Goal: Information Seeking & Learning: Learn about a topic

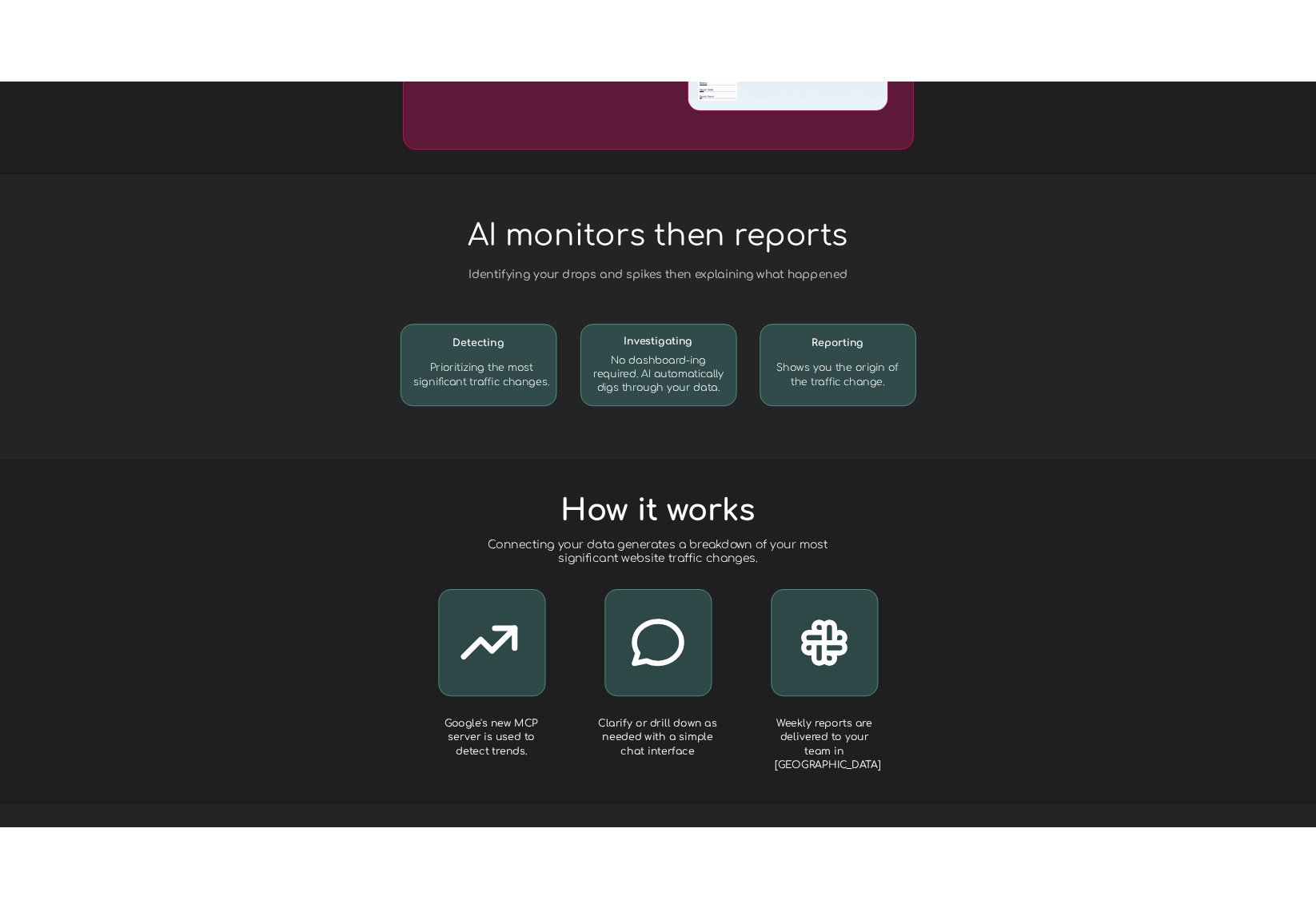
scroll to position [1563, 0]
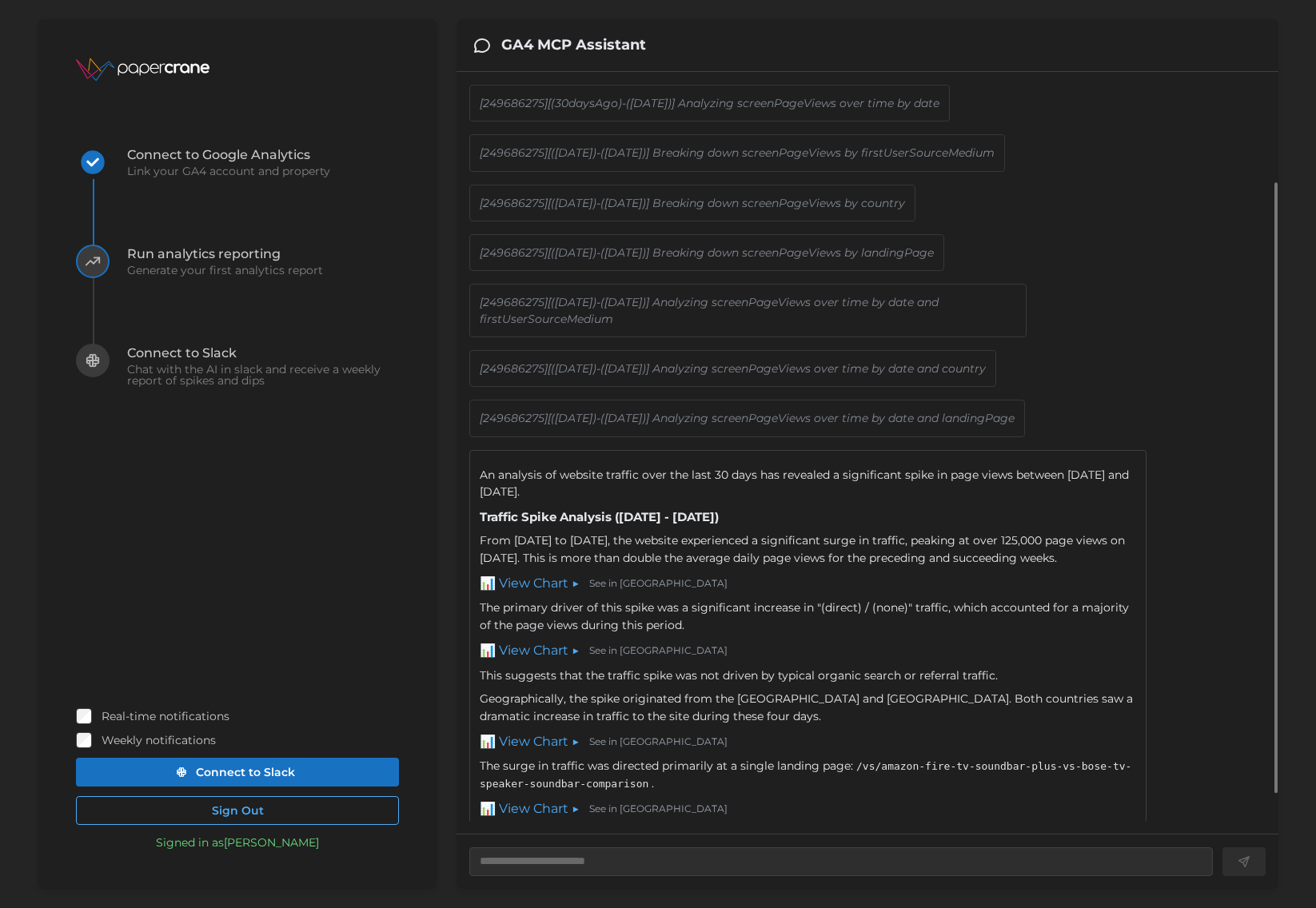
scroll to position [132, 0]
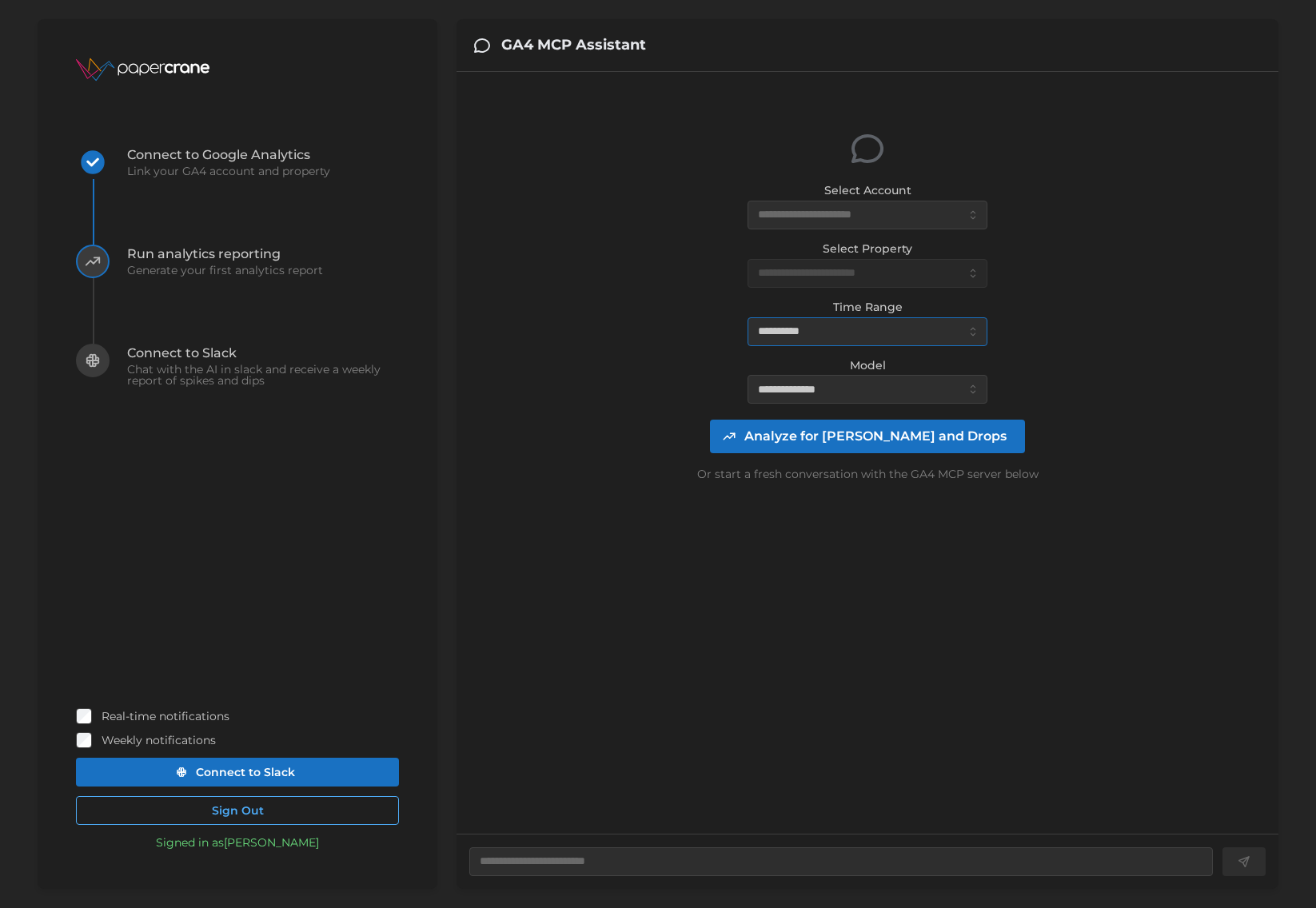
click at [807, 331] on input "**********" at bounding box center [868, 332] width 240 height 29
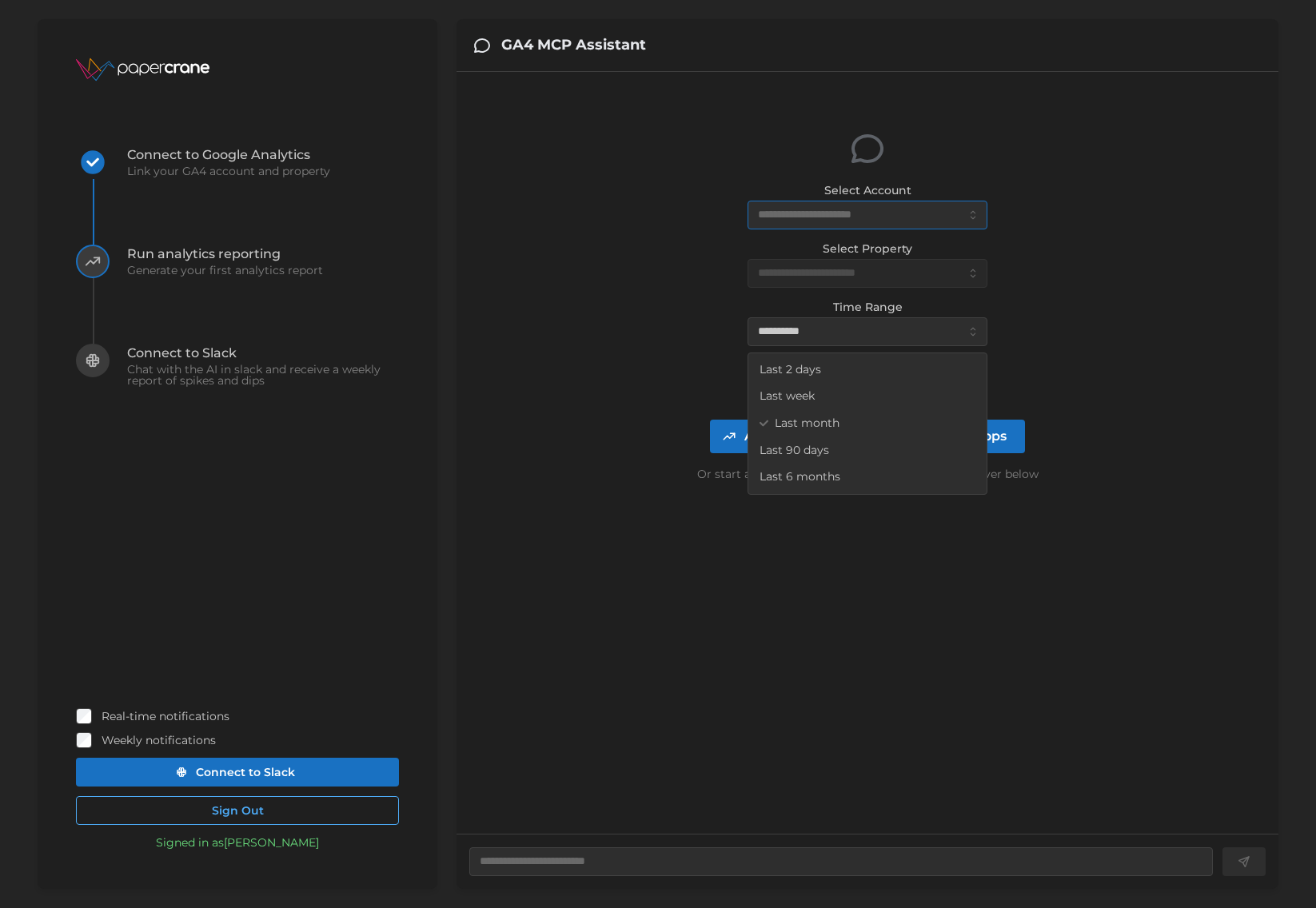
click at [819, 222] on input "Select Account" at bounding box center [868, 215] width 240 height 29
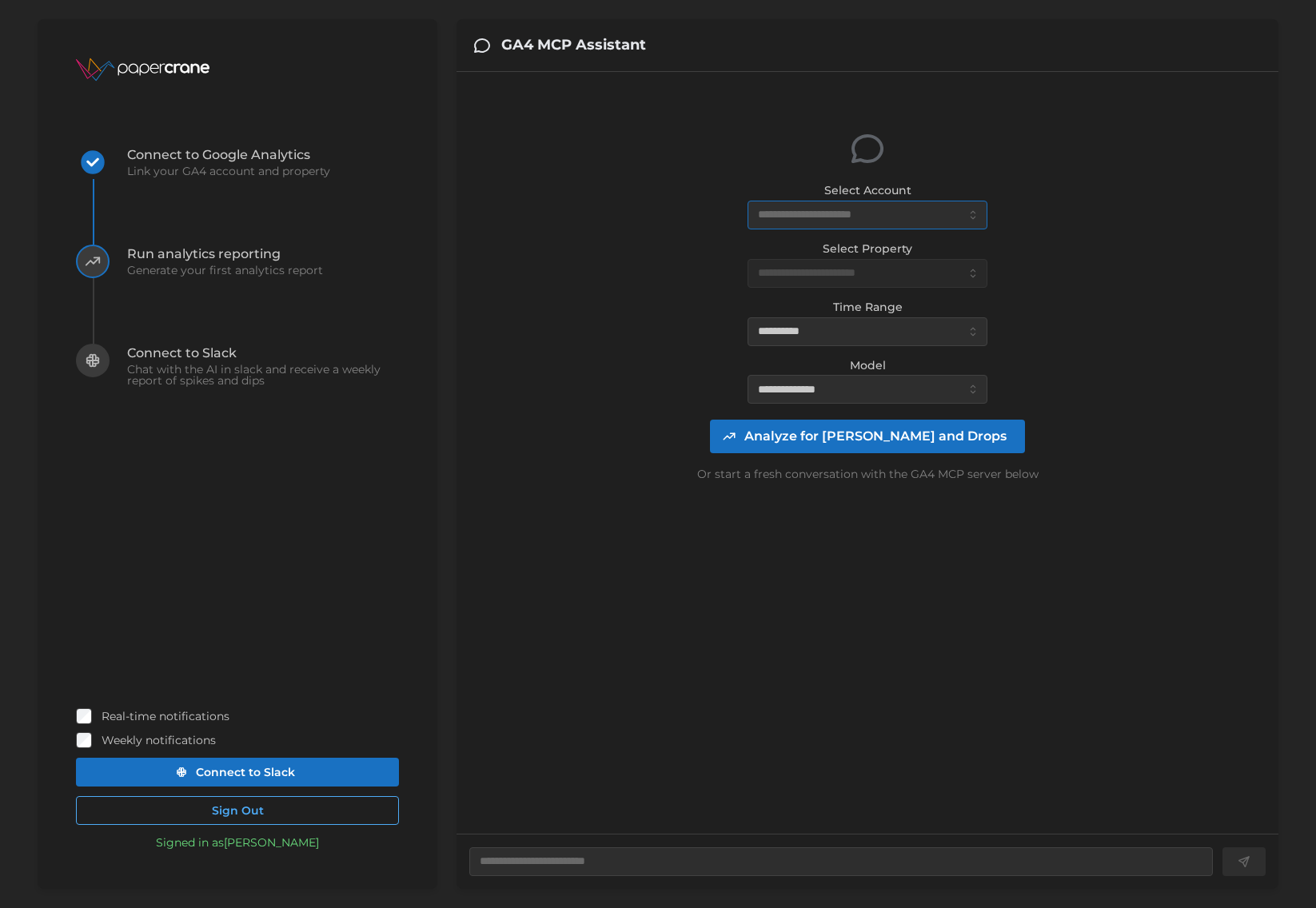
click at [821, 217] on input "Select Account" at bounding box center [868, 215] width 240 height 29
click at [813, 307] on span "Papercrane (52 daily views)" at bounding box center [835, 307] width 151 height 18
type textarea "*"
type input "**********"
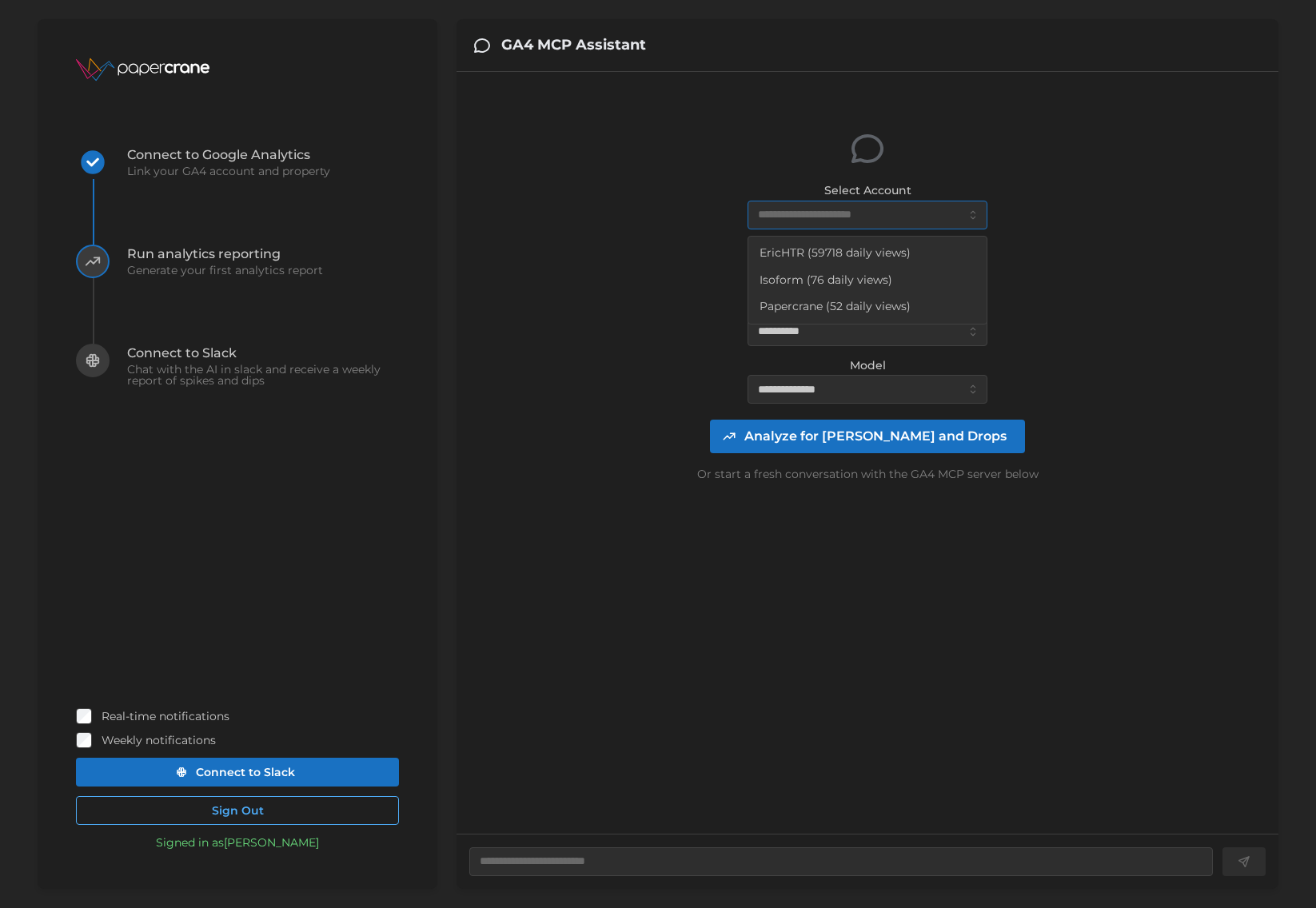
type input "**********"
click at [792, 336] on input "**********" at bounding box center [868, 332] width 240 height 29
click at [1136, 353] on div "**********" at bounding box center [868, 307] width 797 height 446
click at [856, 334] on input "**********" at bounding box center [868, 332] width 240 height 29
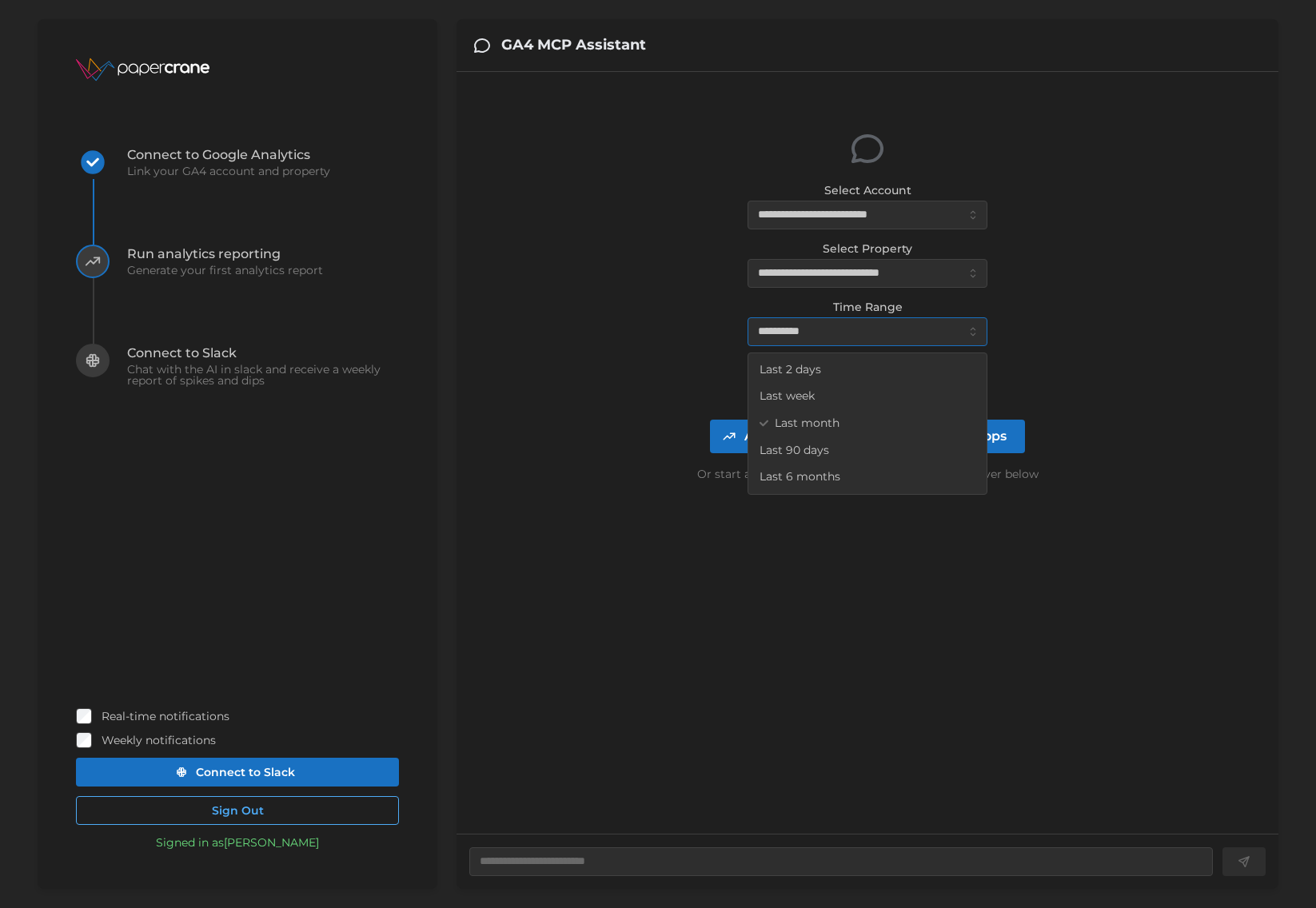
click at [796, 366] on span "Last 2 days" at bounding box center [790, 370] width 62 height 18
type textarea "*"
type input "**********"
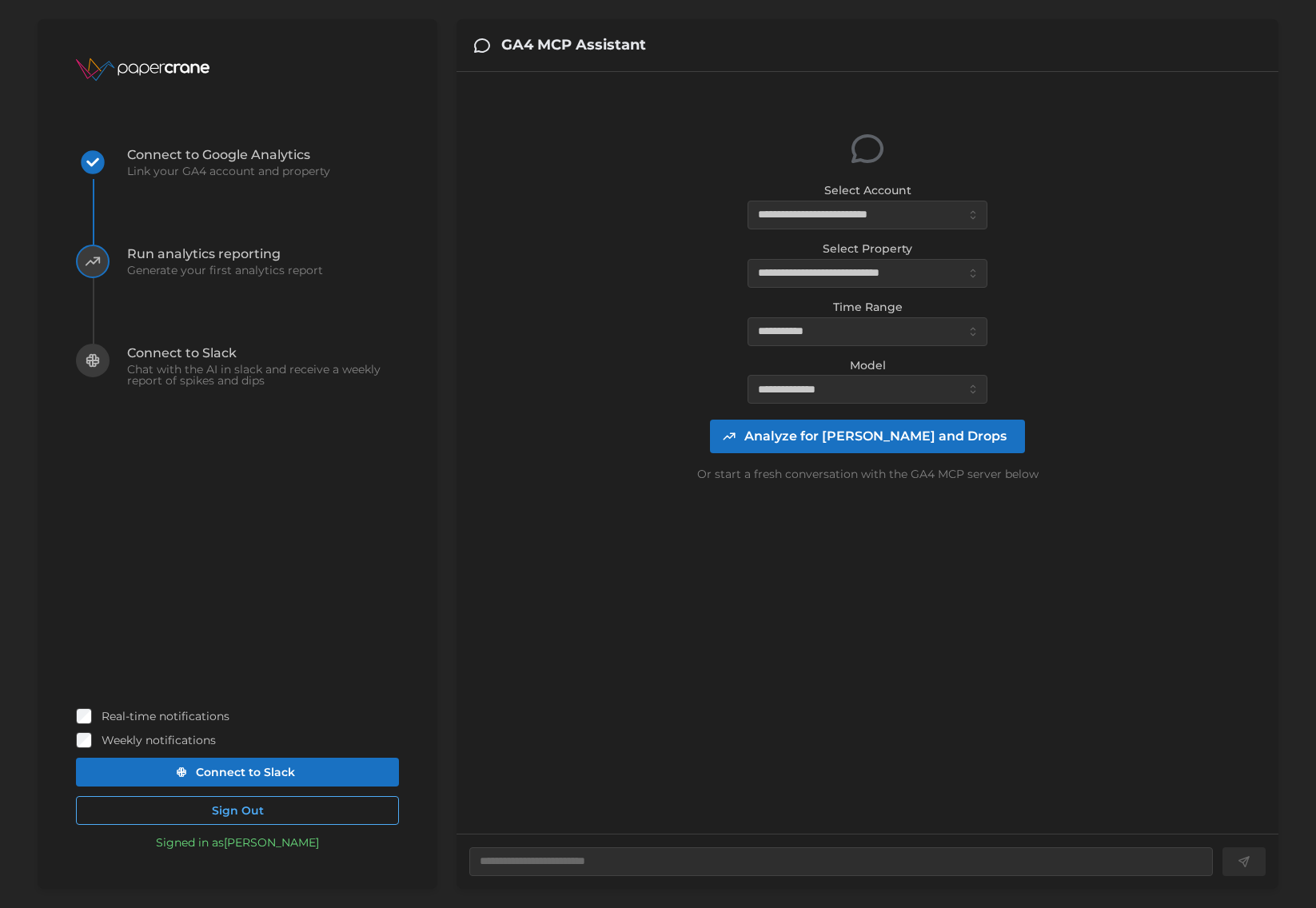
click at [724, 298] on div "**********" at bounding box center [868, 307] width 797 height 446
click at [800, 330] on input "**********" at bounding box center [868, 332] width 240 height 29
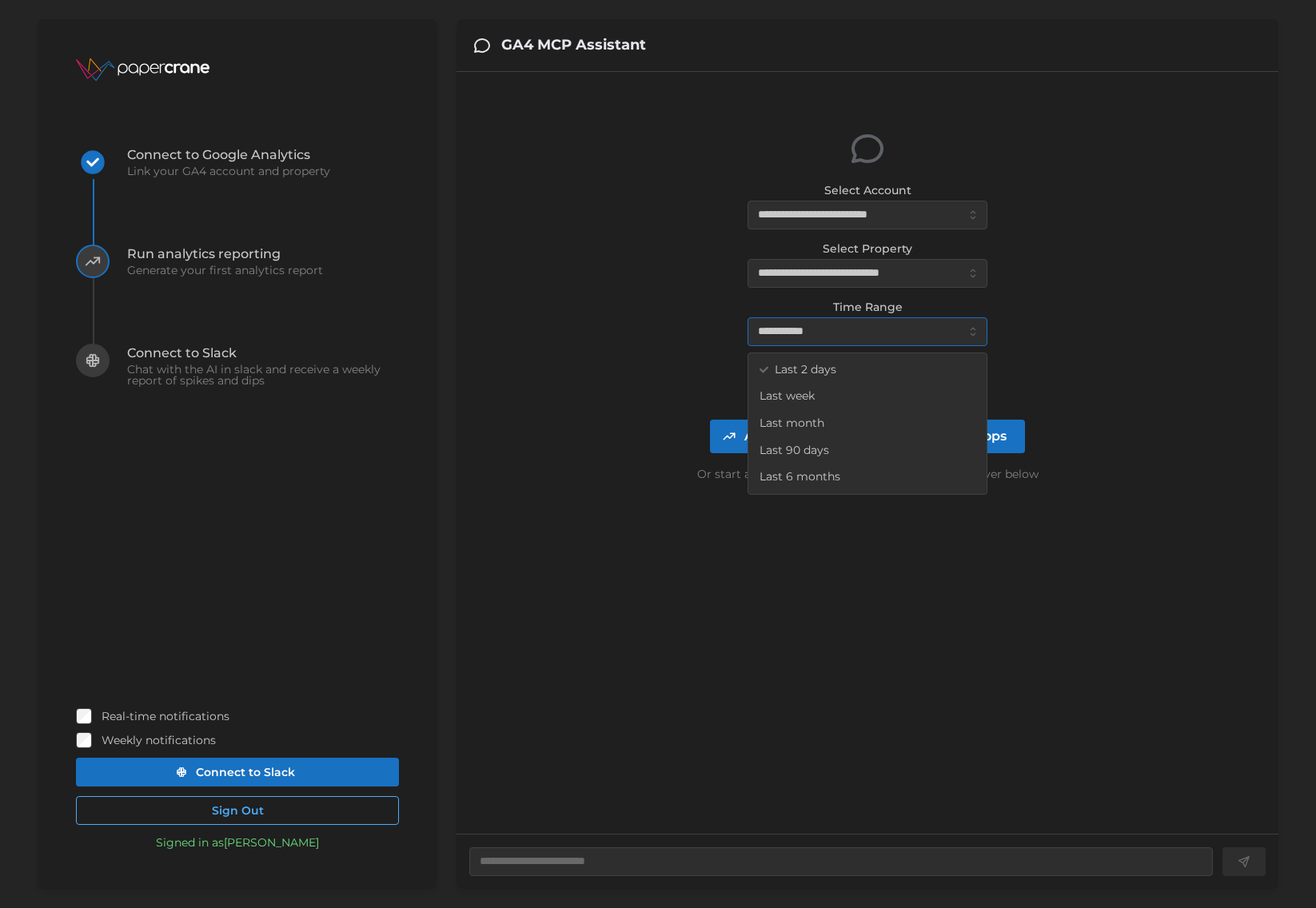
click at [806, 476] on span "Last 6 months" at bounding box center [800, 478] width 81 height 18
type textarea "*"
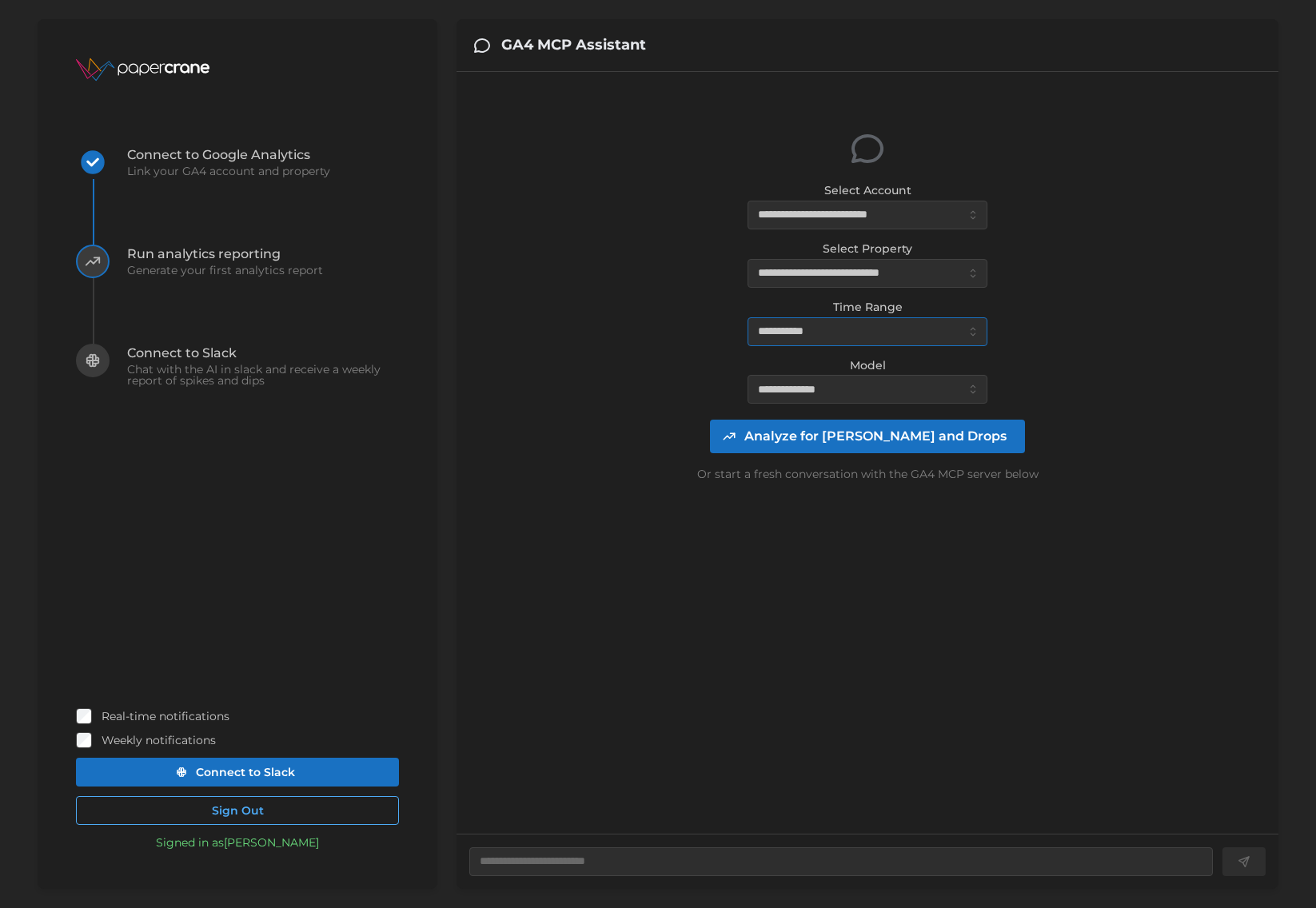
click at [817, 337] on input "**********" at bounding box center [868, 332] width 240 height 29
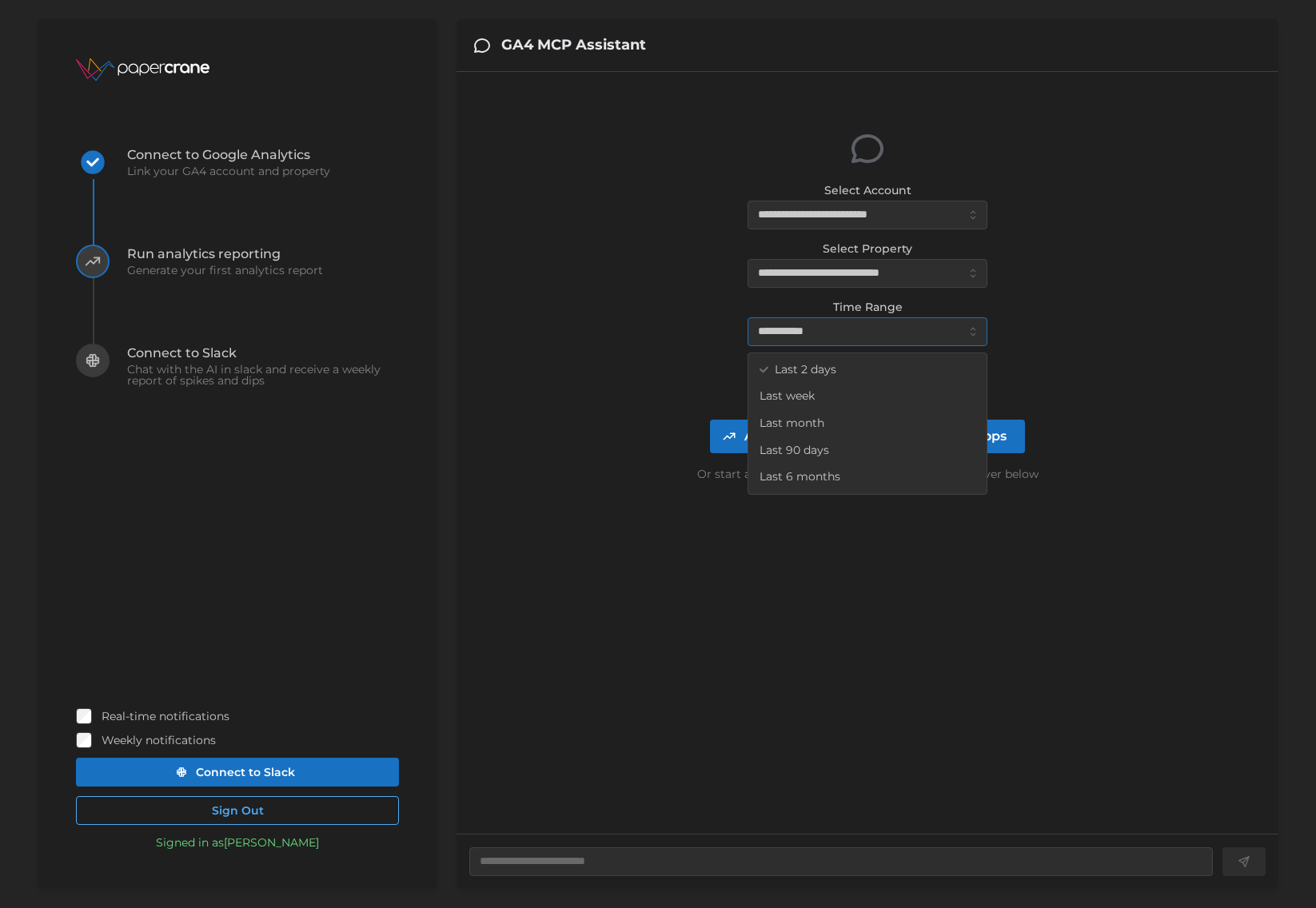
click at [806, 418] on span "Last month" at bounding box center [792, 424] width 65 height 18
type textarea "*"
type input "**********"
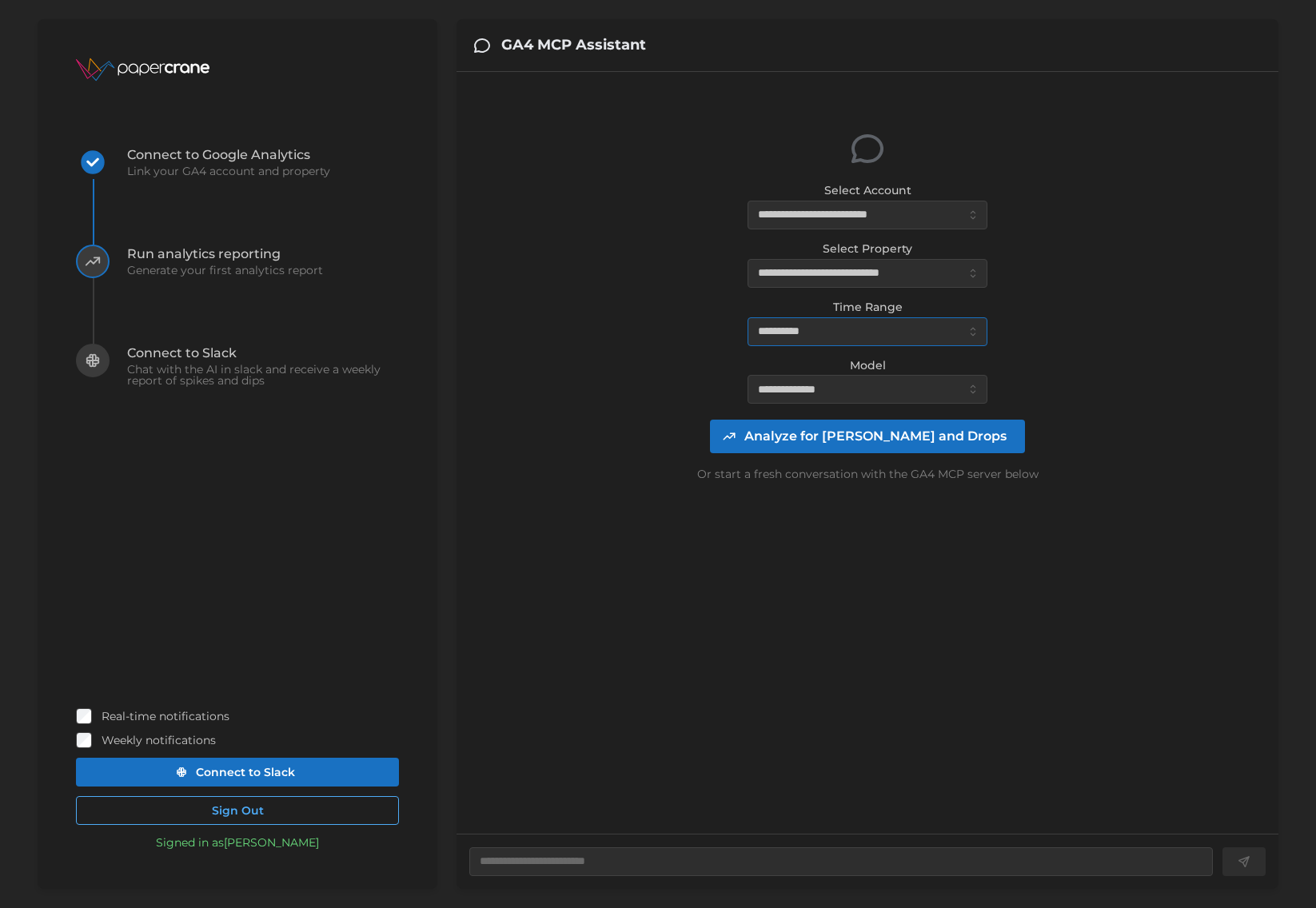
click at [784, 334] on input "**********" at bounding box center [868, 332] width 240 height 29
click at [622, 445] on div "**********" at bounding box center [868, 307] width 797 height 446
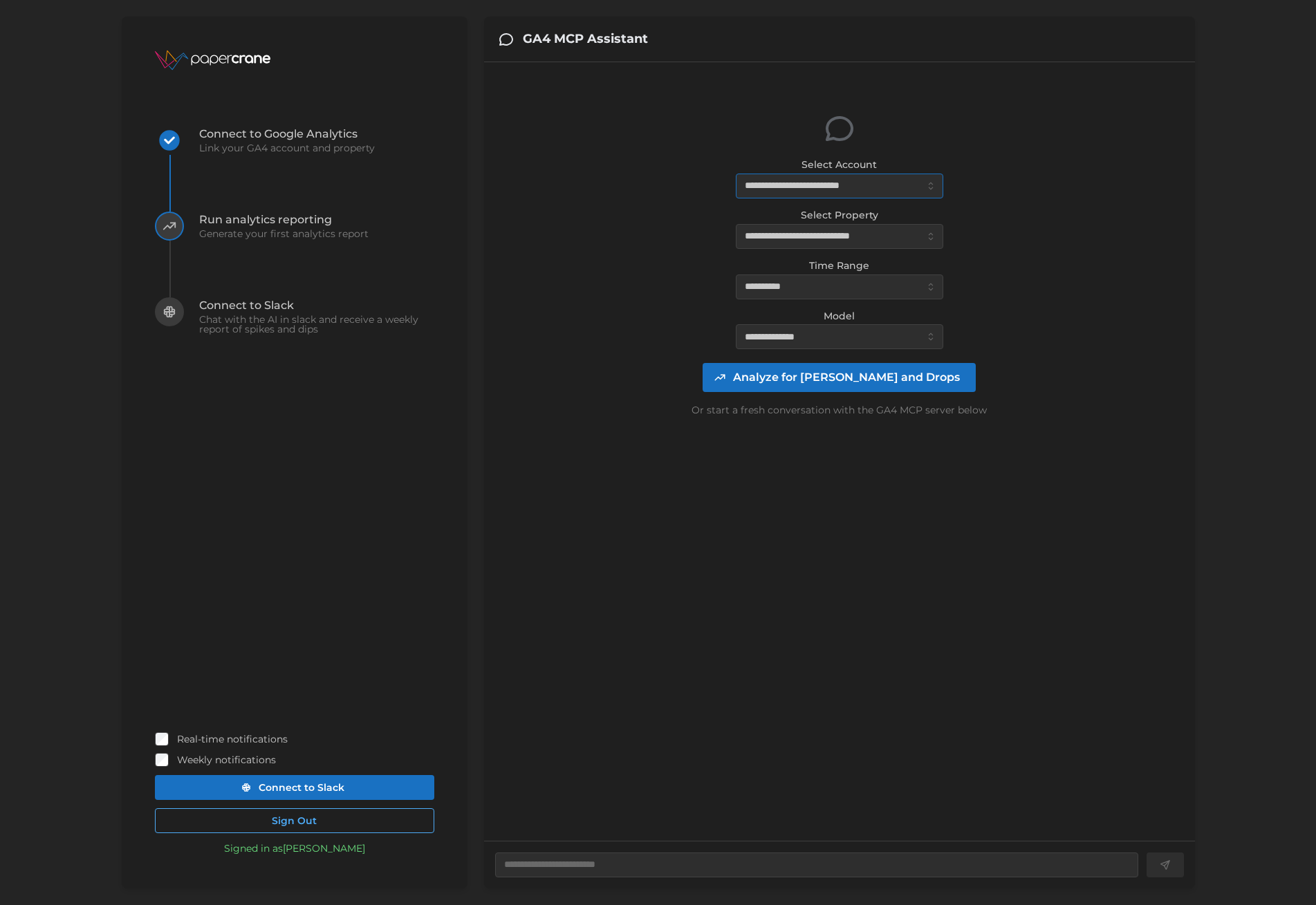
click at [833, 190] on input "**********" at bounding box center [840, 186] width 208 height 25
click at [828, 210] on div "EricHTR (59718 daily views)" at bounding box center [840, 219] width 201 height 24
type textarea "*"
type input "**********"
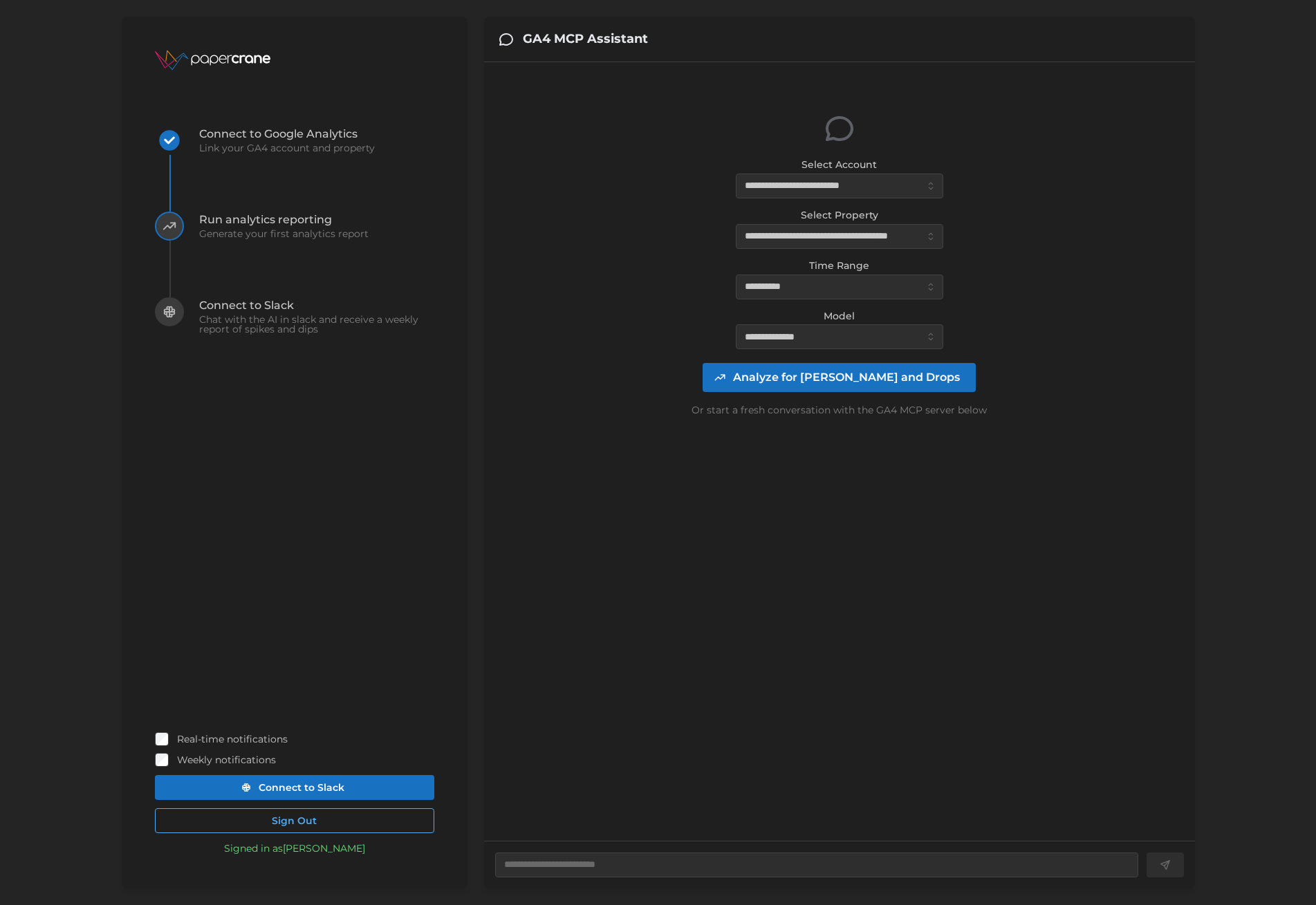
click at [857, 377] on span "Analyze for [PERSON_NAME] and Drops" at bounding box center [847, 378] width 227 height 28
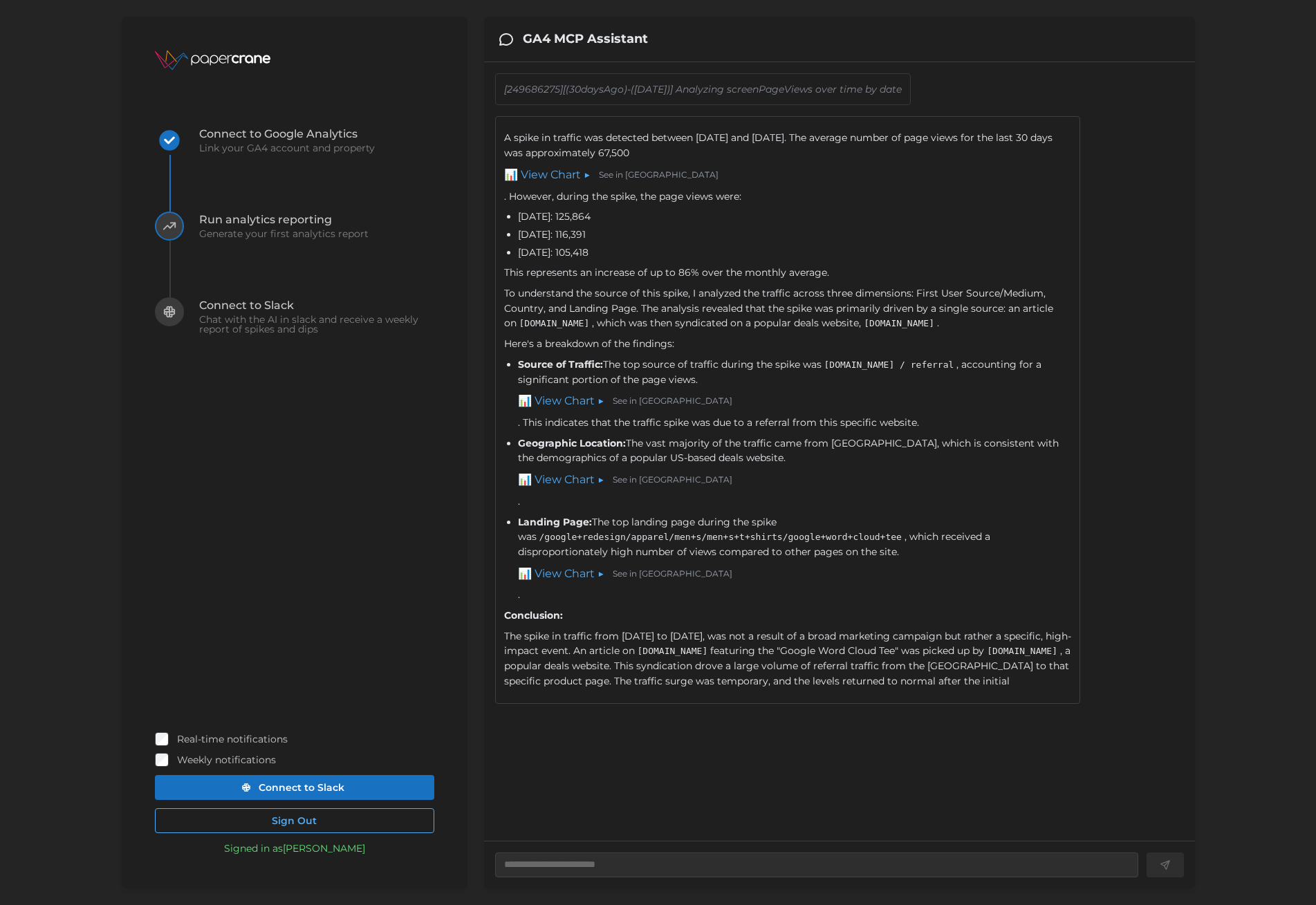
click at [560, 172] on link "📊 View Chart ▶" at bounding box center [547, 175] width 86 height 17
click at [560, 174] on link "📊 View Chart ▶" at bounding box center [547, 175] width 86 height 17
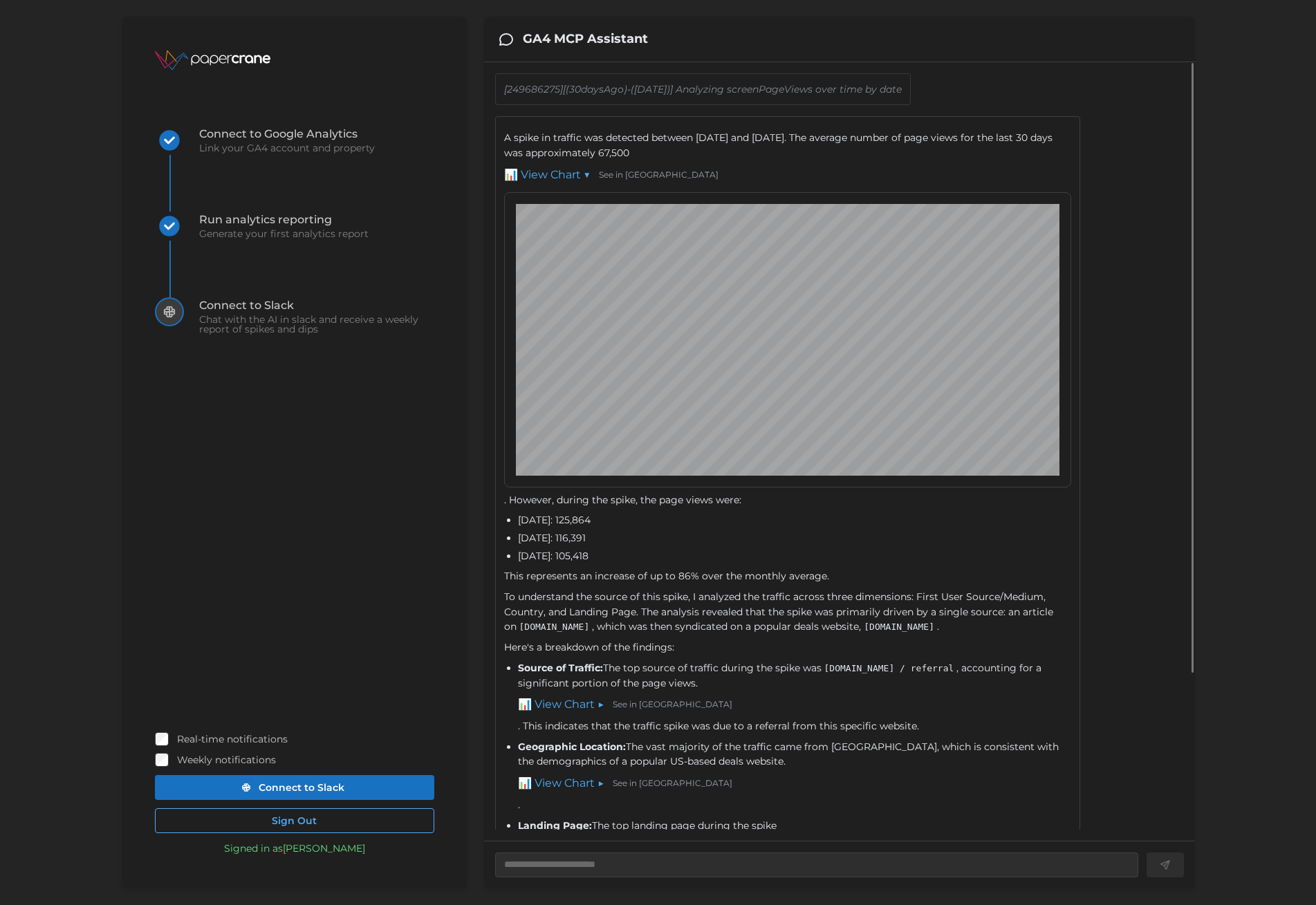
click at [560, 174] on link "📊 View Chart ▼" at bounding box center [547, 175] width 86 height 17
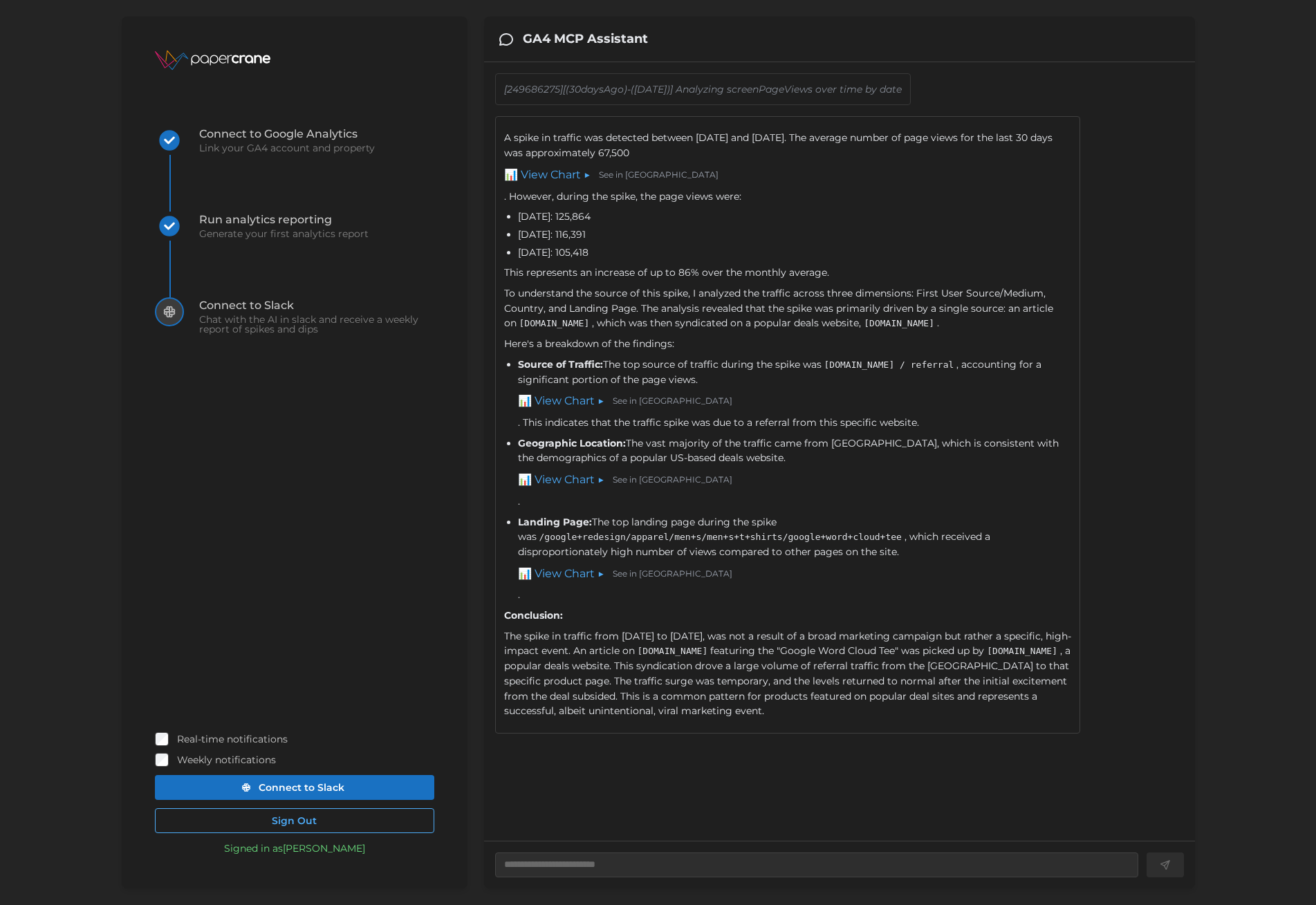
click at [577, 399] on link "📊 View Chart ▶" at bounding box center [561, 401] width 86 height 17
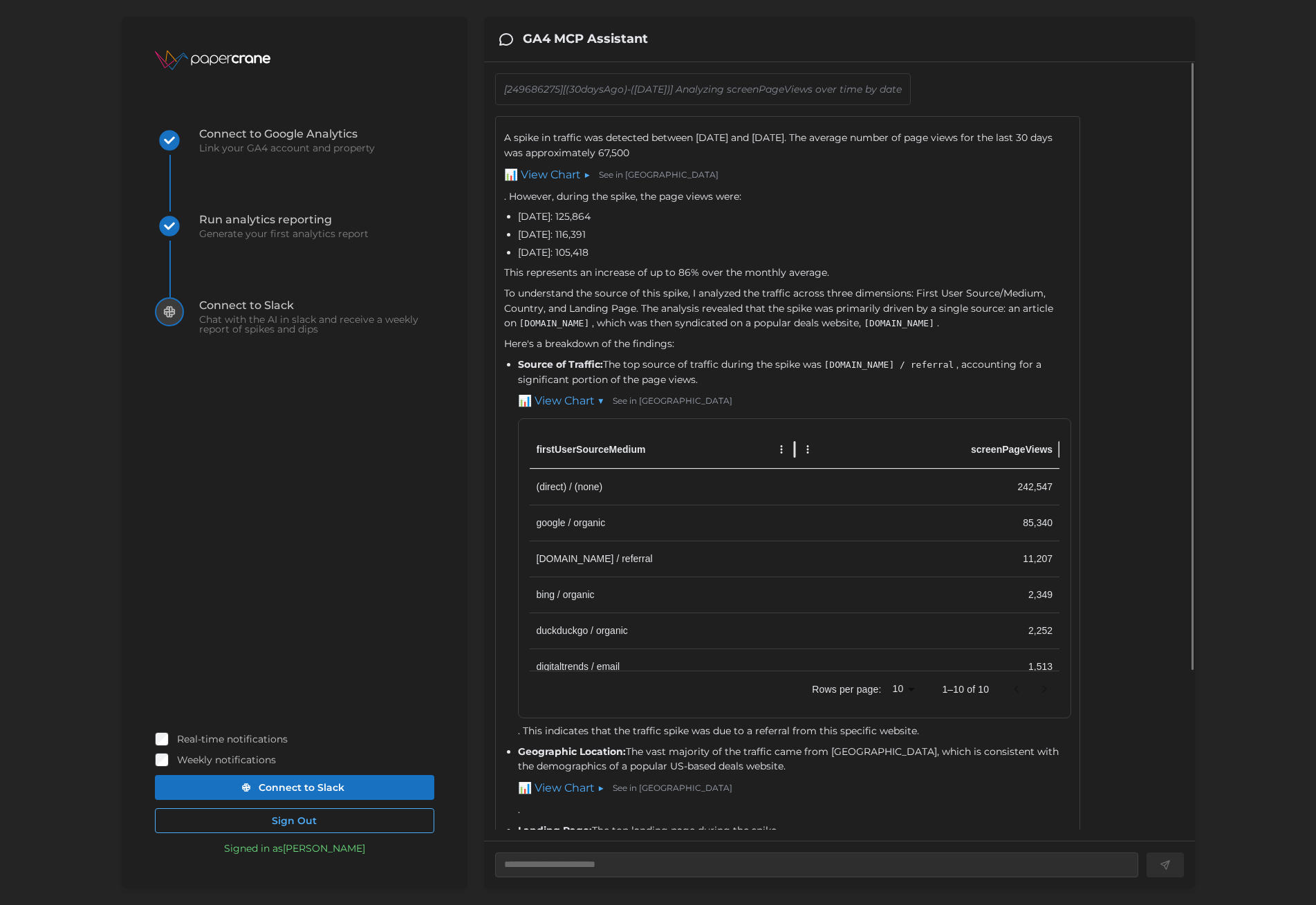
click at [577, 398] on link "📊 View Chart ▼" at bounding box center [561, 401] width 86 height 17
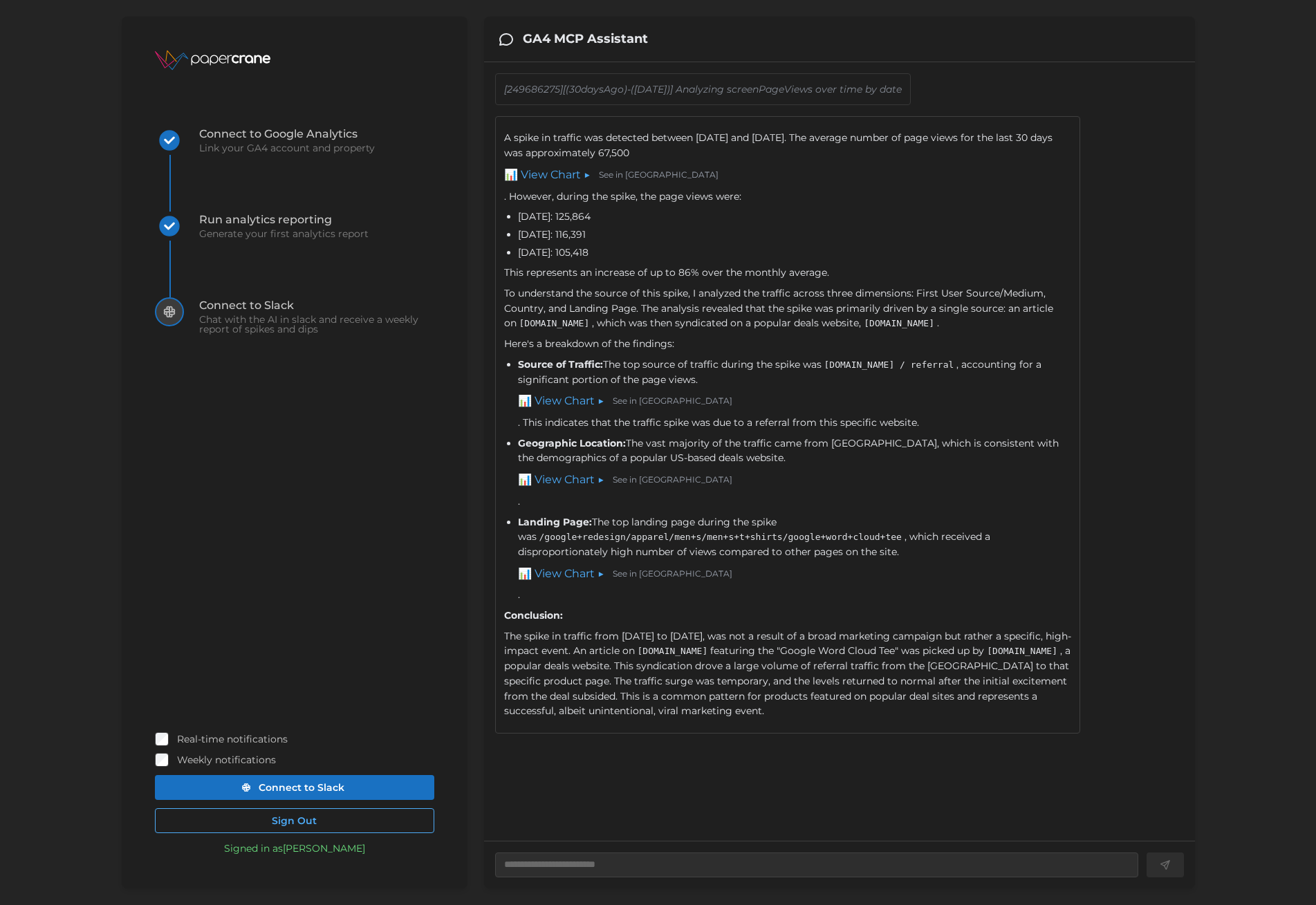
click at [564, 479] on link "📊 View Chart ▶" at bounding box center [561, 480] width 86 height 17
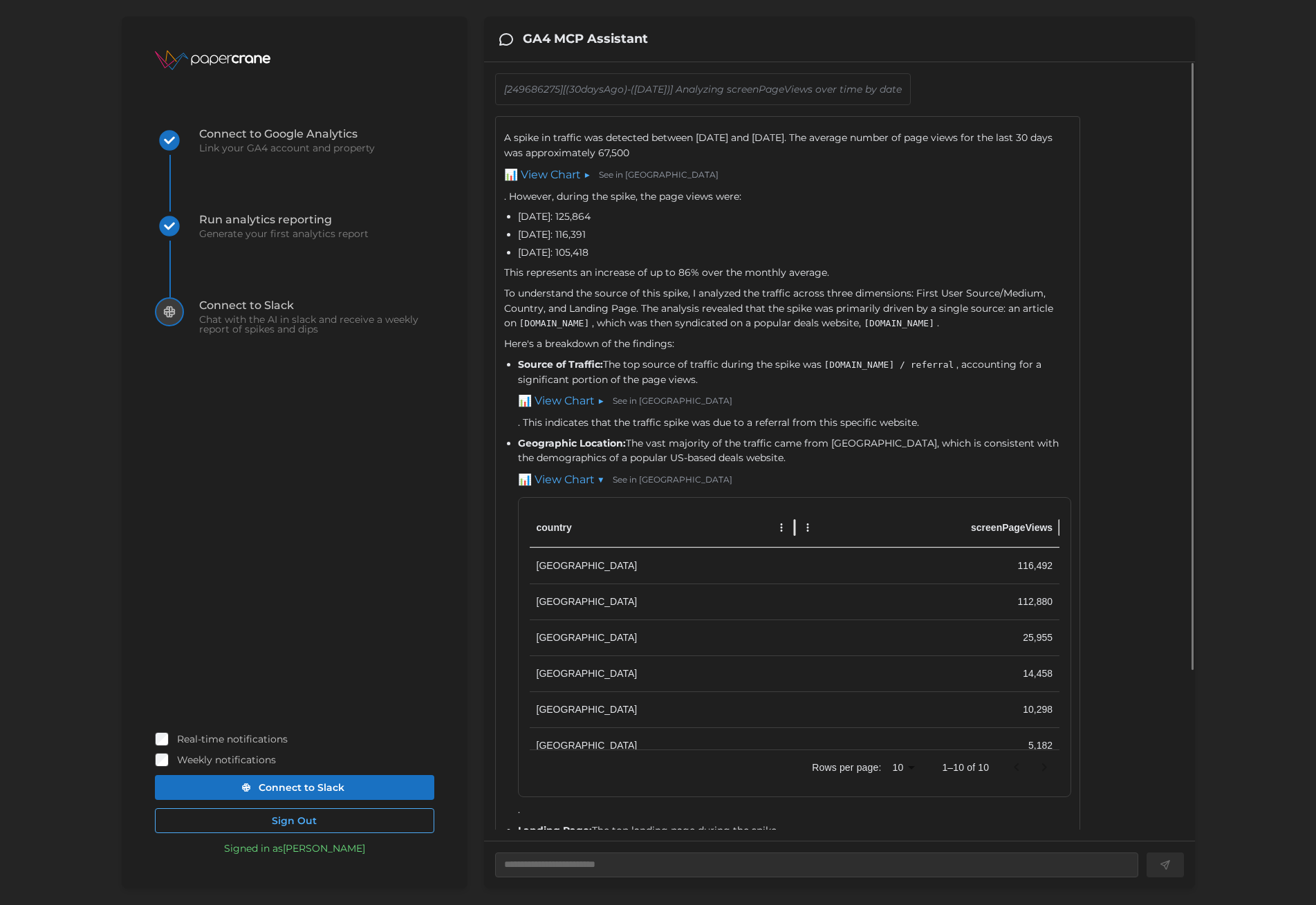
click at [565, 479] on link "📊 View Chart ▼" at bounding box center [561, 480] width 86 height 17
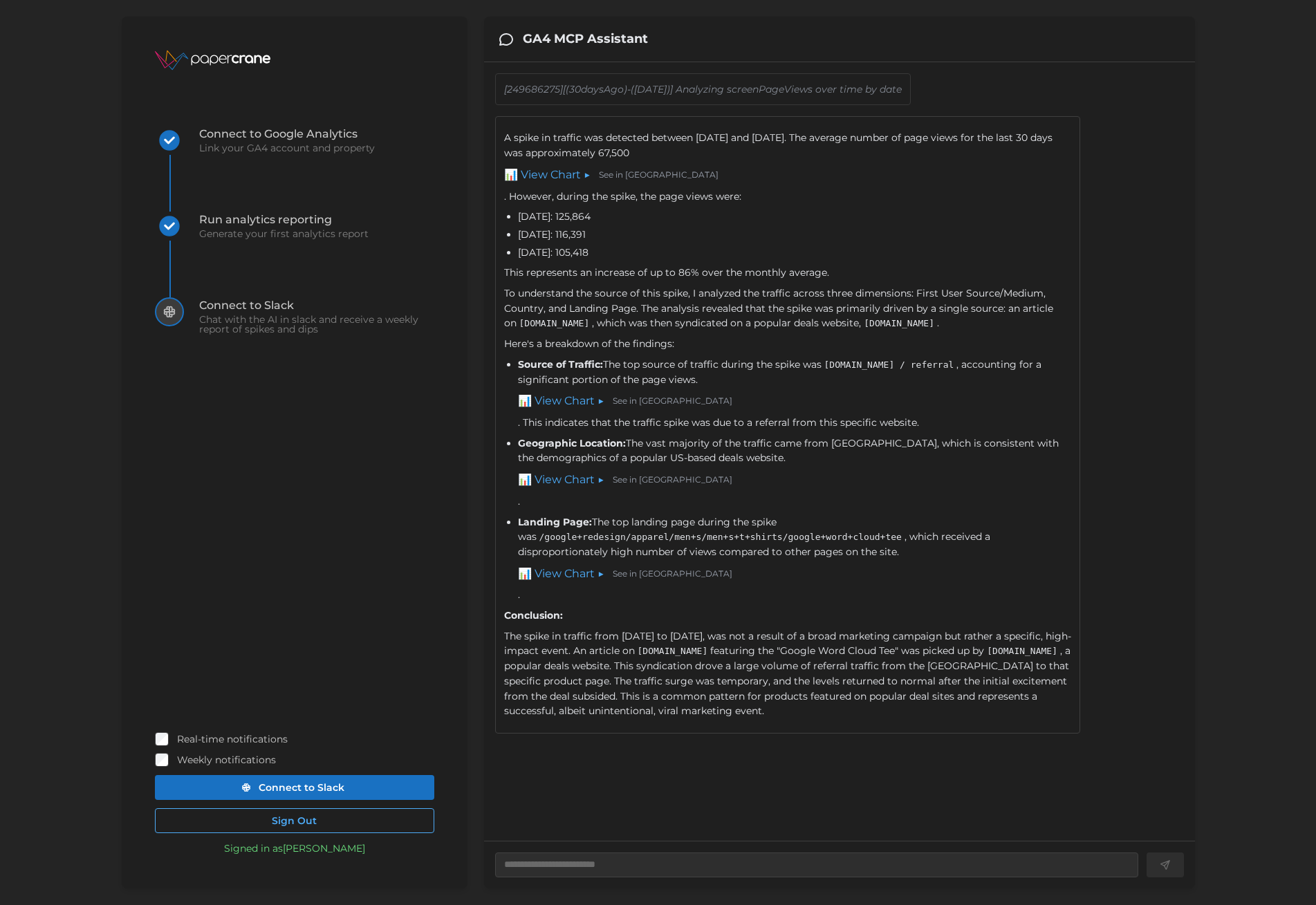
click at [565, 572] on link "📊 View Chart ▶" at bounding box center [561, 574] width 86 height 17
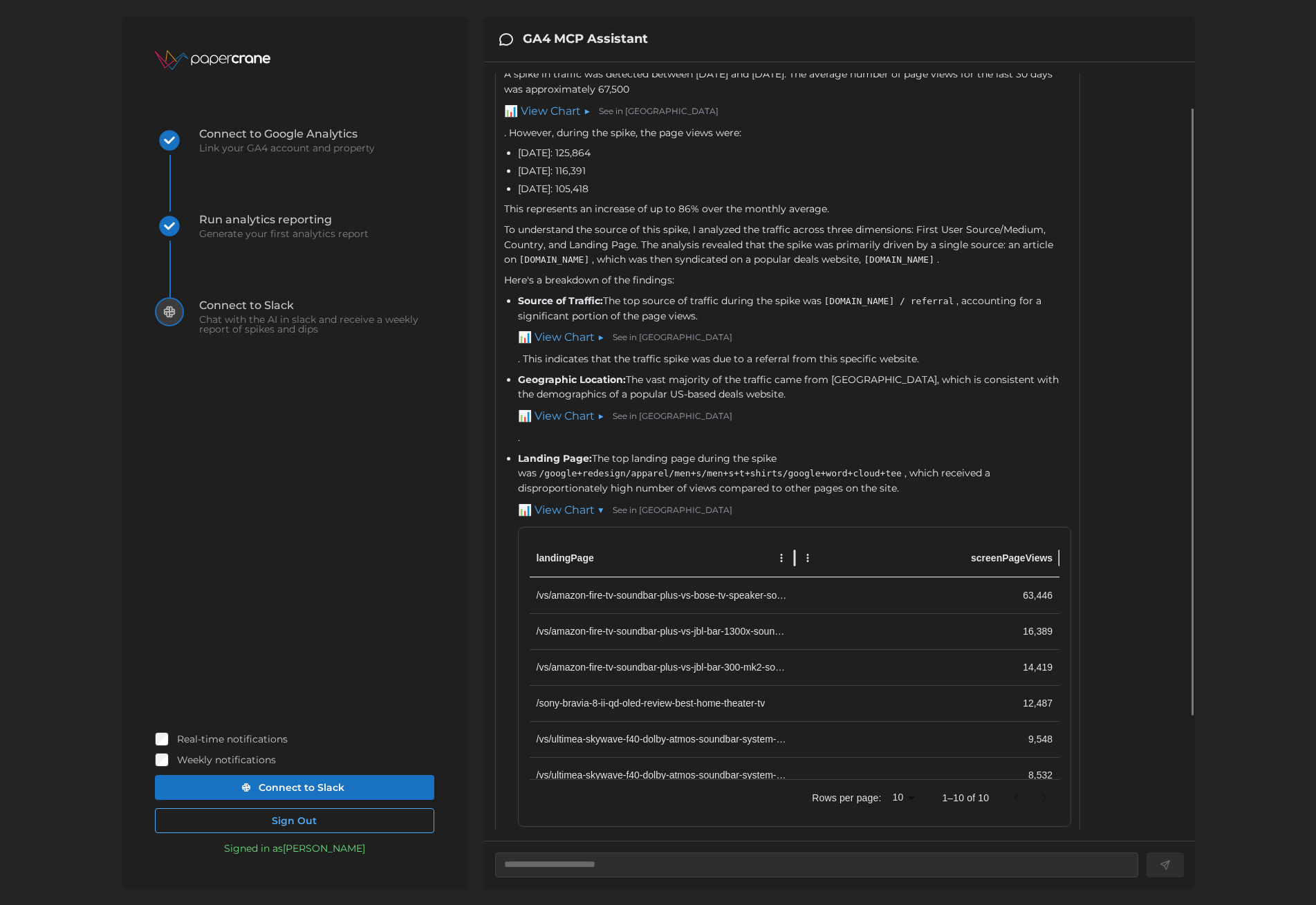
scroll to position [77, 0]
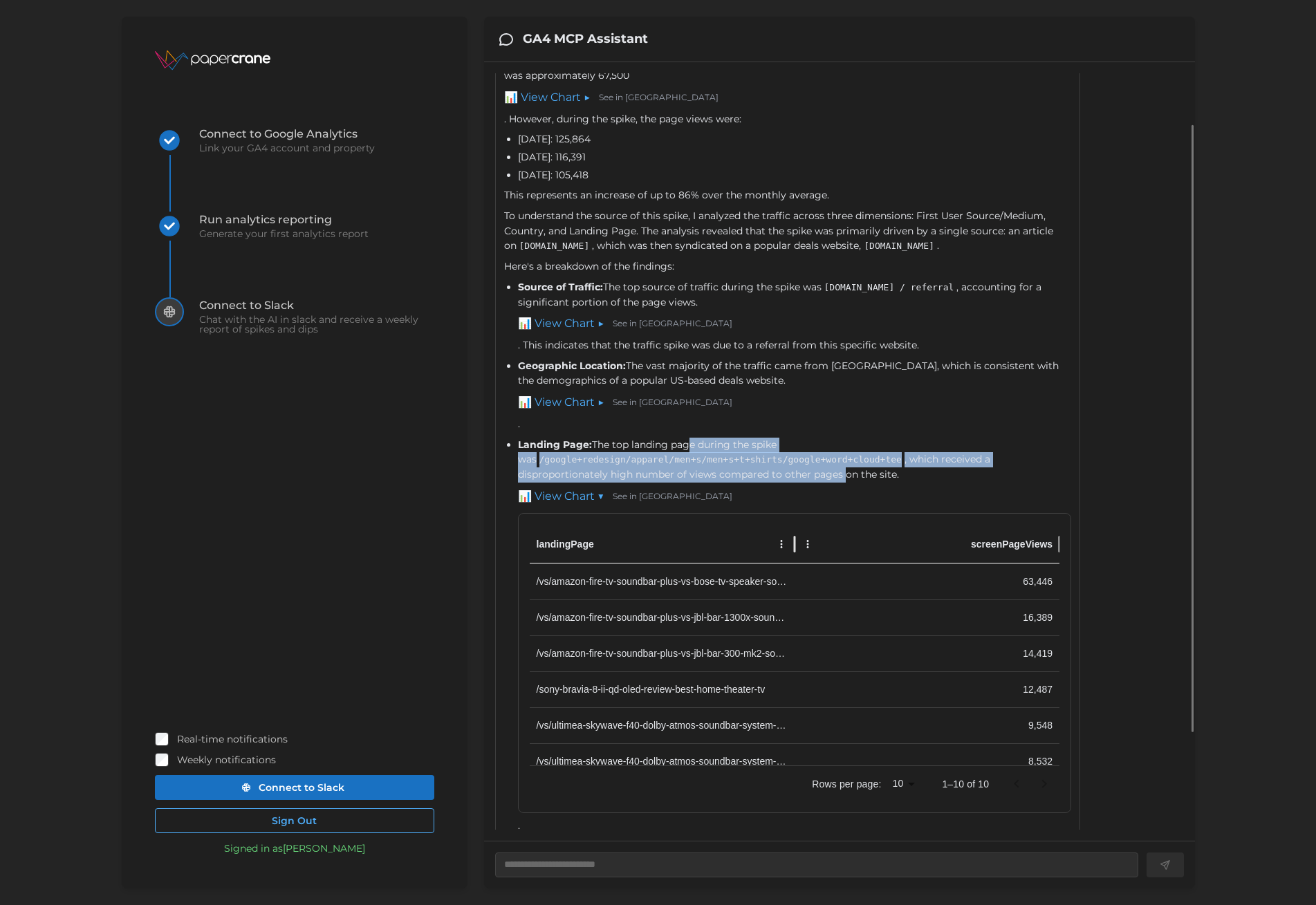
drag, startPoint x: 687, startPoint y: 444, endPoint x: 754, endPoint y: 471, distance: 72.2
click at [753, 471] on div "Landing Page: The top landing page during the spike was /google+redesign/appare…" at bounding box center [795, 637] width 554 height 397
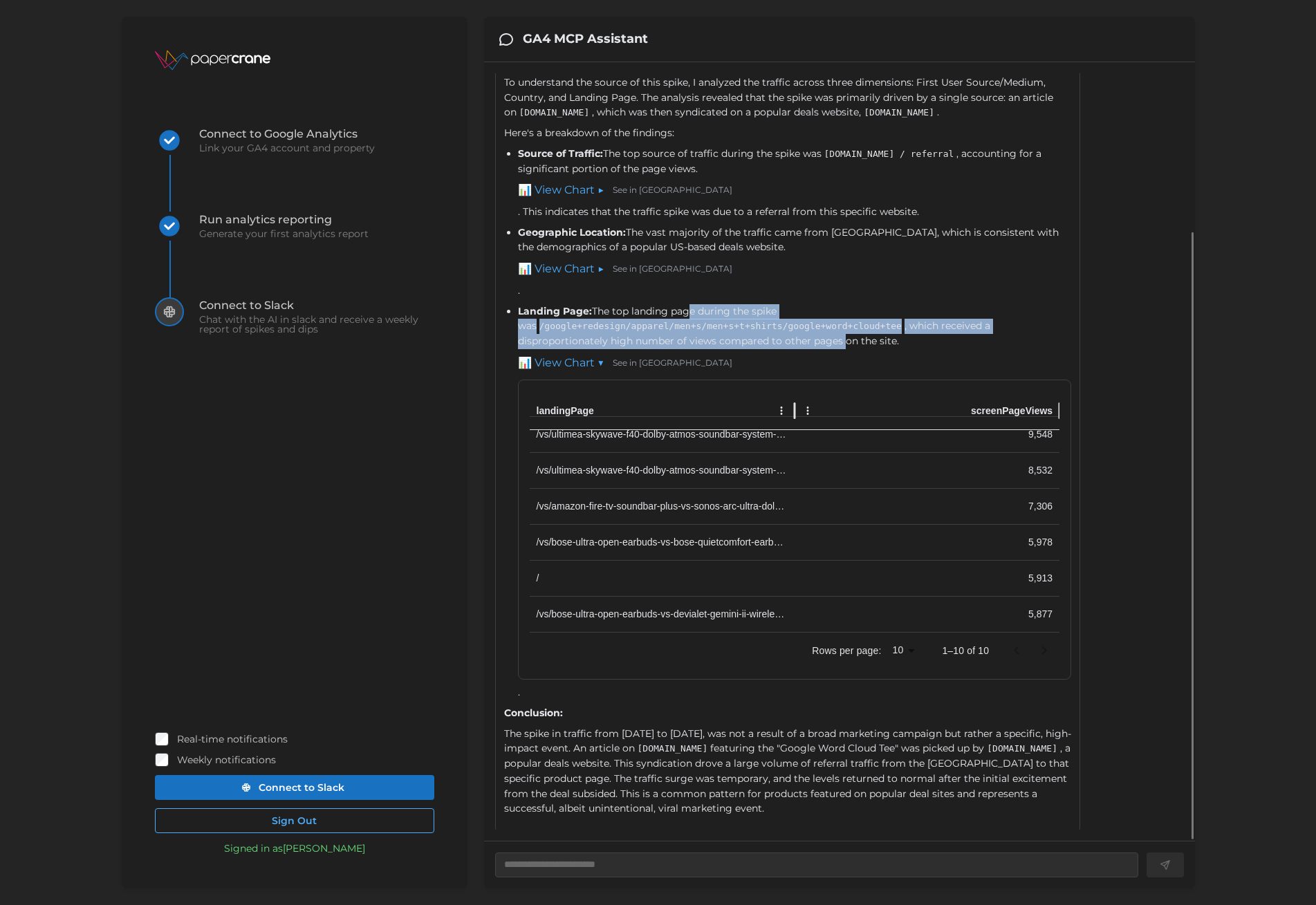
scroll to position [212, 0]
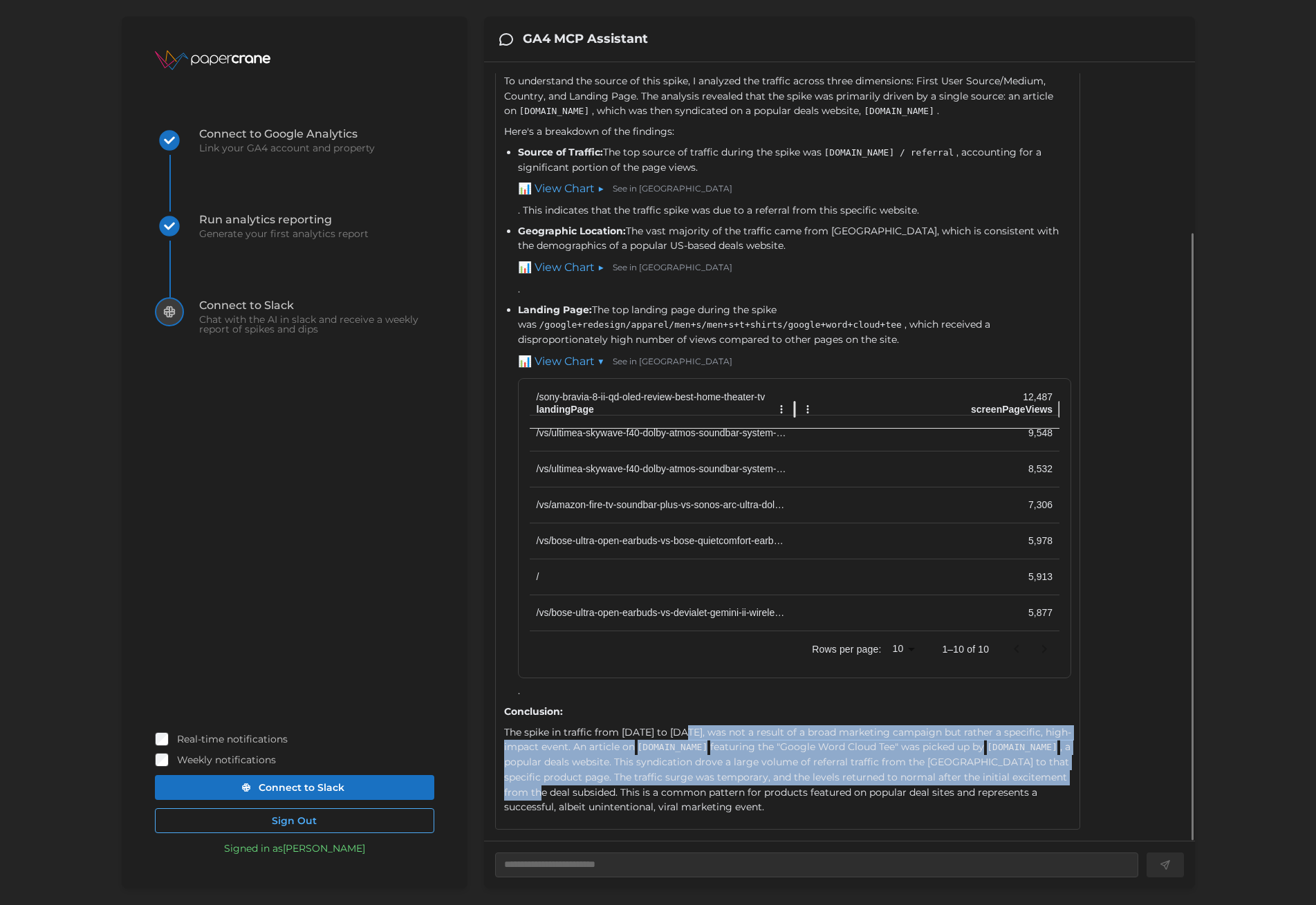
drag, startPoint x: 689, startPoint y: 733, endPoint x: 728, endPoint y: 787, distance: 66.6
click at [728, 785] on div "The spike in traffic from September 1st to September 3rd, 2025, was not a resul…" at bounding box center [788, 771] width 568 height 90
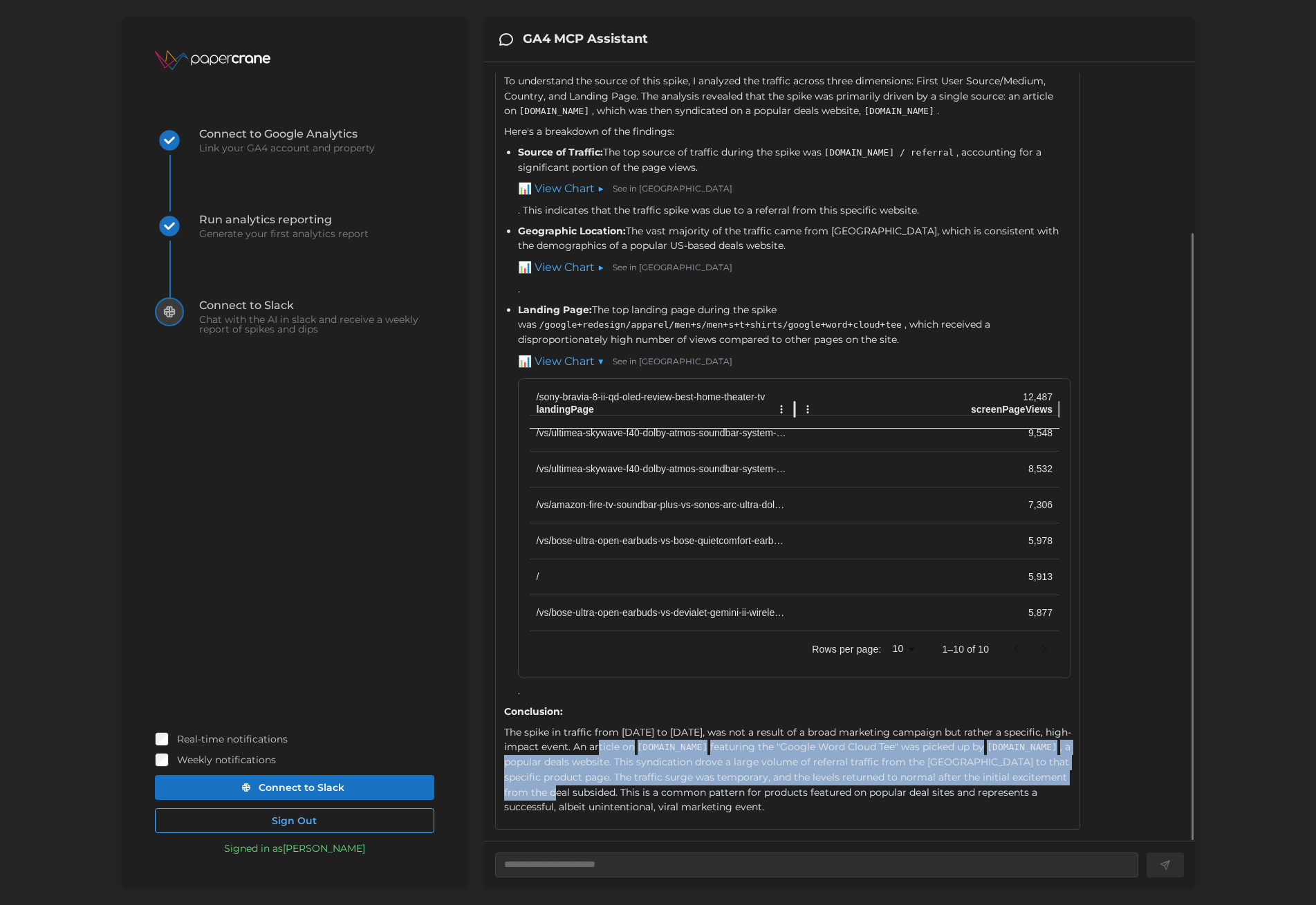
drag, startPoint x: 741, startPoint y: 788, endPoint x: 609, endPoint y: 745, distance: 138.8
click at [609, 745] on div "The spike in traffic from September 1st to September 3rd, 2025, was not a resul…" at bounding box center [788, 771] width 568 height 90
click at [606, 747] on div "The spike in traffic from September 1st to September 3rd, 2025, was not a resul…" at bounding box center [788, 771] width 568 height 90
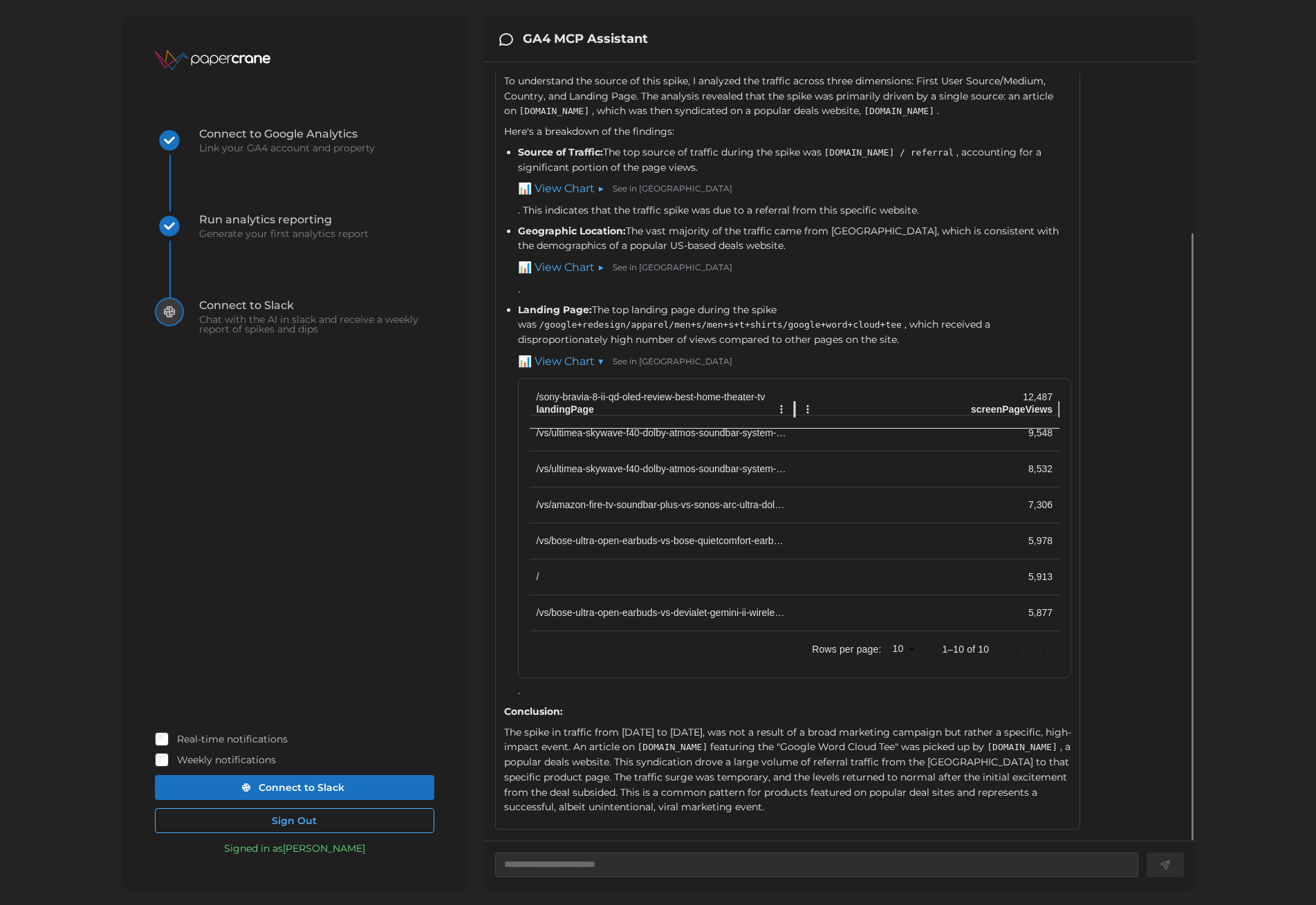
drag, startPoint x: 568, startPoint y: 749, endPoint x: 632, endPoint y: 749, distance: 64.0
click at [647, 763] on div "The spike in traffic from September 1st to September 3rd, 2025, was not a resul…" at bounding box center [788, 771] width 568 height 90
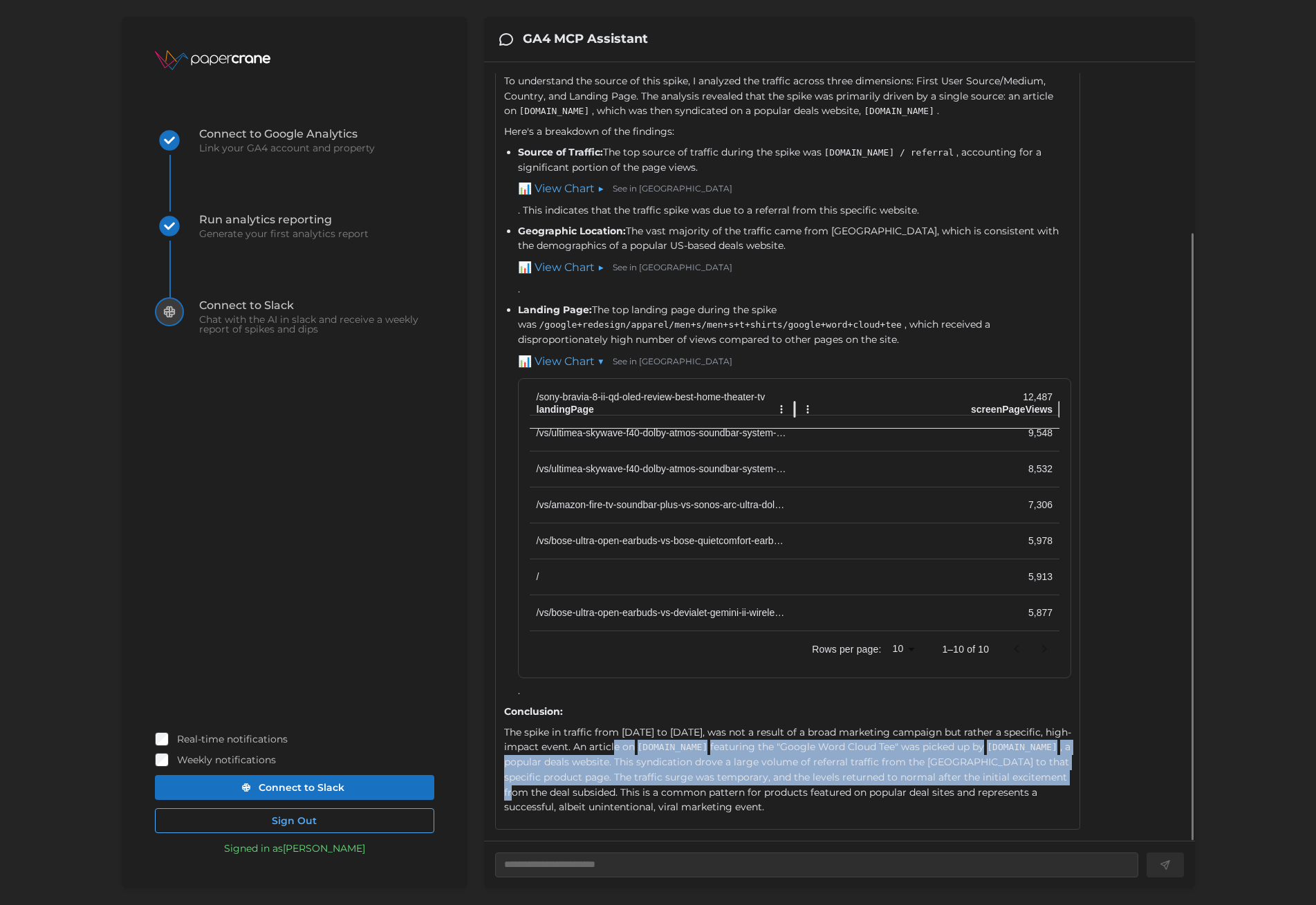
drag, startPoint x: 632, startPoint y: 744, endPoint x: 702, endPoint y: 791, distance: 84.3
click at [702, 785] on div "The spike in traffic from September 1st to September 3rd, 2025, was not a resul…" at bounding box center [788, 771] width 568 height 90
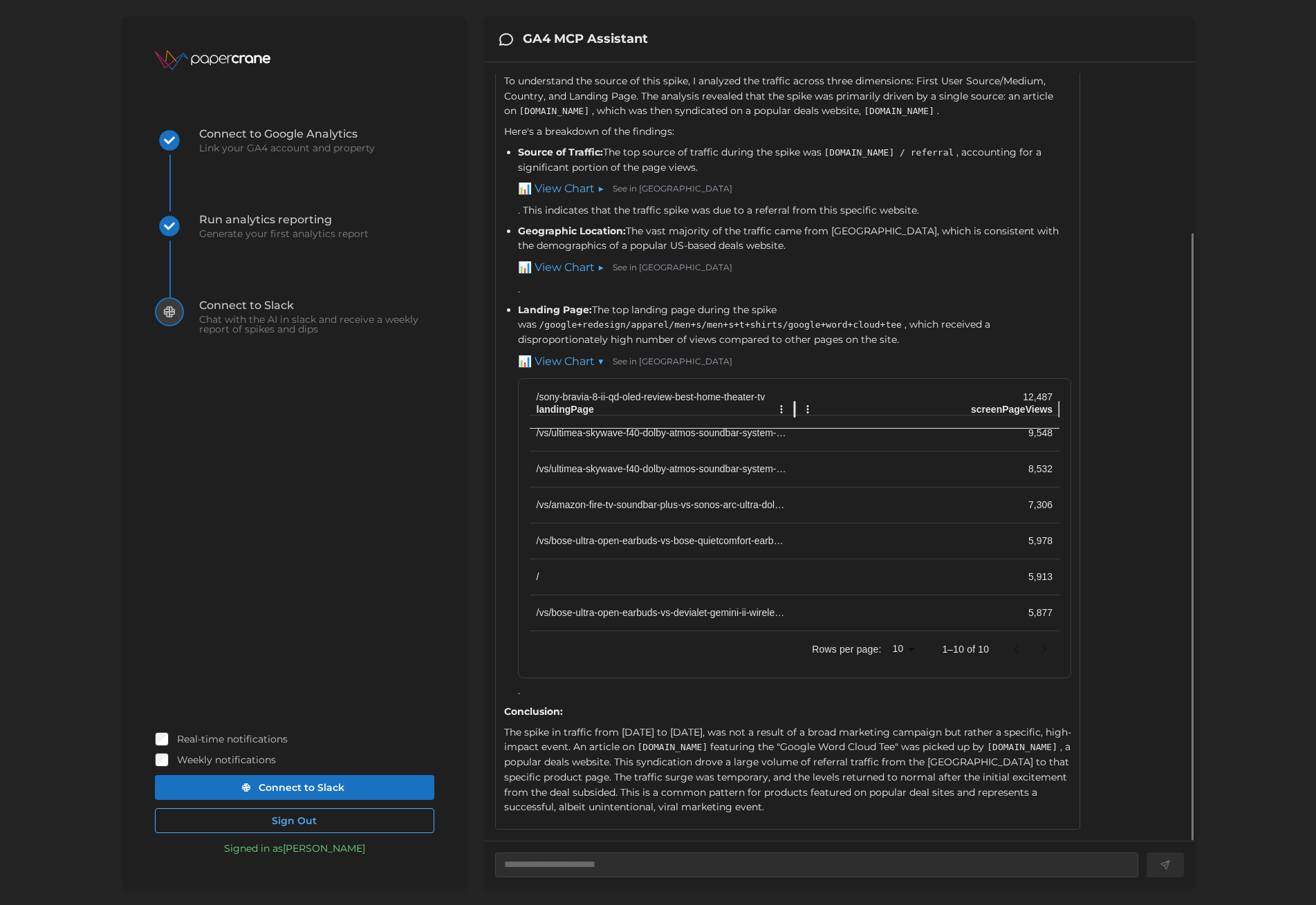
click at [792, 785] on div "The spike in traffic from September 1st to September 3rd, 2025, was not a resul…" at bounding box center [788, 771] width 568 height 90
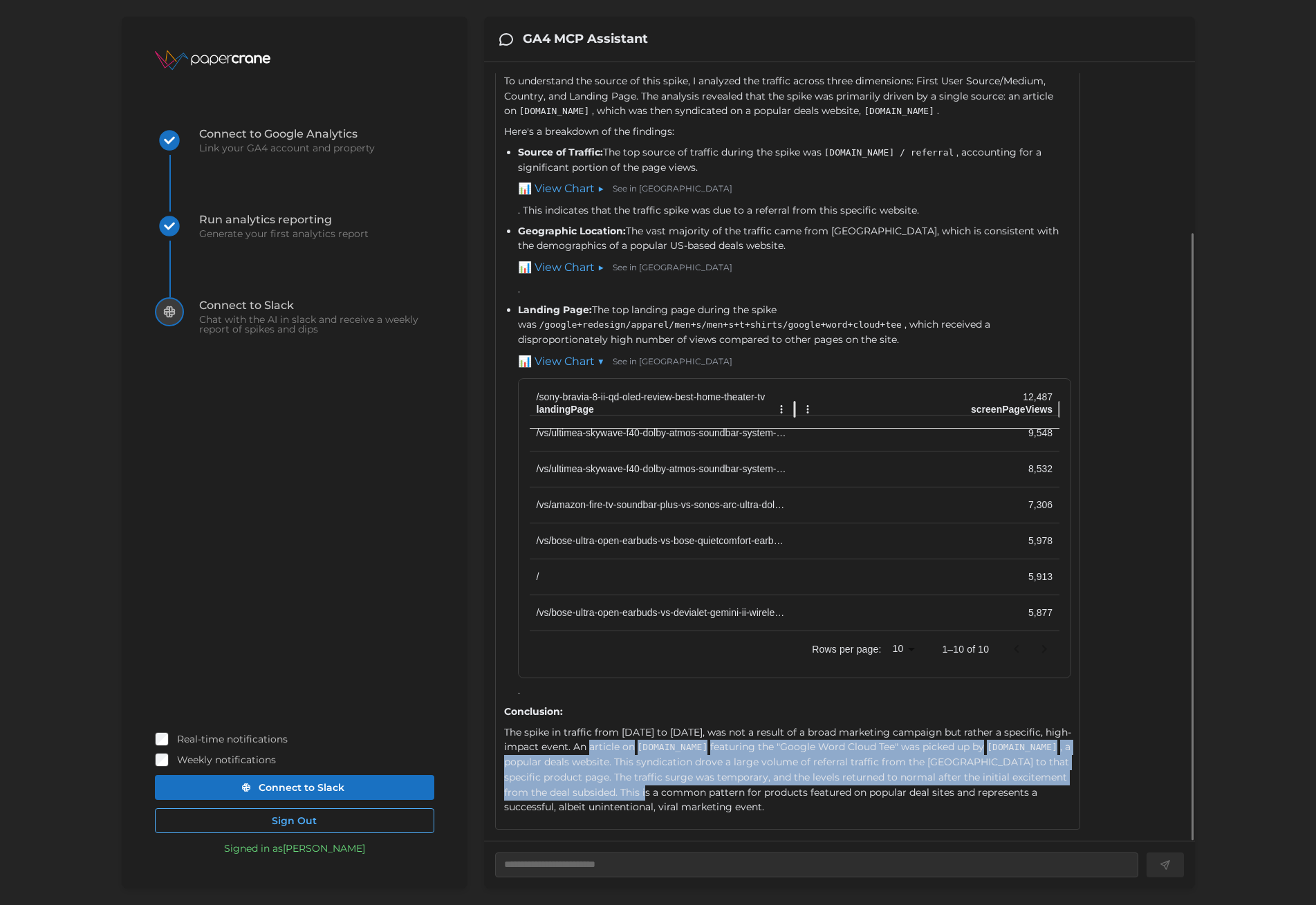
drag, startPoint x: 828, startPoint y: 791, endPoint x: 594, endPoint y: 747, distance: 238.1
click at [594, 747] on div "The spike in traffic from September 1st to September 3rd, 2025, was not a resul…" at bounding box center [788, 771] width 568 height 90
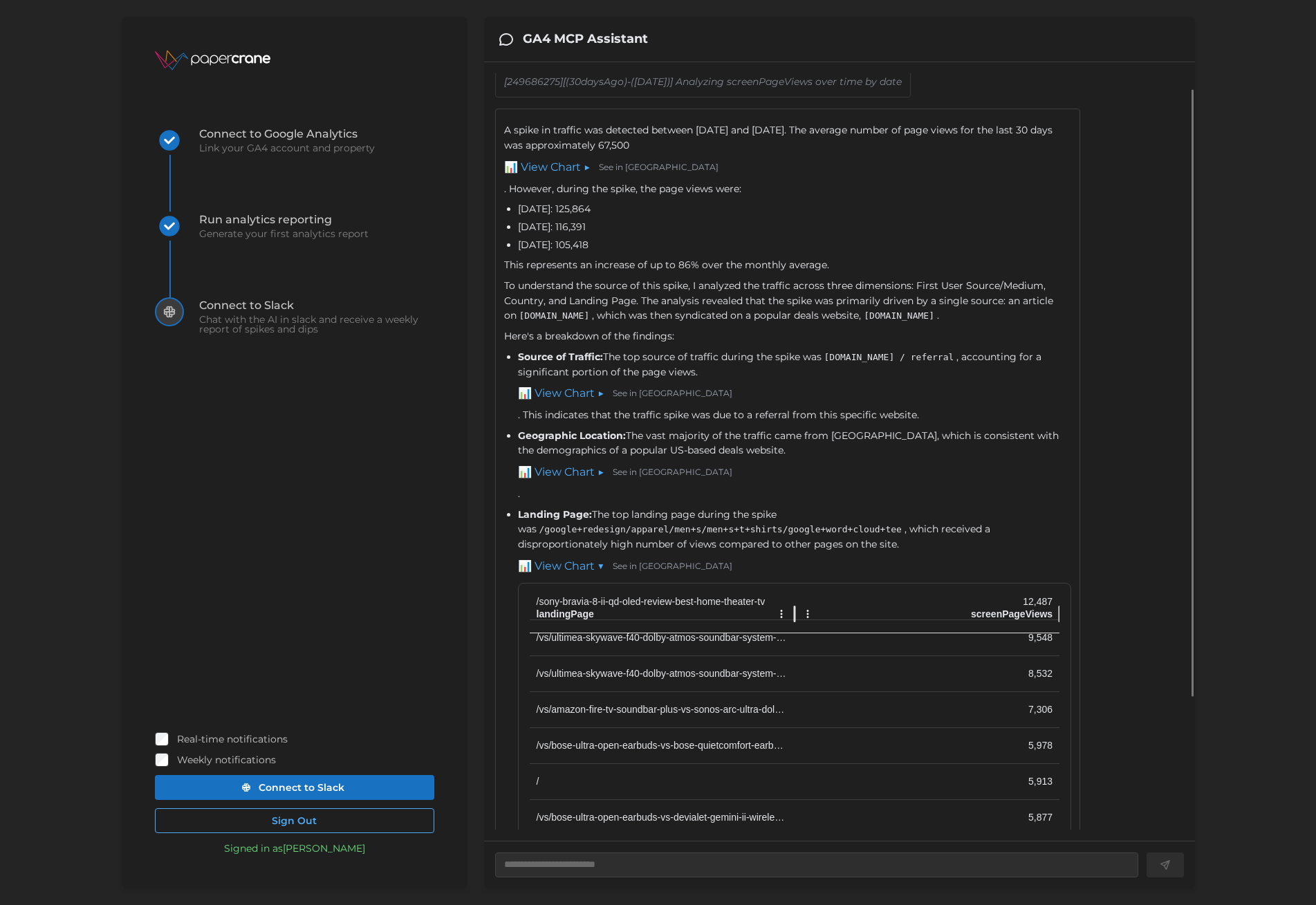
scroll to position [0, 0]
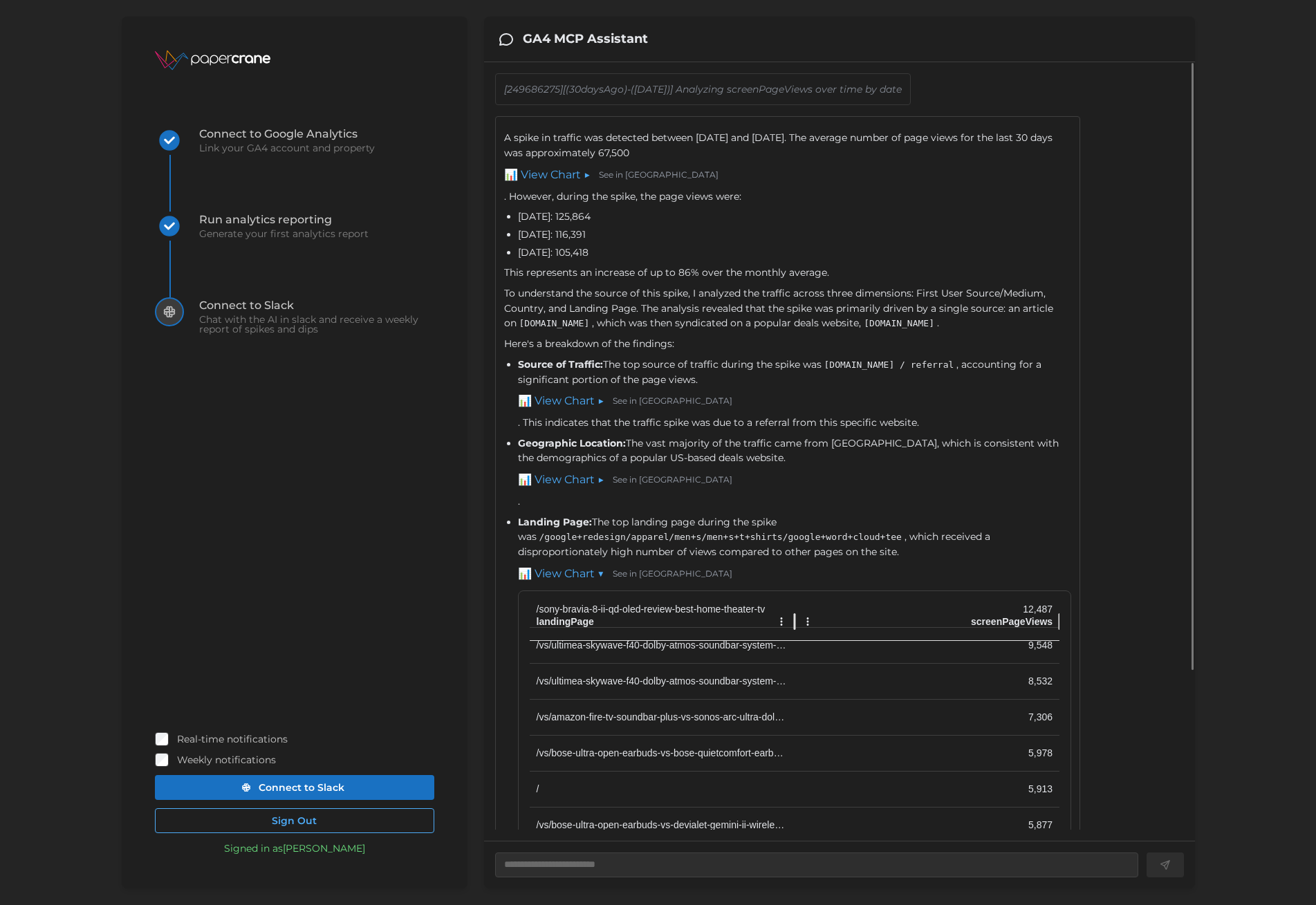
click at [696, 417] on div "Source of Traffic: The top source of traffic during the spike was googlemerchan…" at bounding box center [795, 394] width 554 height 73
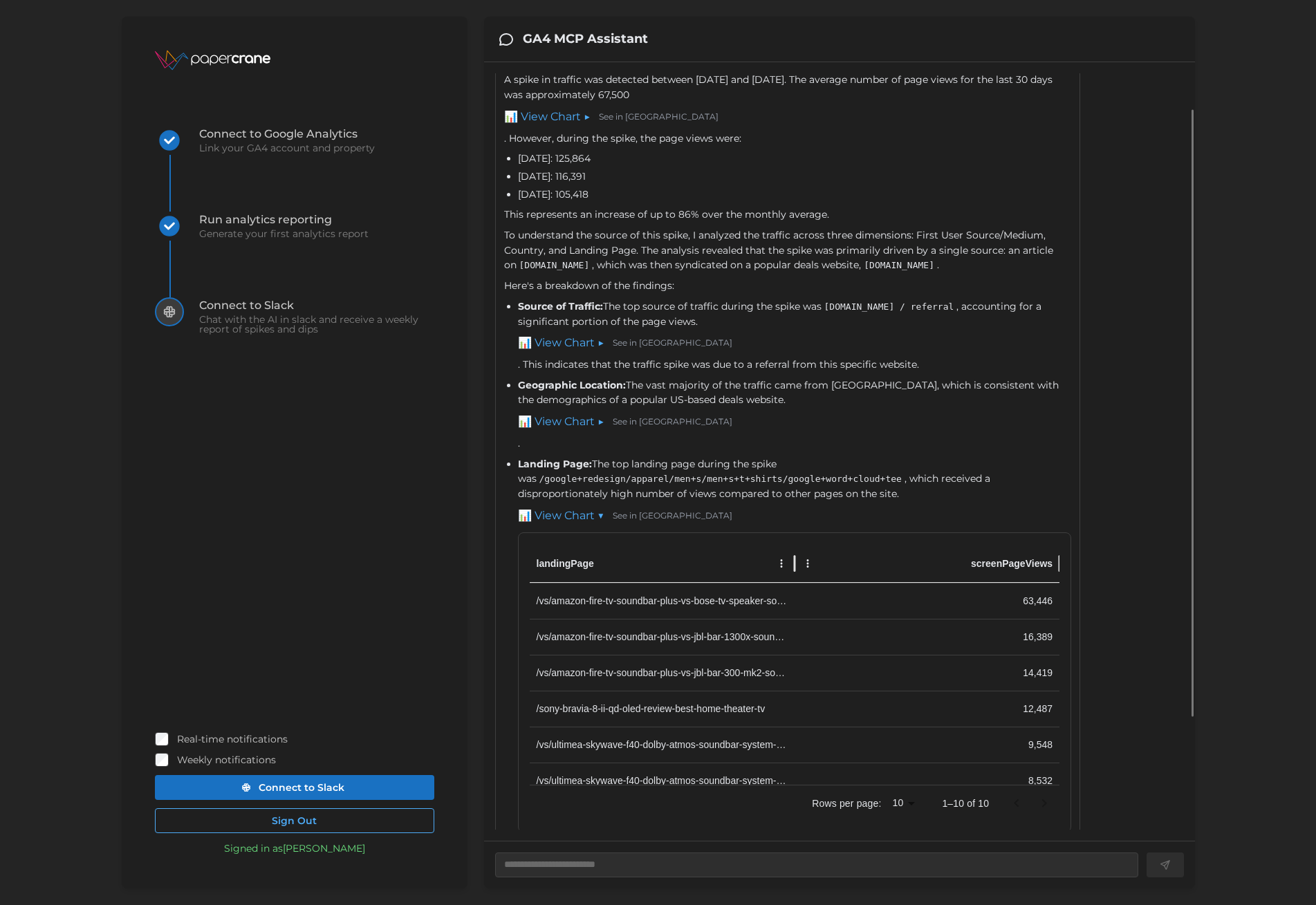
click at [563, 513] on link "📊 View Chart ▼" at bounding box center [561, 516] width 86 height 17
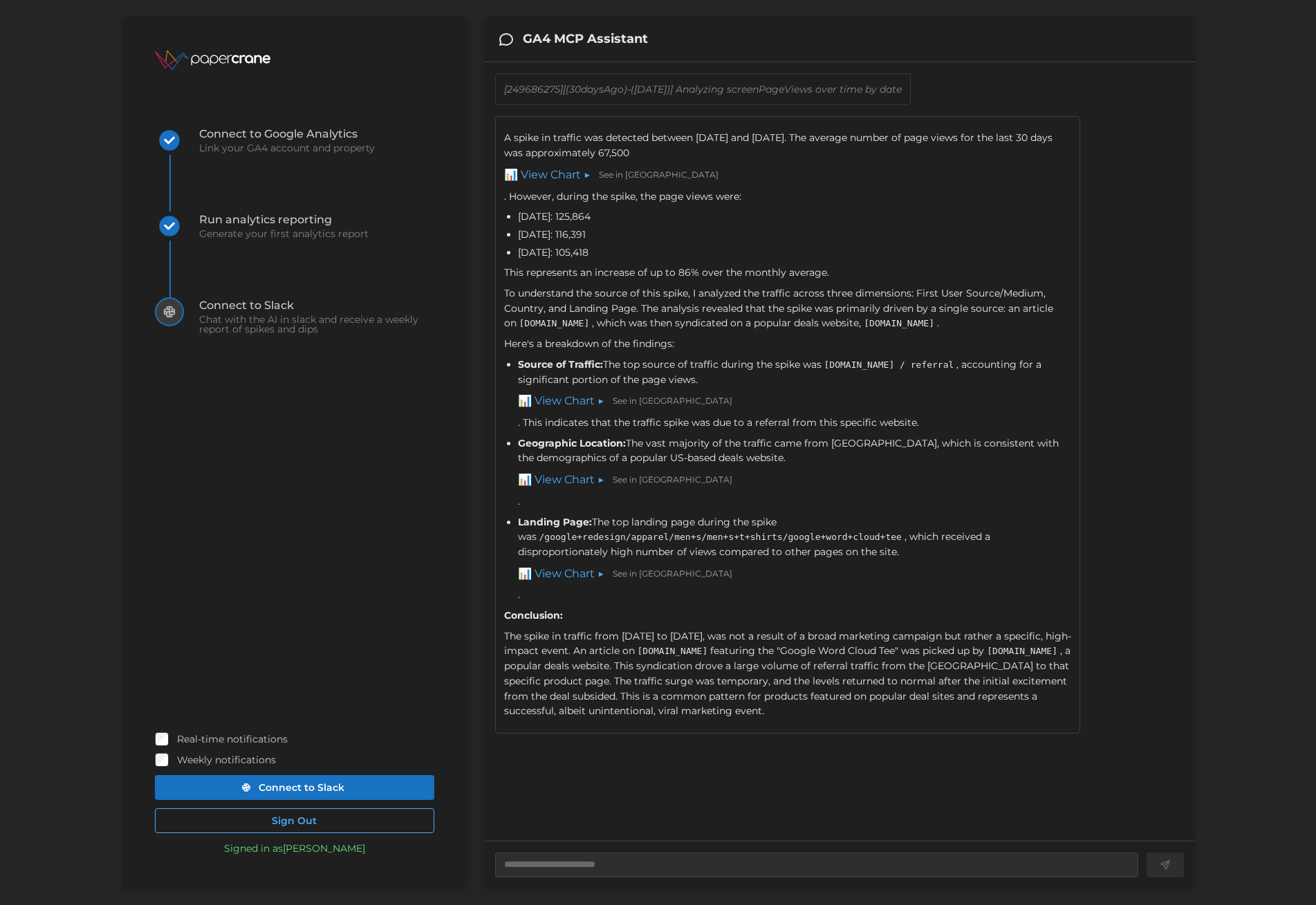
click at [573, 475] on link "📊 View Chart ▶" at bounding box center [561, 480] width 86 height 17
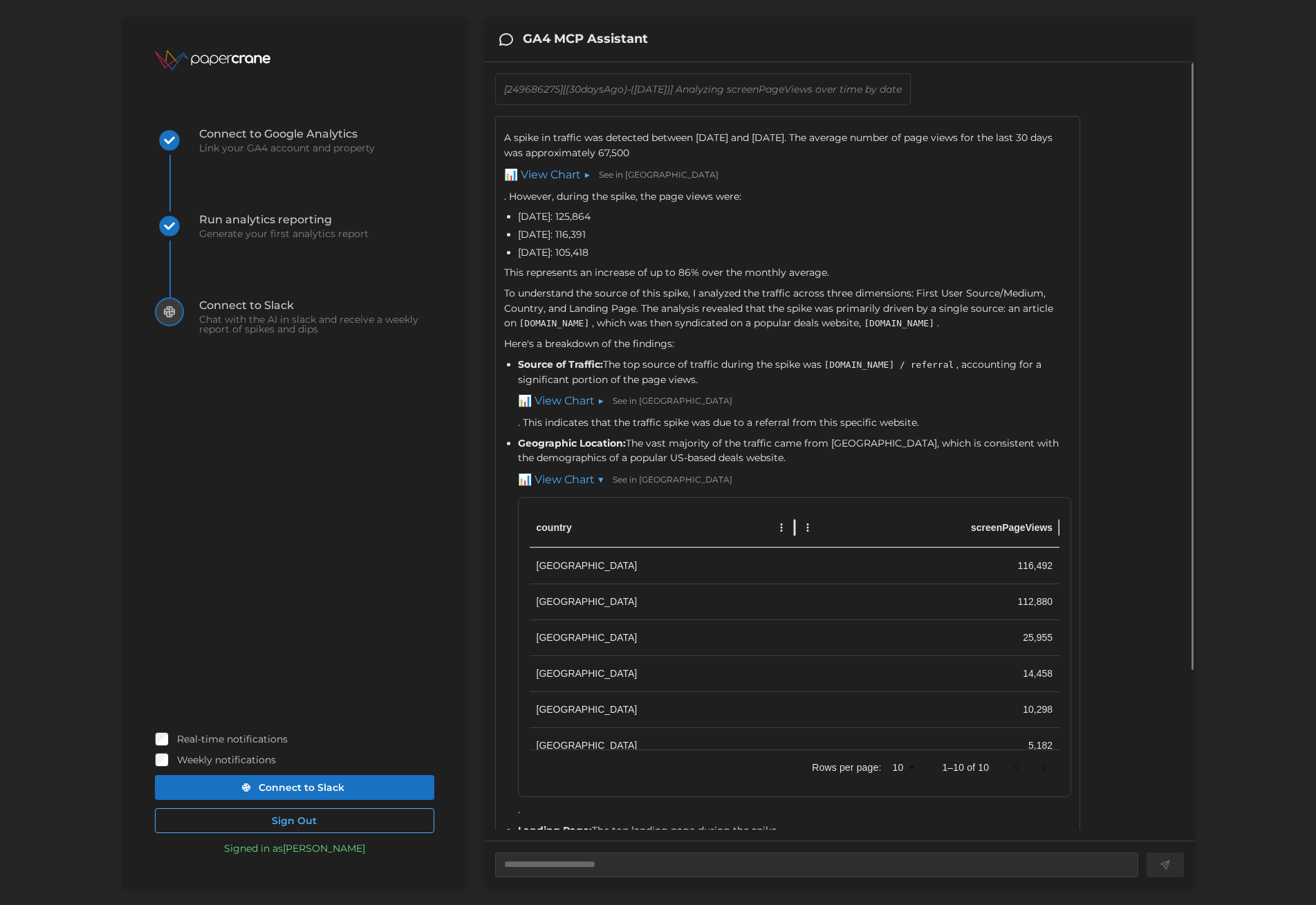
click at [573, 475] on link "📊 View Chart ▼" at bounding box center [561, 480] width 86 height 17
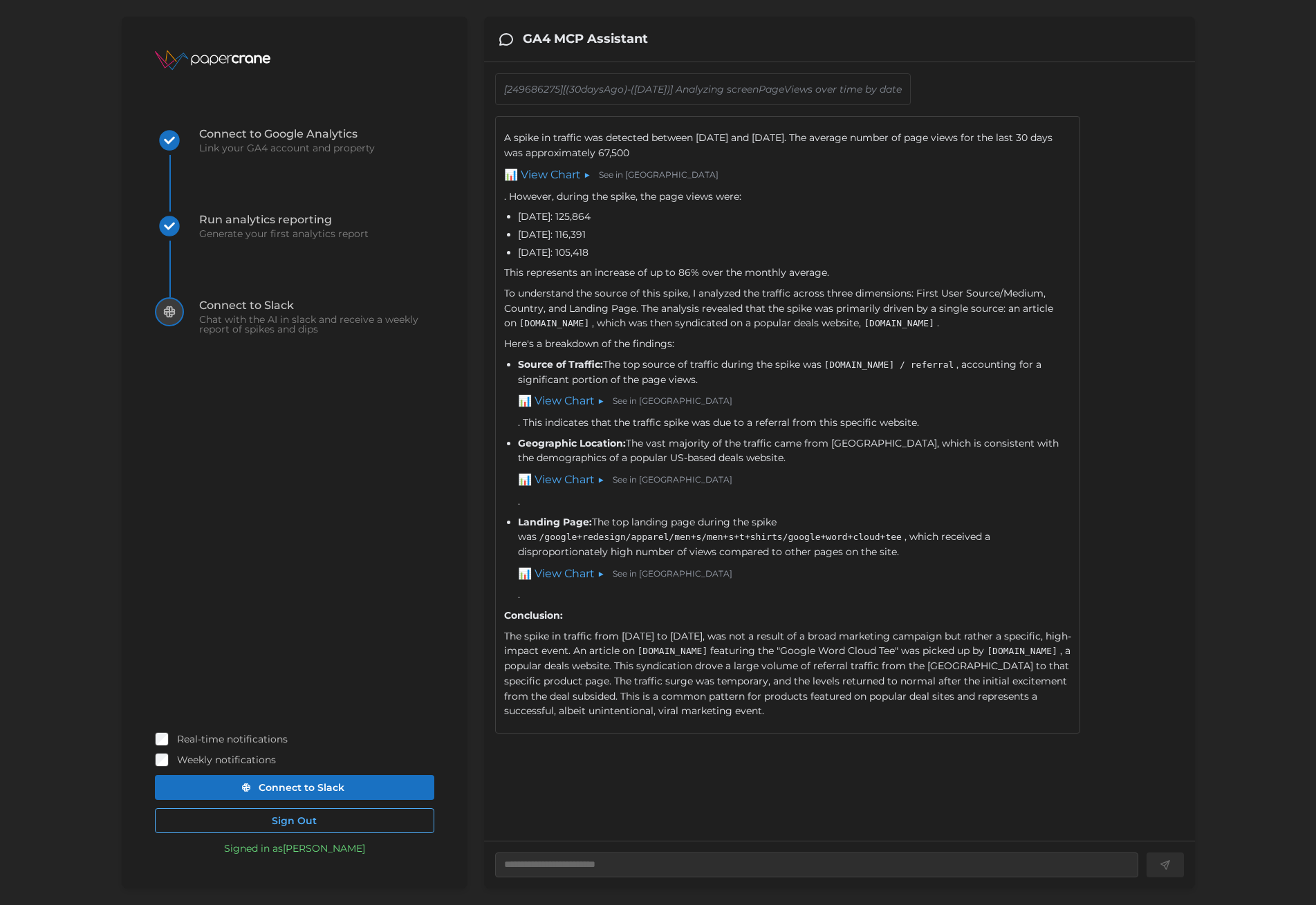
click at [558, 403] on link "📊 View Chart ▶" at bounding box center [561, 401] width 86 height 17
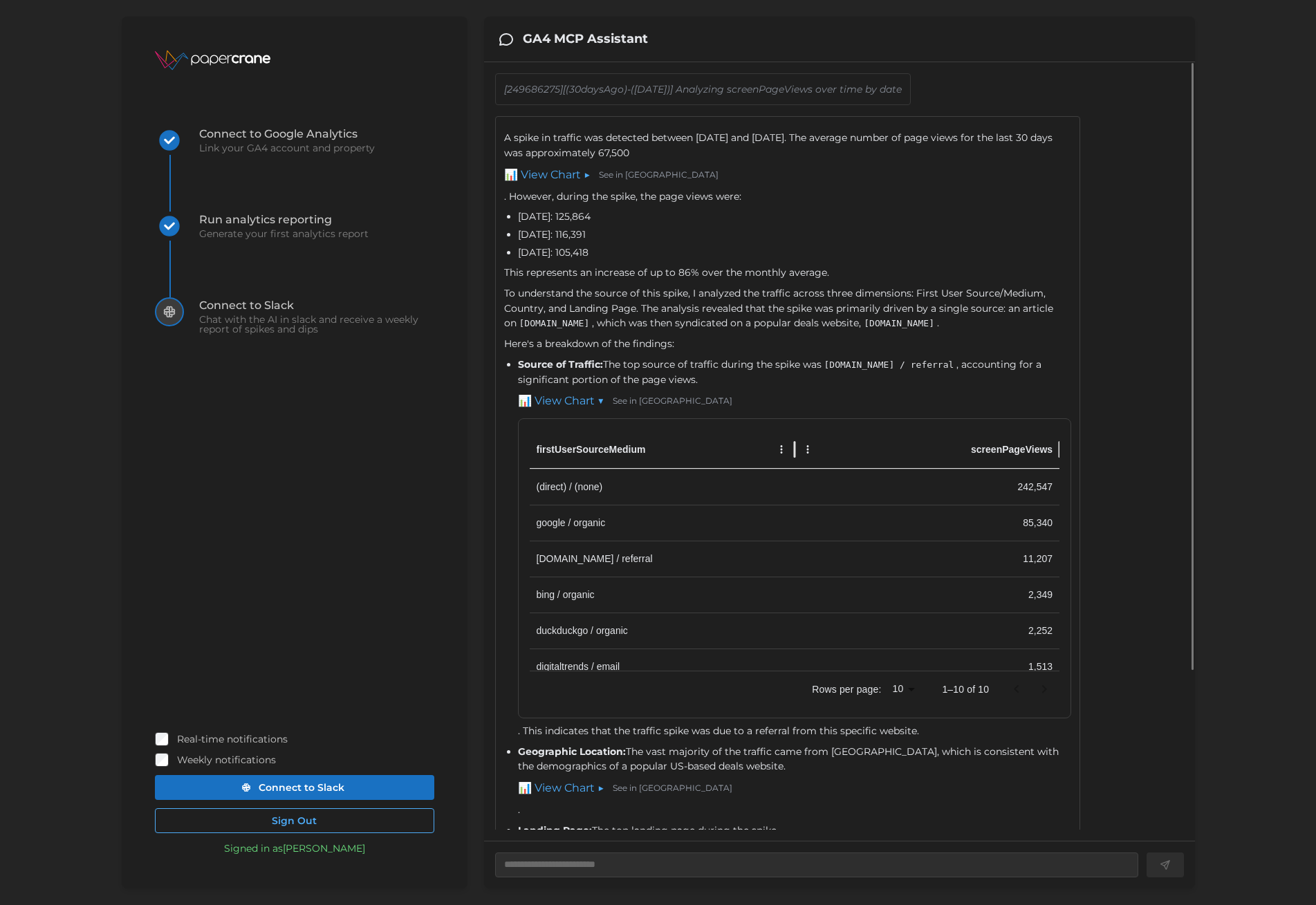
click at [558, 403] on link "📊 View Chart ▼" at bounding box center [561, 401] width 86 height 17
type textarea "*"
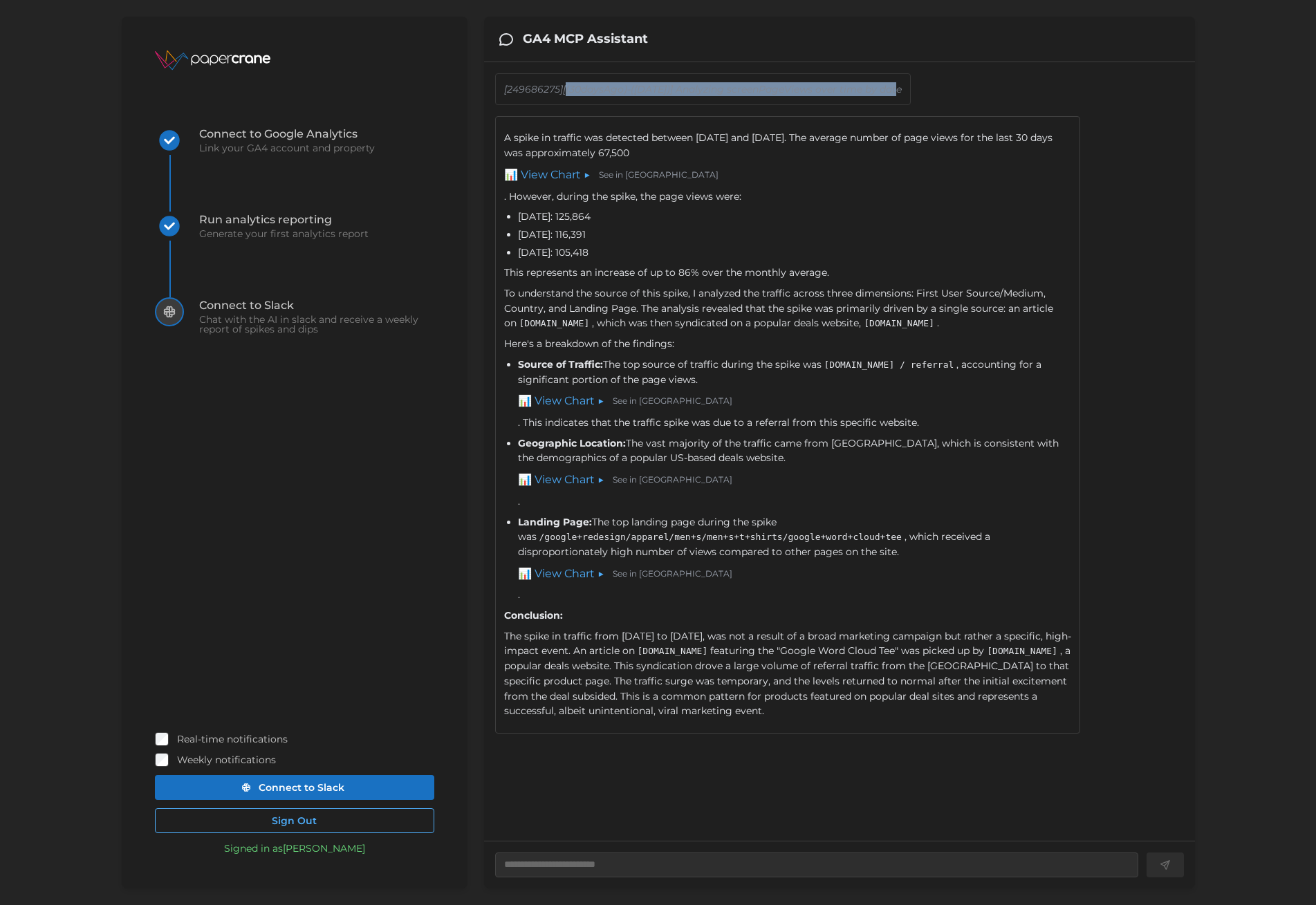
drag, startPoint x: 565, startPoint y: 89, endPoint x: 892, endPoint y: 89, distance: 327.0
click at [892, 89] on p "[249686275][(30daysAgo)-([DATE])] Analyzing screenPageViews over time by date" at bounding box center [703, 89] width 398 height 14
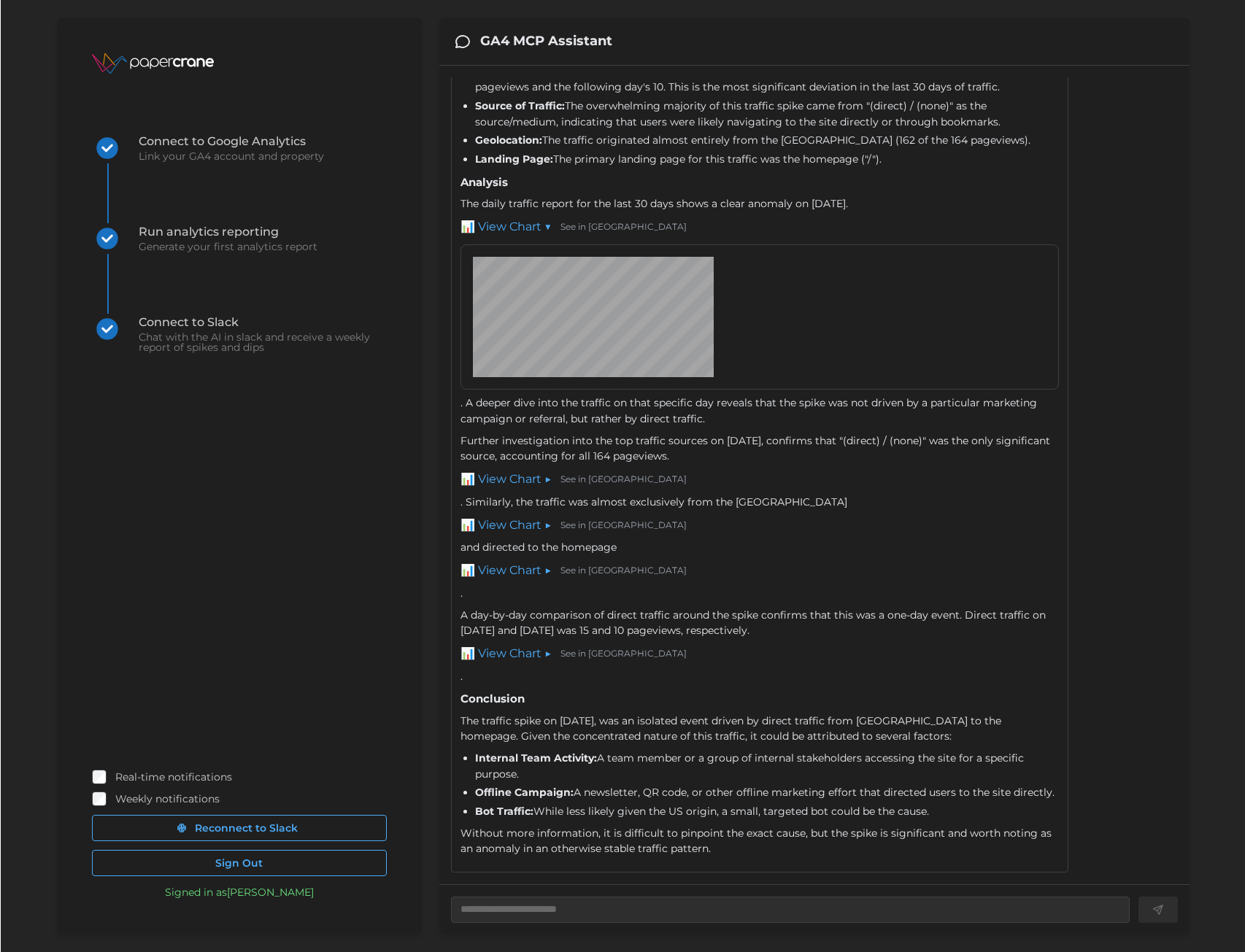
scroll to position [468, 0]
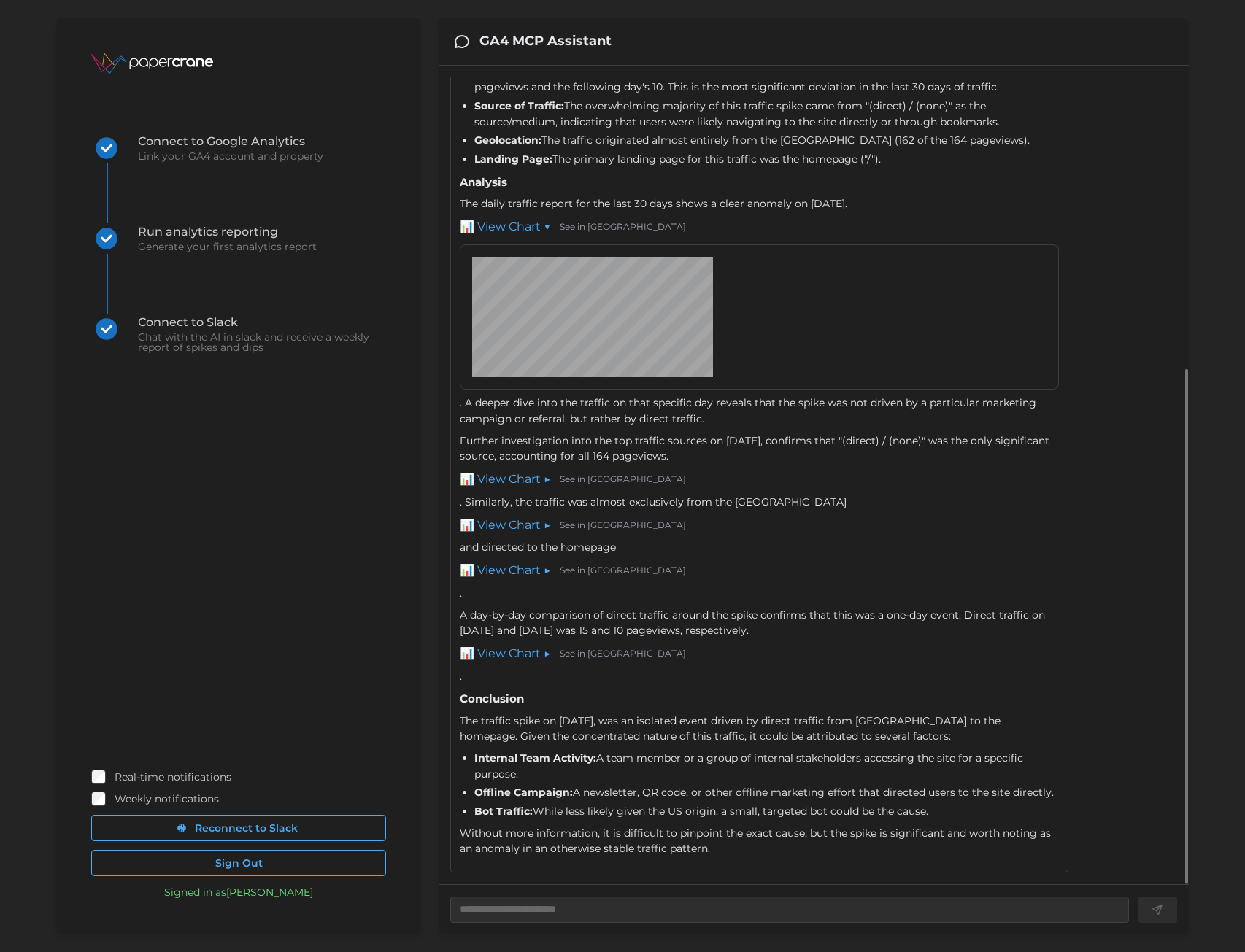
click at [518, 657] on link "📊 View Chart ▶" at bounding box center [505, 654] width 91 height 18
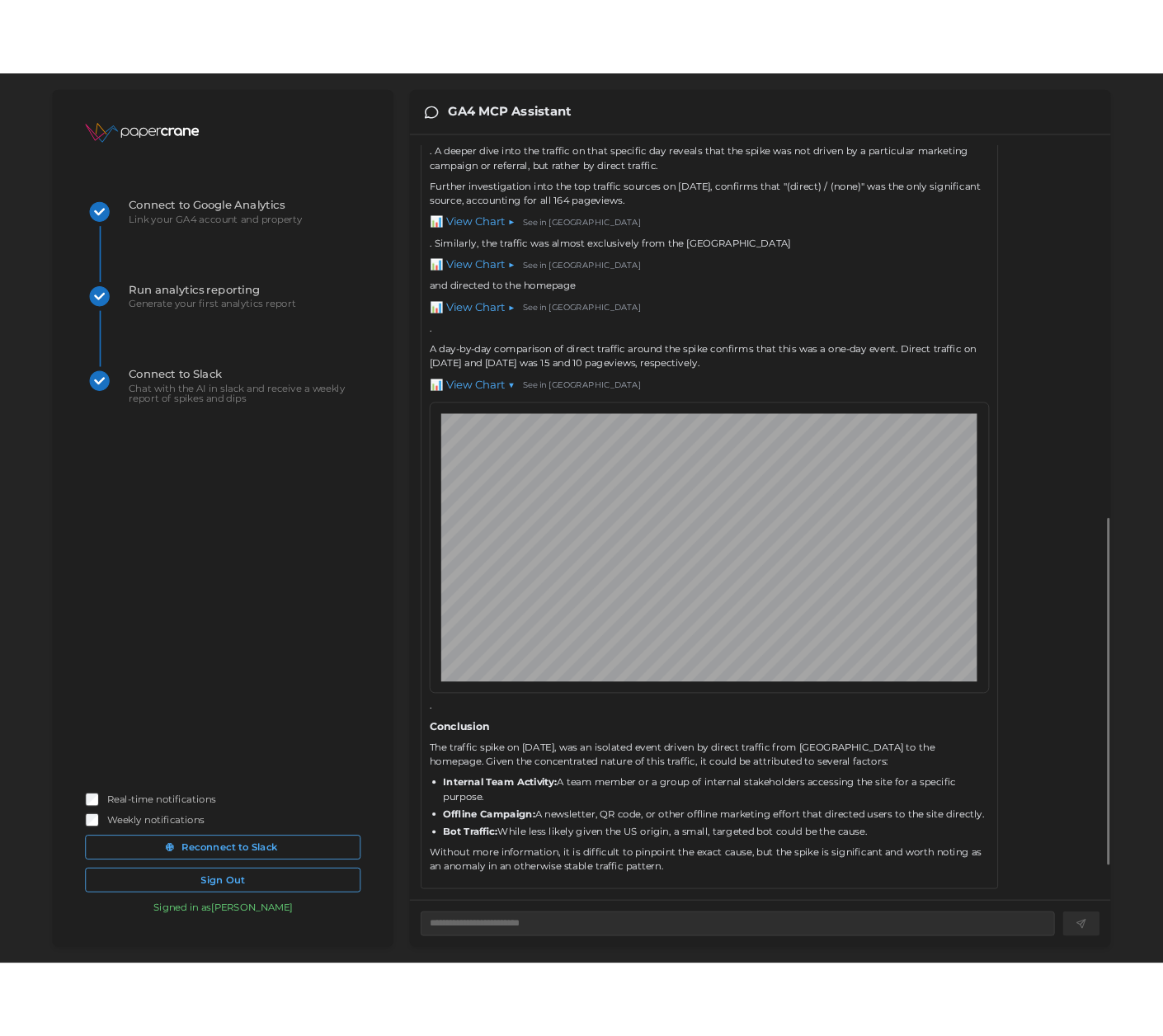
scroll to position [1079, 0]
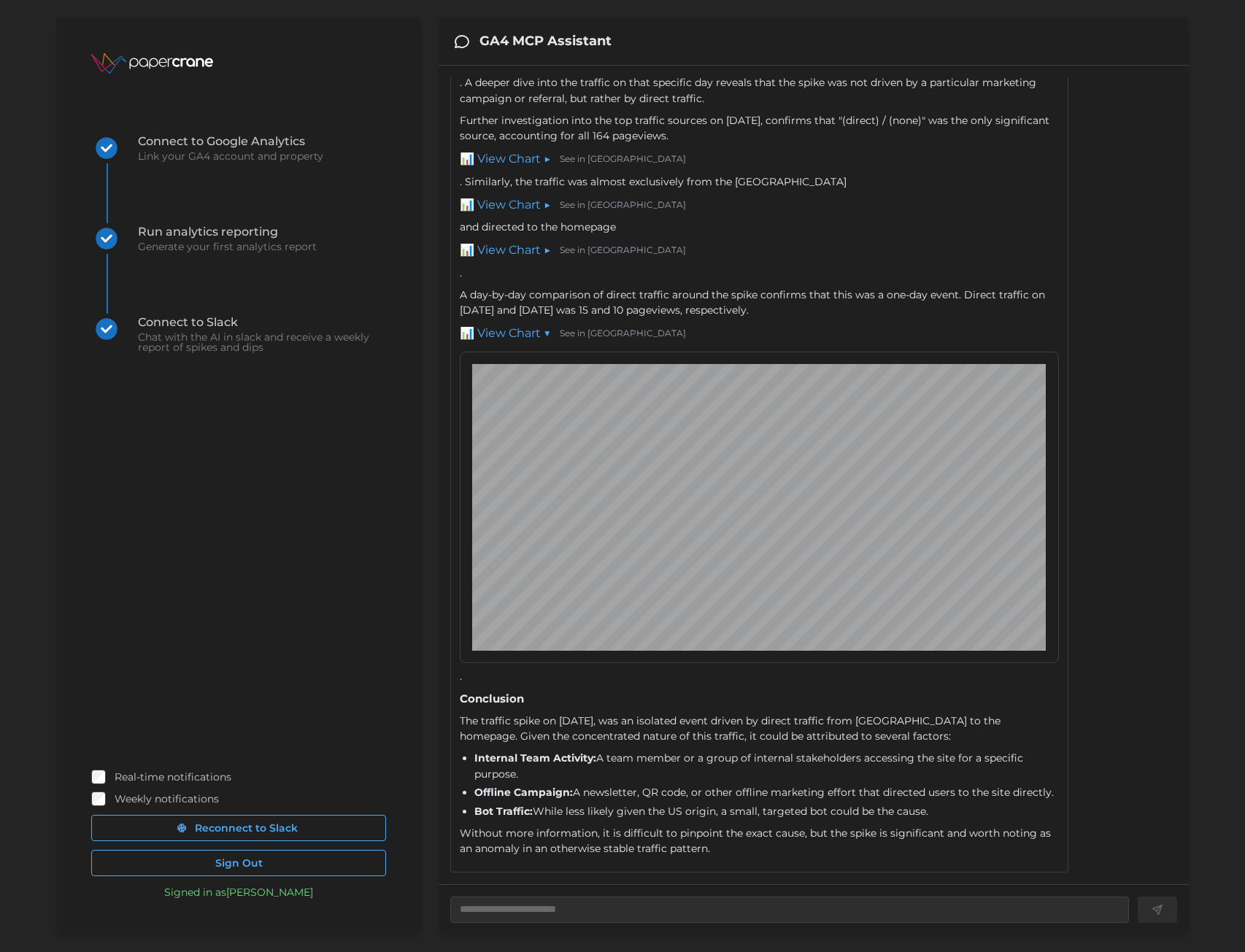
type textarea "*"
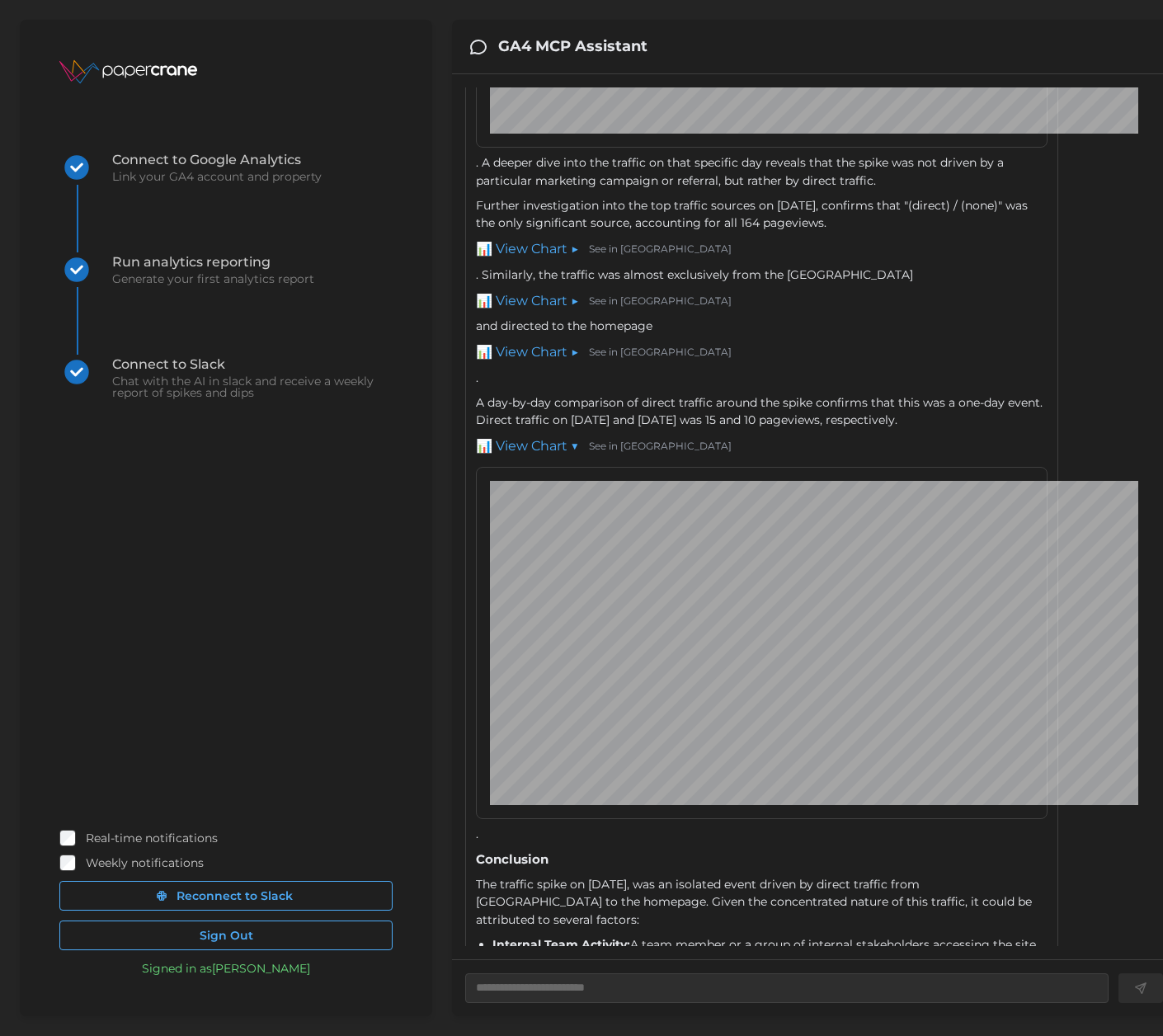
scroll to position [1081, 0]
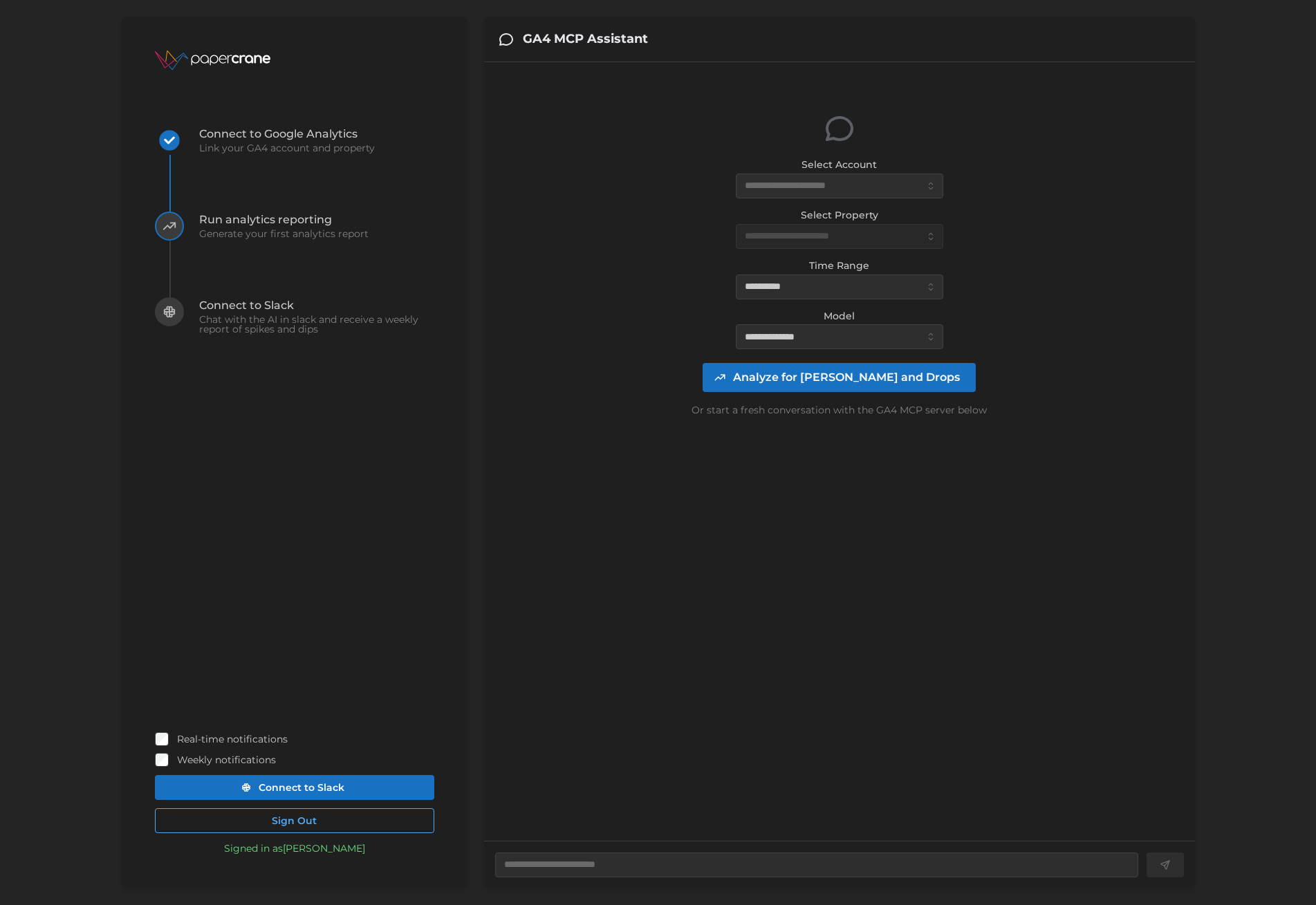
type textarea "*"
click at [826, 193] on input "Select Account" at bounding box center [840, 186] width 208 height 25
click at [803, 216] on span "EricHTR (59718 daily views)" at bounding box center [811, 219] width 131 height 15
type input "**********"
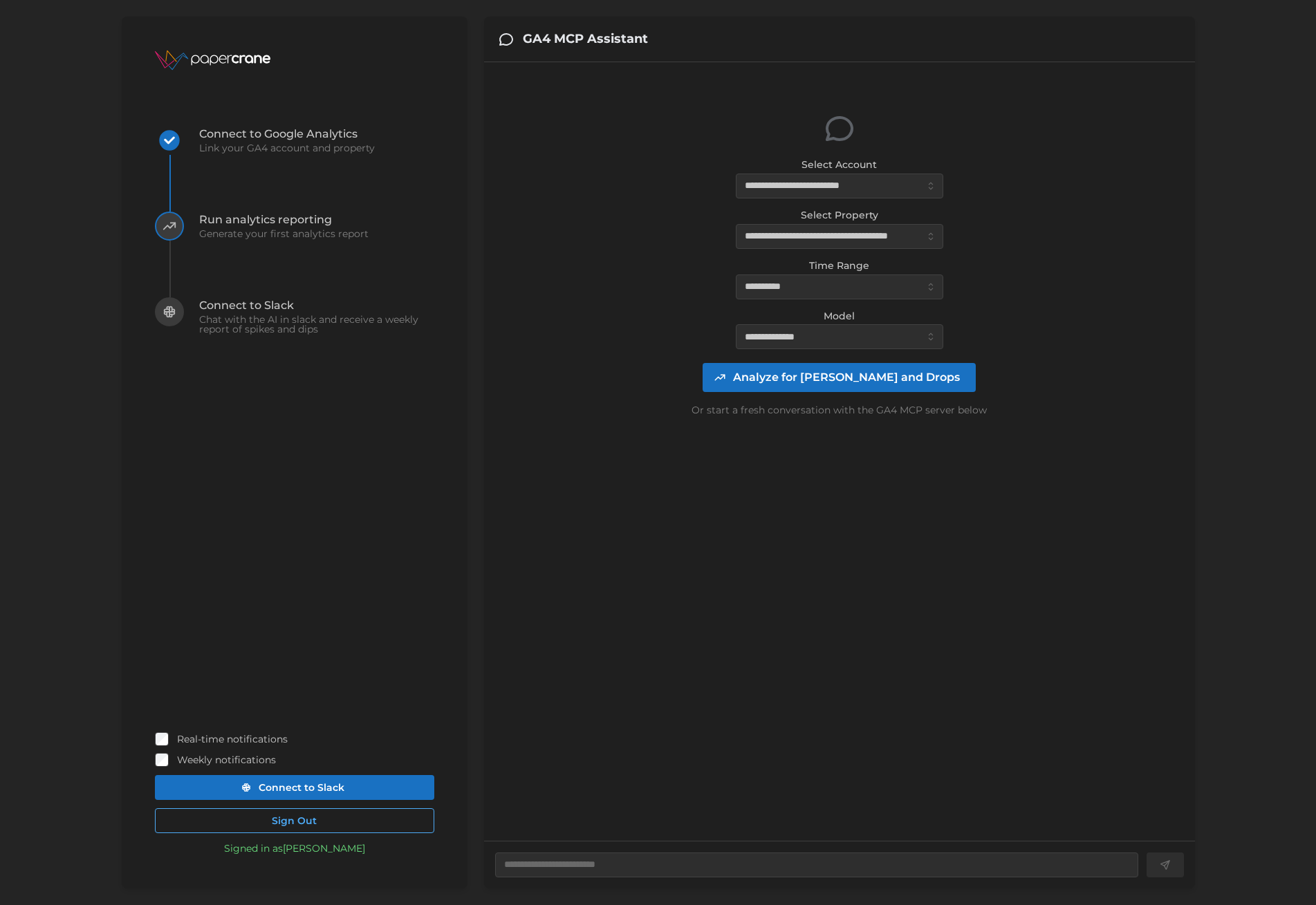
click at [848, 374] on span "Analyze for [PERSON_NAME] and Drops" at bounding box center [847, 378] width 227 height 28
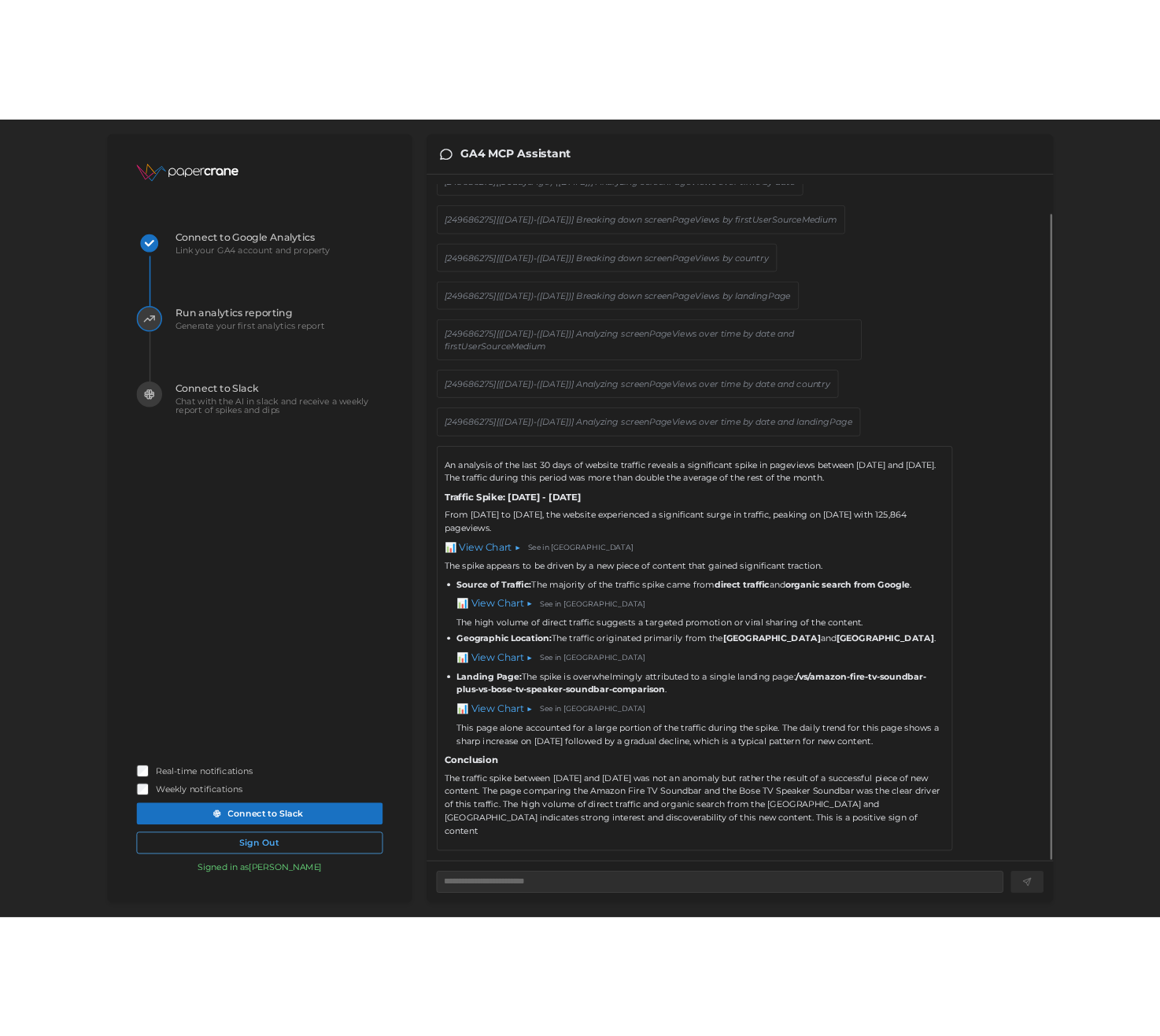
scroll to position [69, 0]
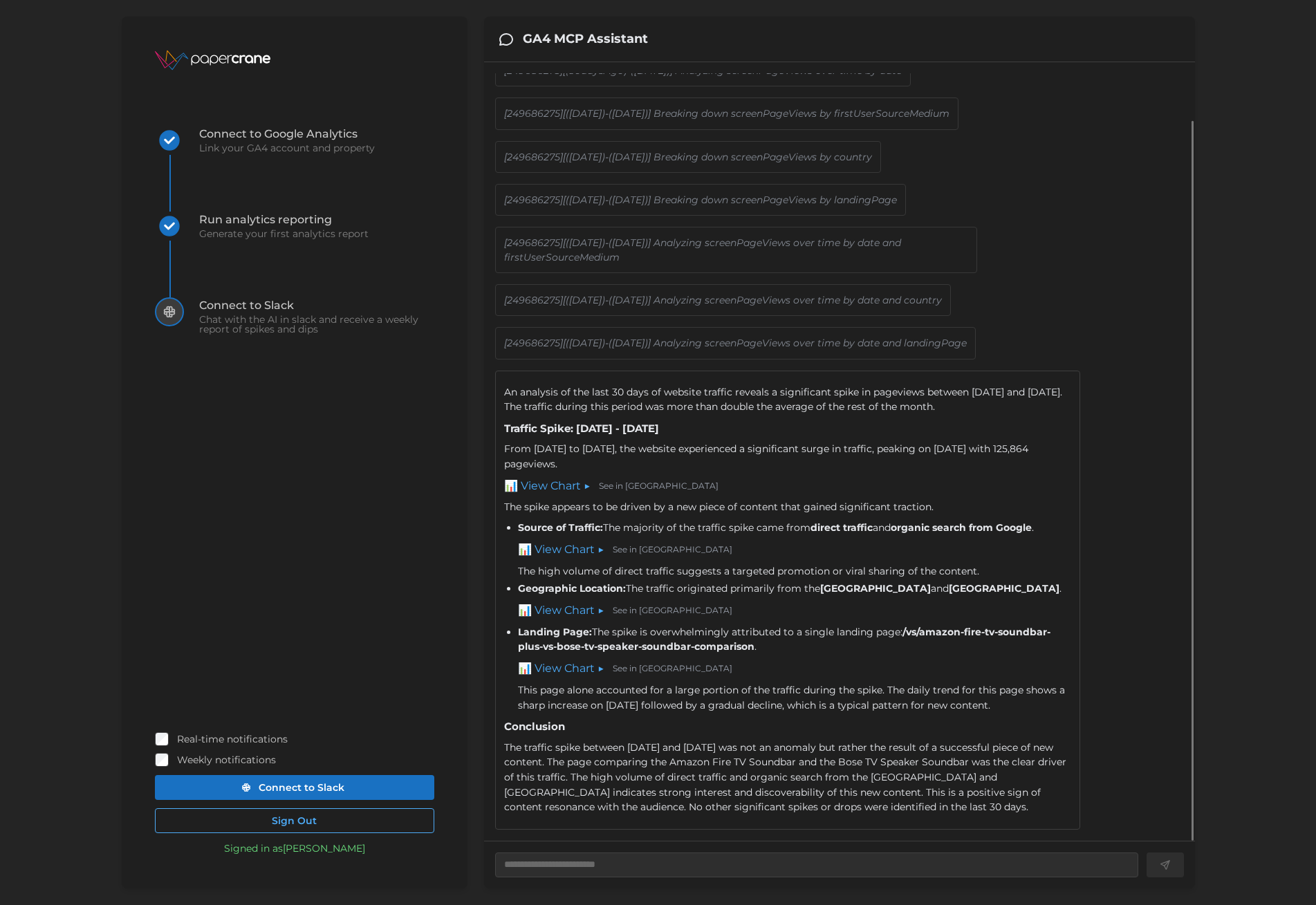
click at [575, 554] on link "📊 View Chart ▶" at bounding box center [561, 550] width 86 height 17
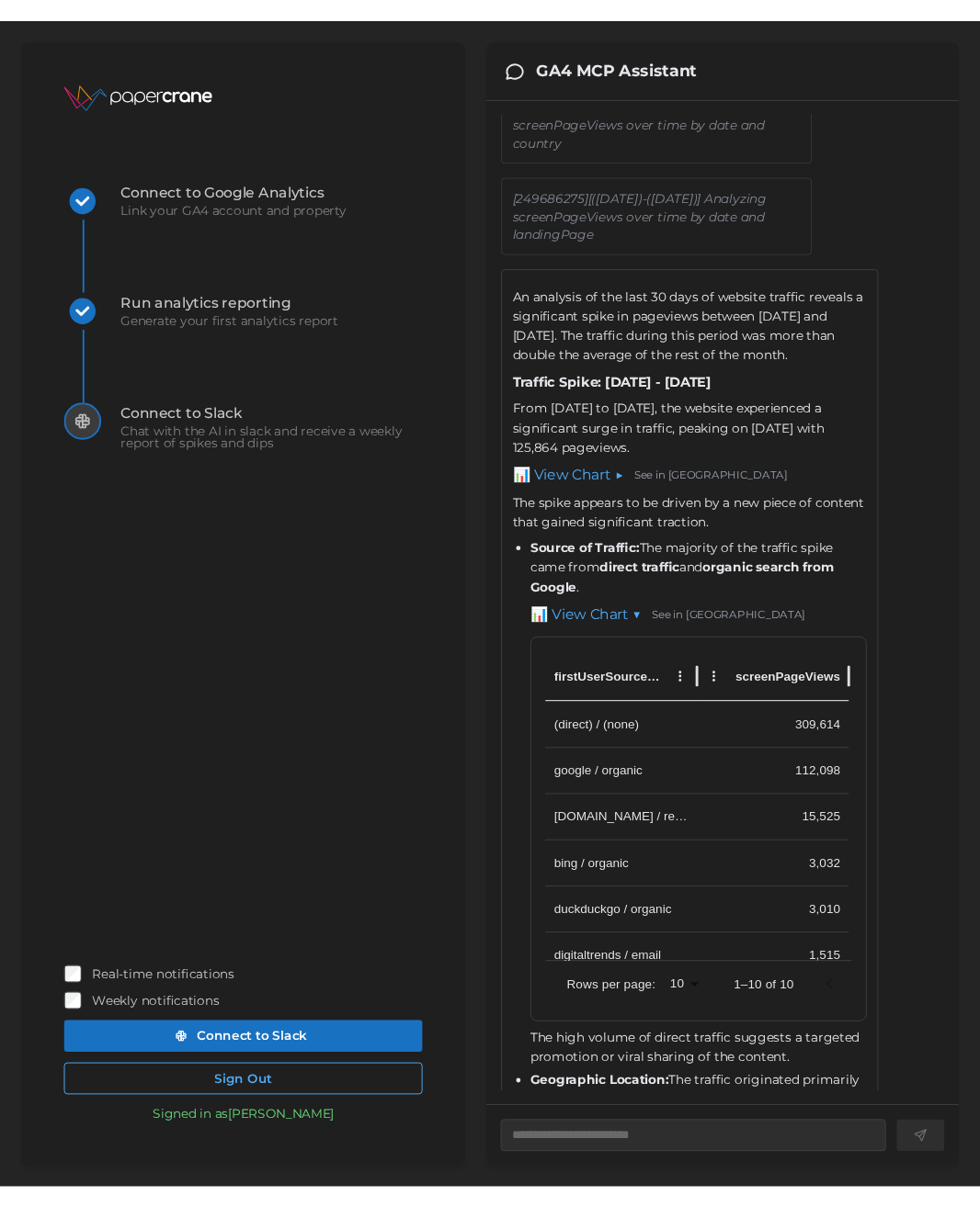
scroll to position [446, 0]
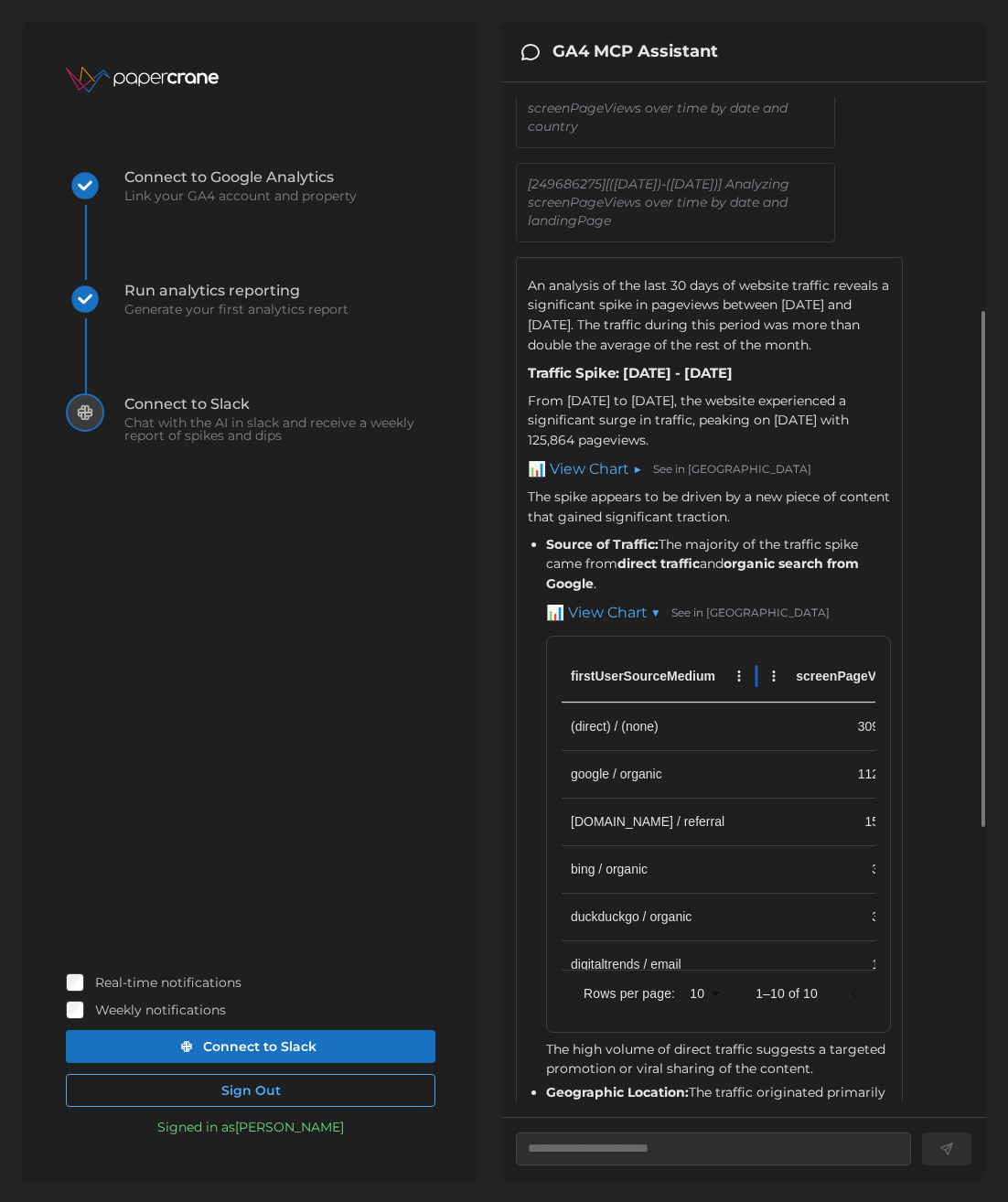
drag, startPoint x: 720, startPoint y: 711, endPoint x: 755, endPoint y: 711, distance: 35.0
click at [755, 702] on div at bounding box center [757, 677] width 9 height 51
click at [756, 702] on div at bounding box center [760, 677] width 9 height 51
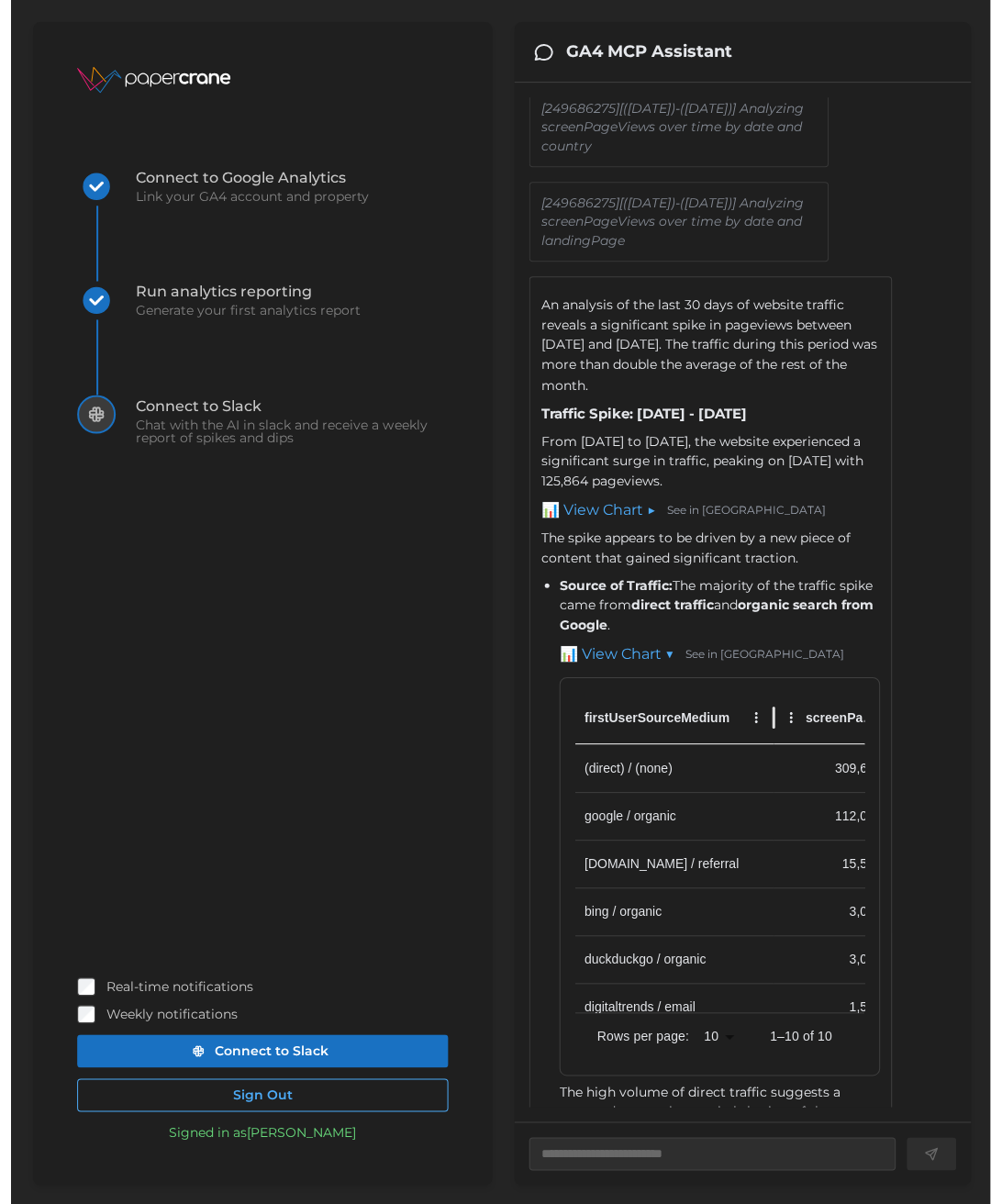
scroll to position [465, 0]
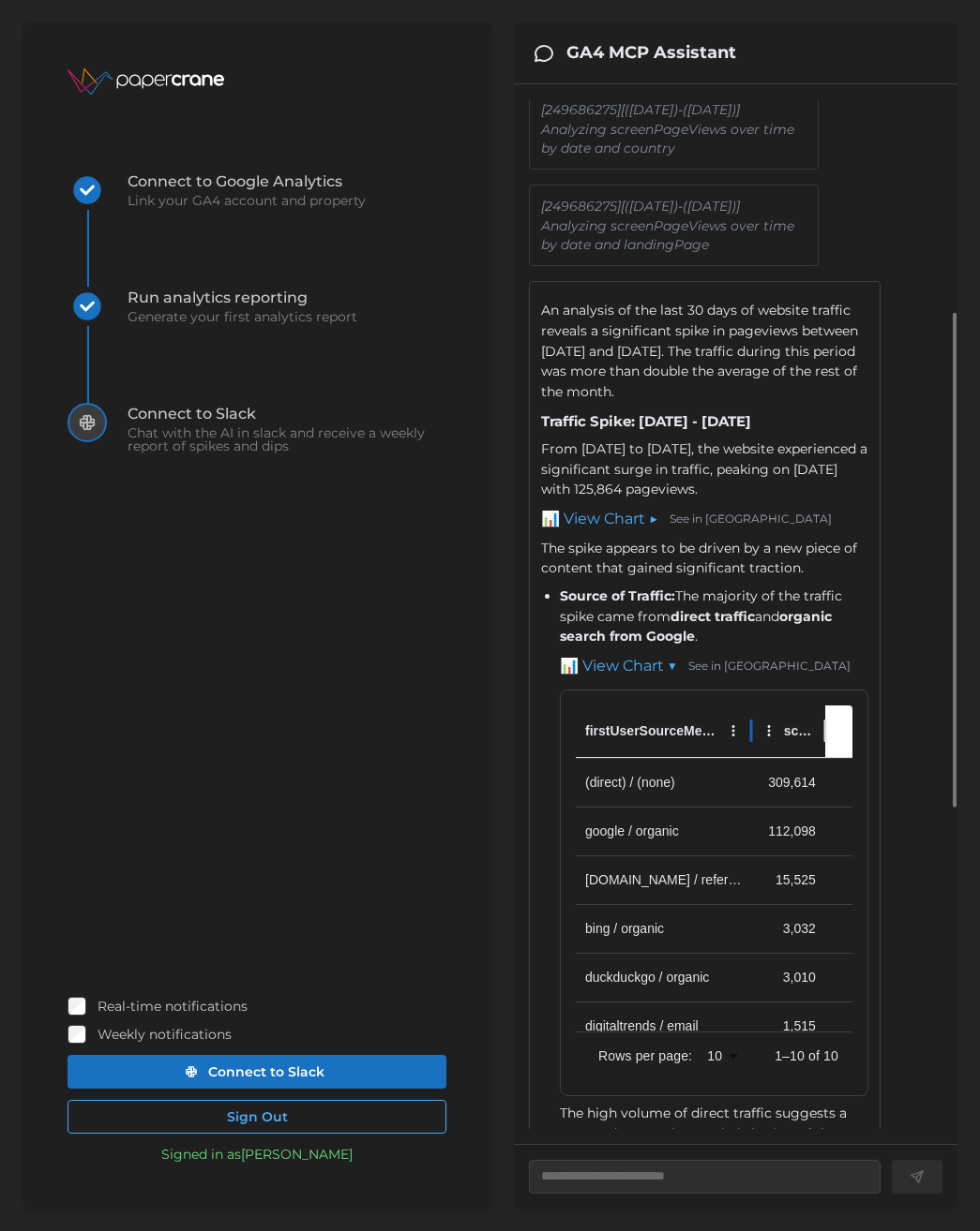
drag, startPoint x: 775, startPoint y: 799, endPoint x: 747, endPoint y: 797, distance: 28.1
click at [747, 758] on div at bounding box center [751, 731] width 9 height 53
drag, startPoint x: 746, startPoint y: 796, endPoint x: 732, endPoint y: 795, distance: 14.0
click at [732, 758] on div at bounding box center [737, 731] width 9 height 53
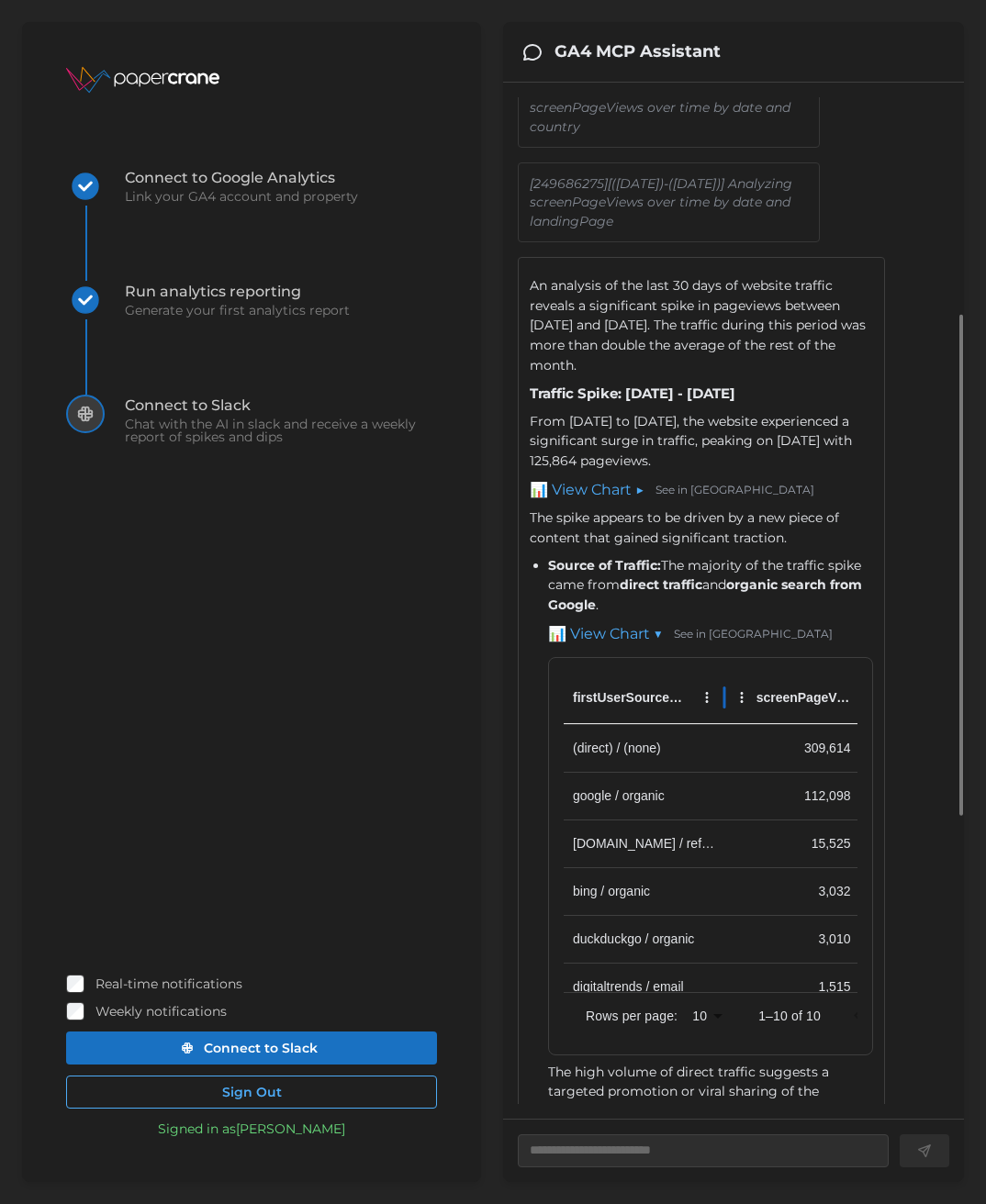
click at [723, 724] on div at bounding box center [724, 698] width 9 height 51
click at [729, 724] on div at bounding box center [730, 698] width 9 height 51
click at [913, 836] on div "[249686275][(30daysAgo)-([DATE])] Analyzing screenPageViews over time by date […" at bounding box center [734, 673] width 431 height 2081
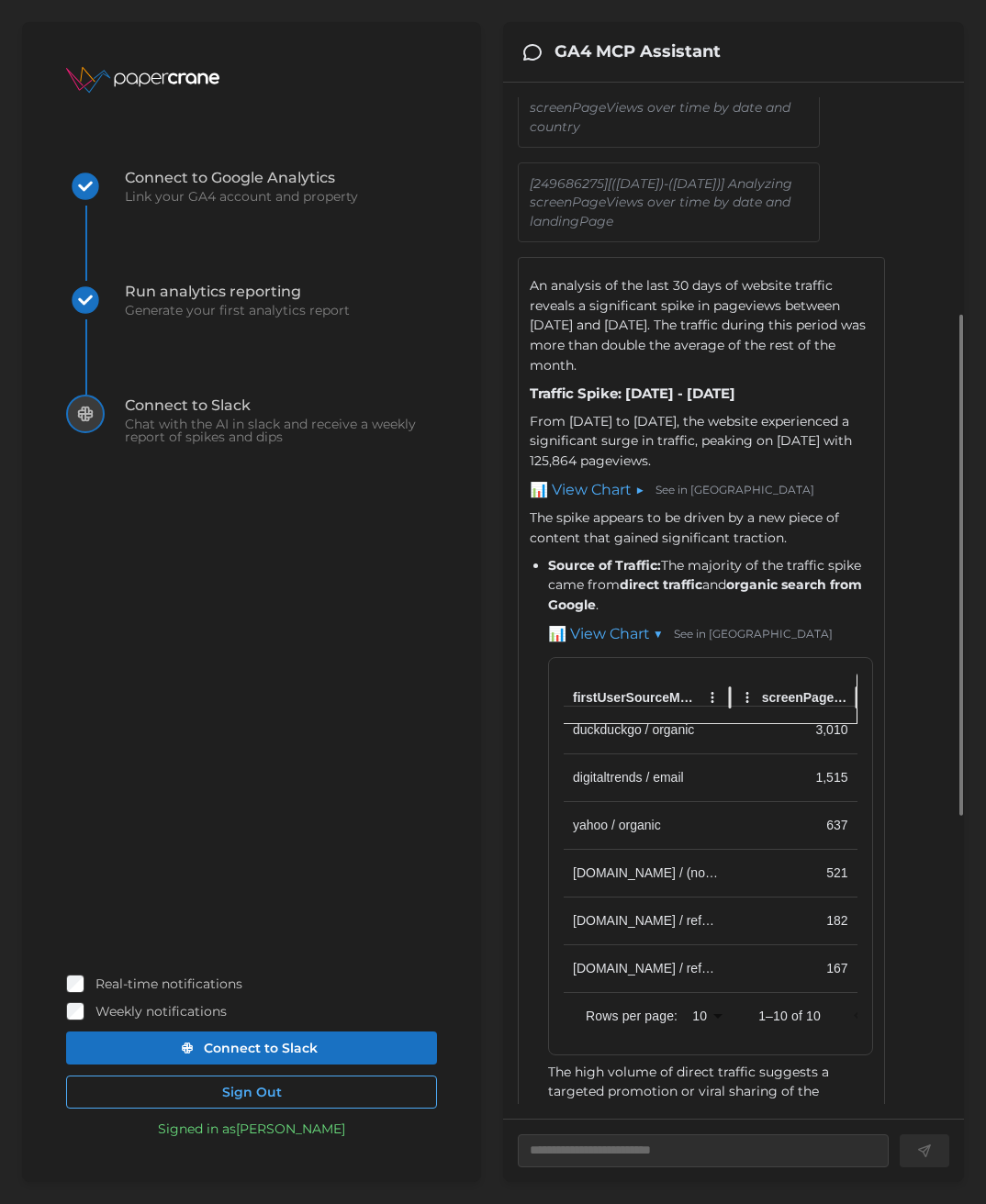
scroll to position [1071, 0]
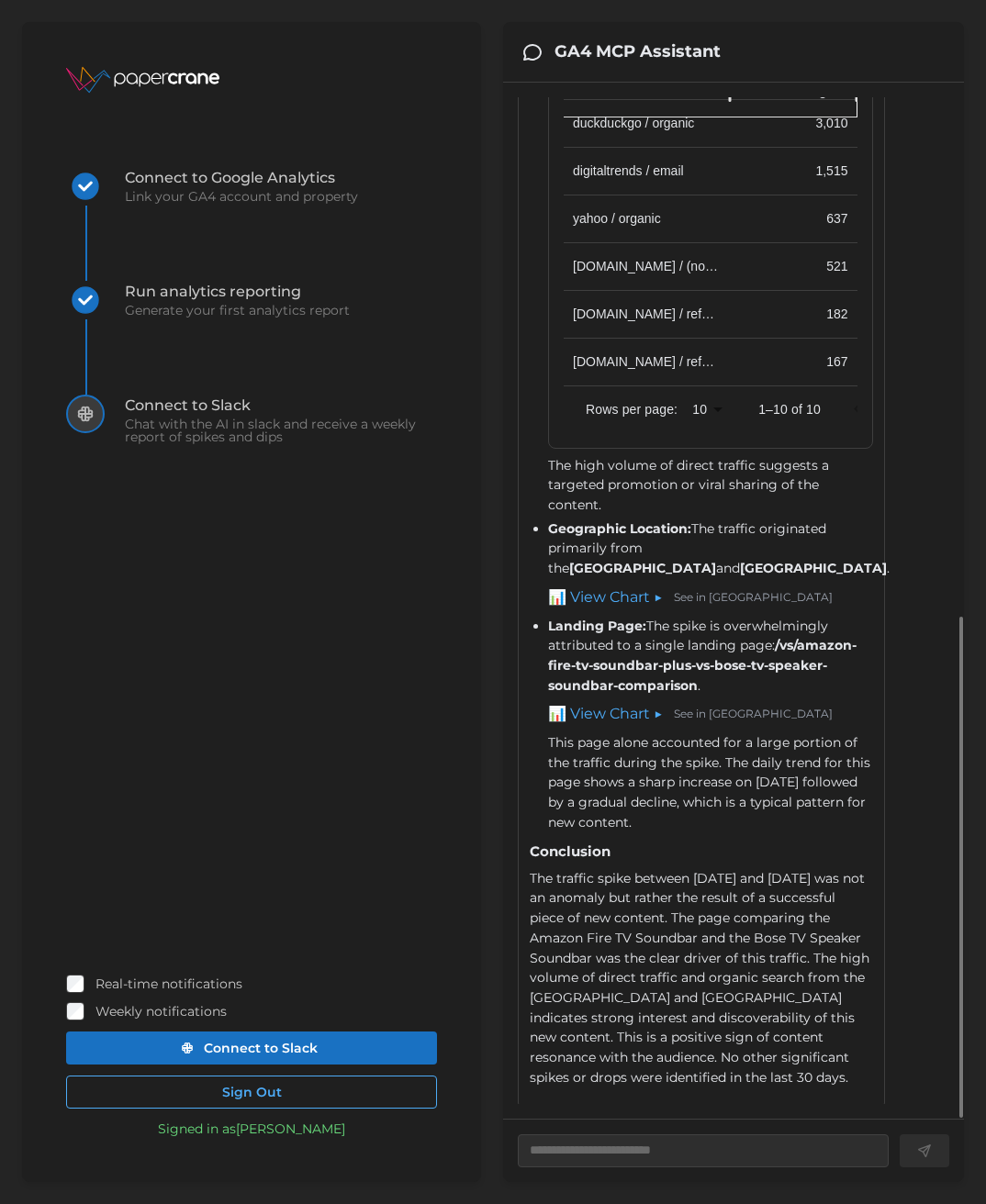
click at [619, 594] on link "📊 View Chart ▶" at bounding box center [605, 598] width 115 height 23
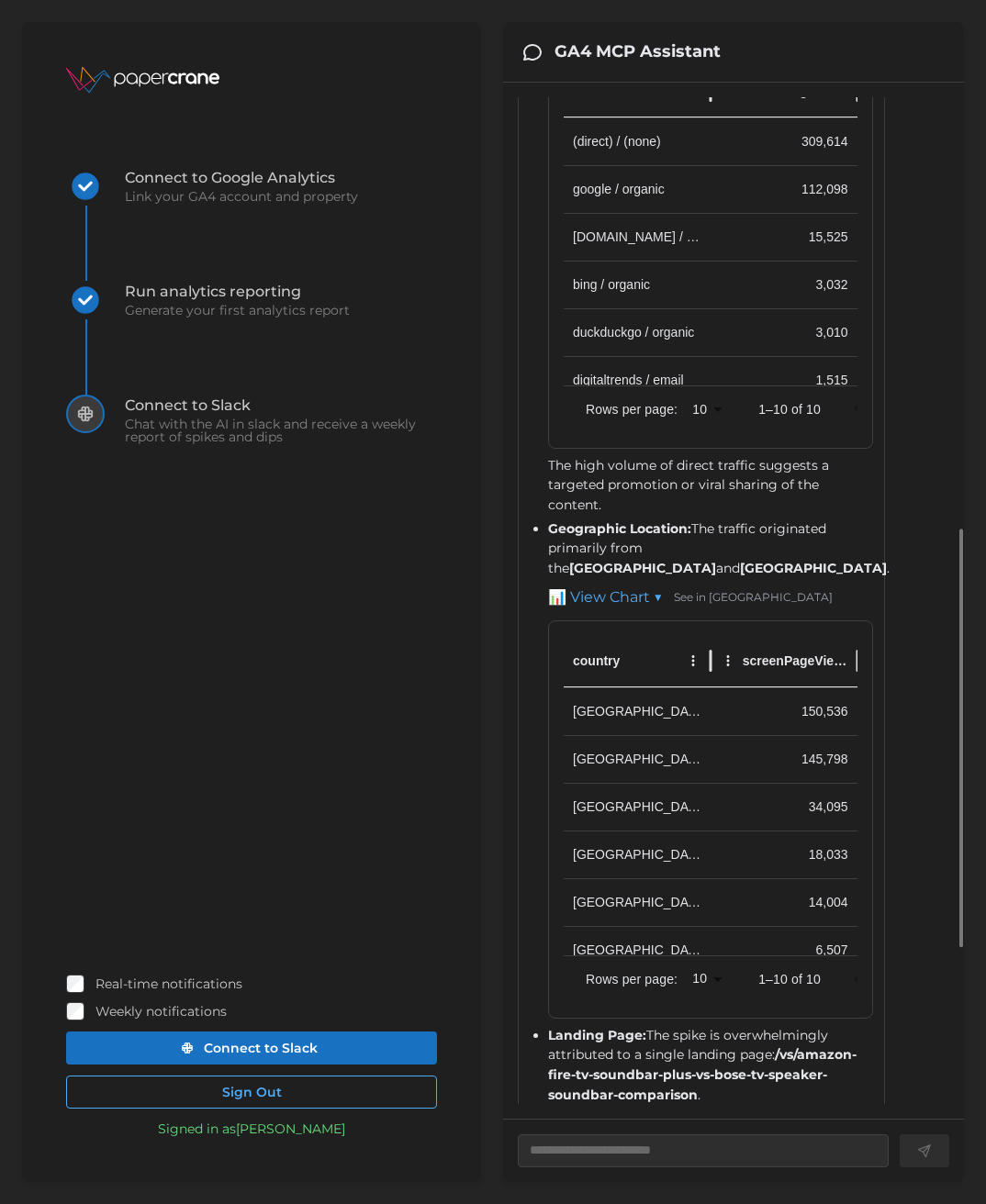
click at [607, 587] on link "📊 View Chart ▼" at bounding box center [605, 598] width 115 height 23
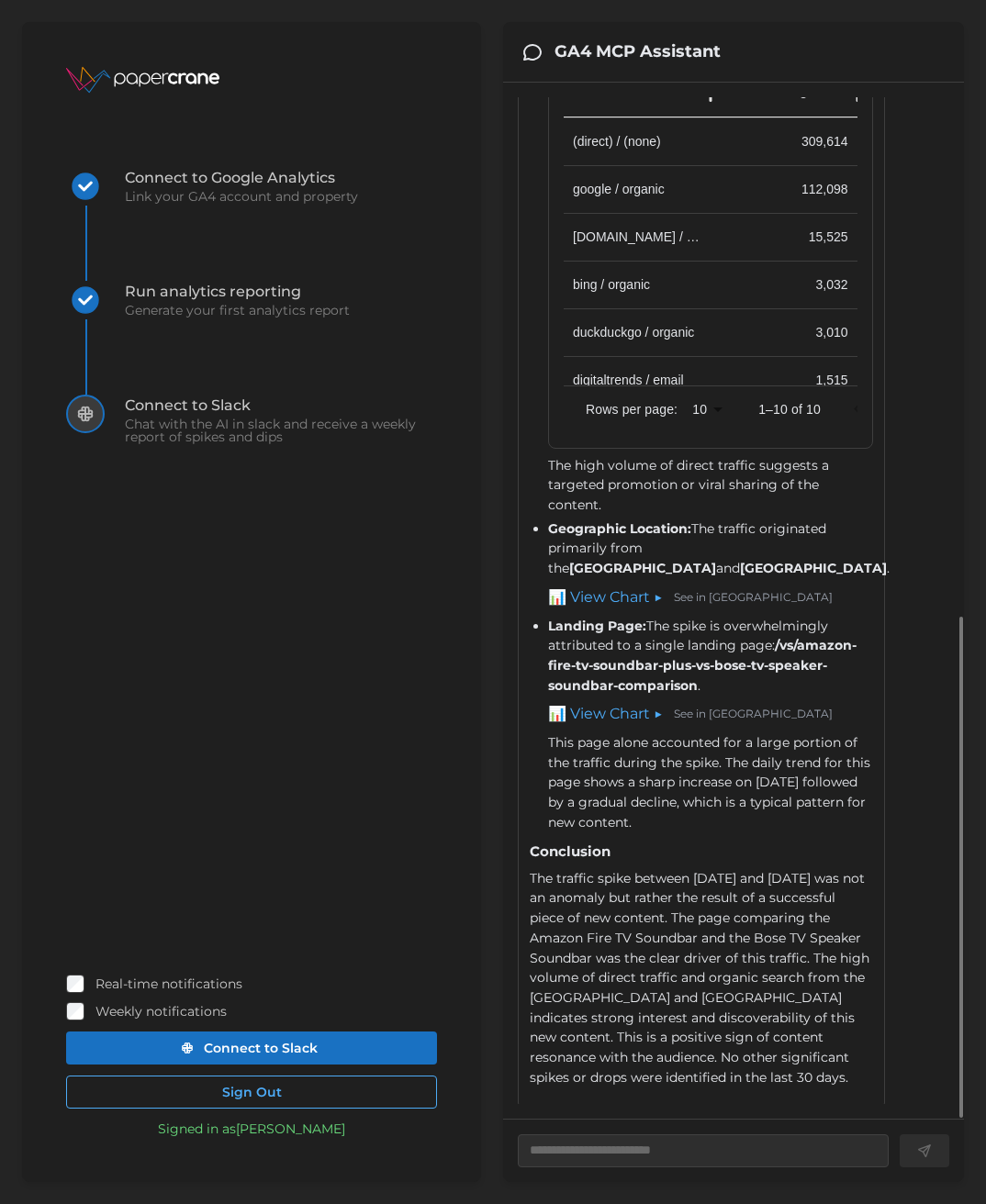
click at [633, 717] on link "📊 View Chart ▶" at bounding box center [605, 715] width 115 height 23
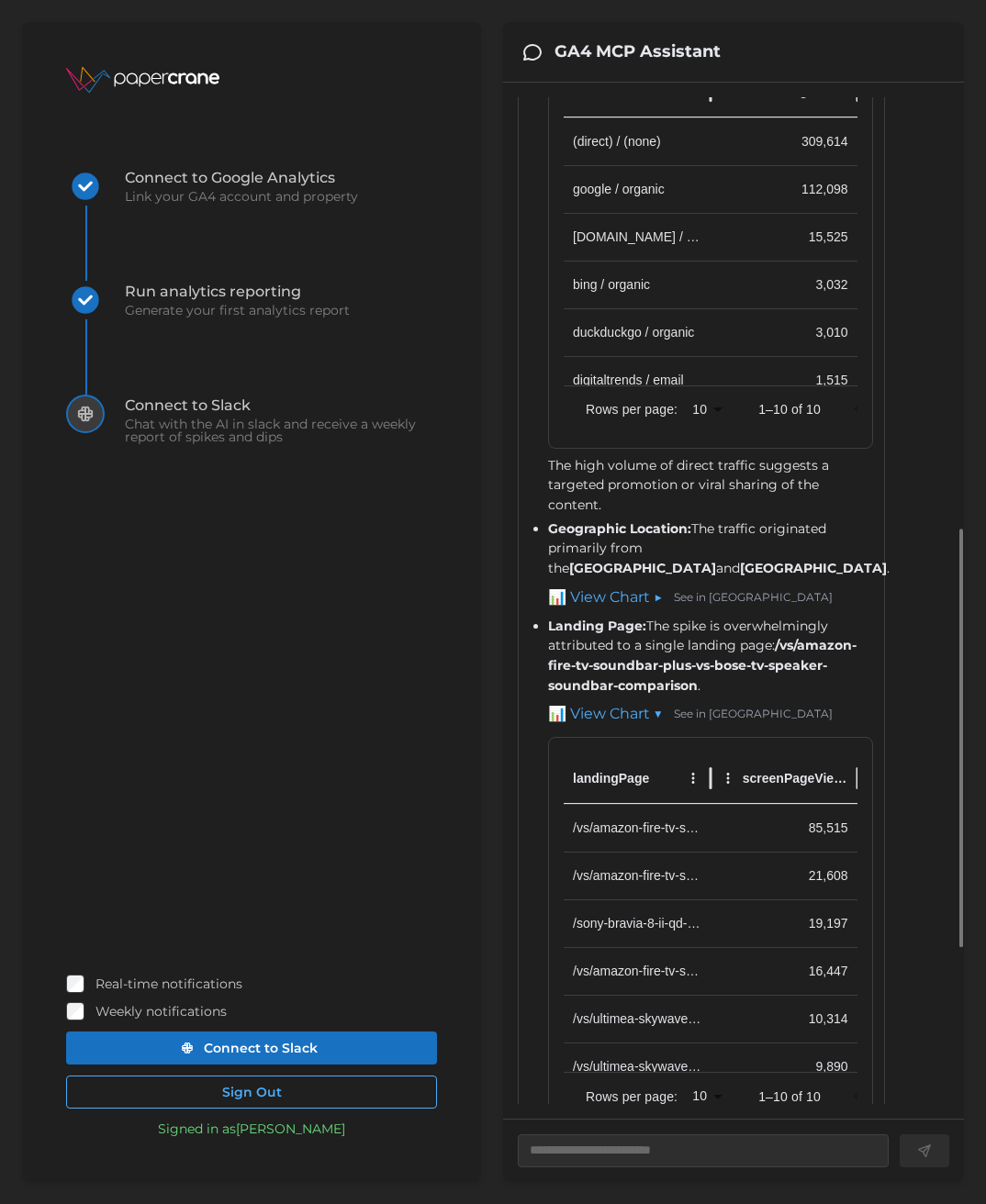
click at [633, 717] on link "📊 View Chart ▼" at bounding box center [605, 715] width 115 height 23
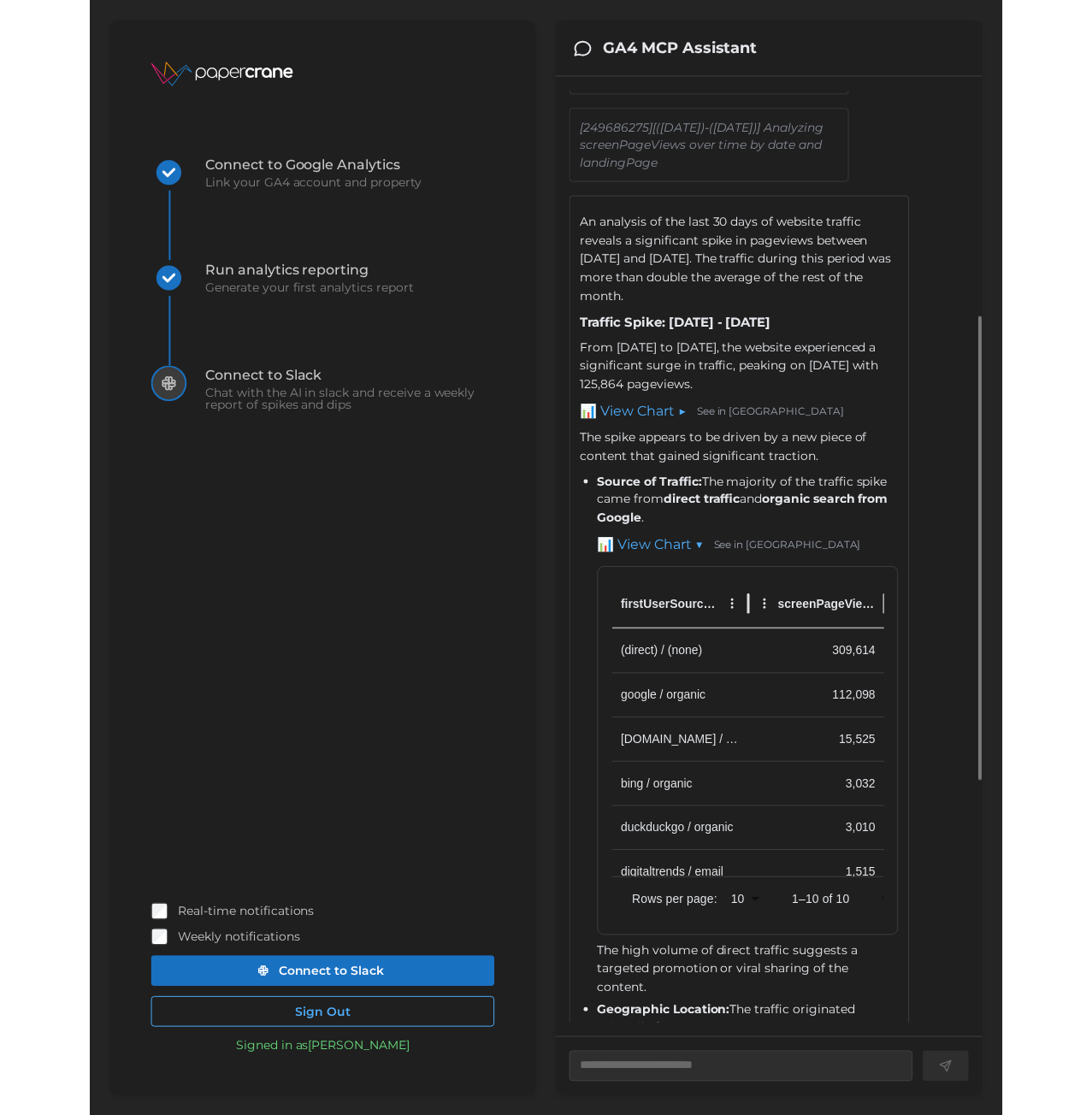
scroll to position [483, 0]
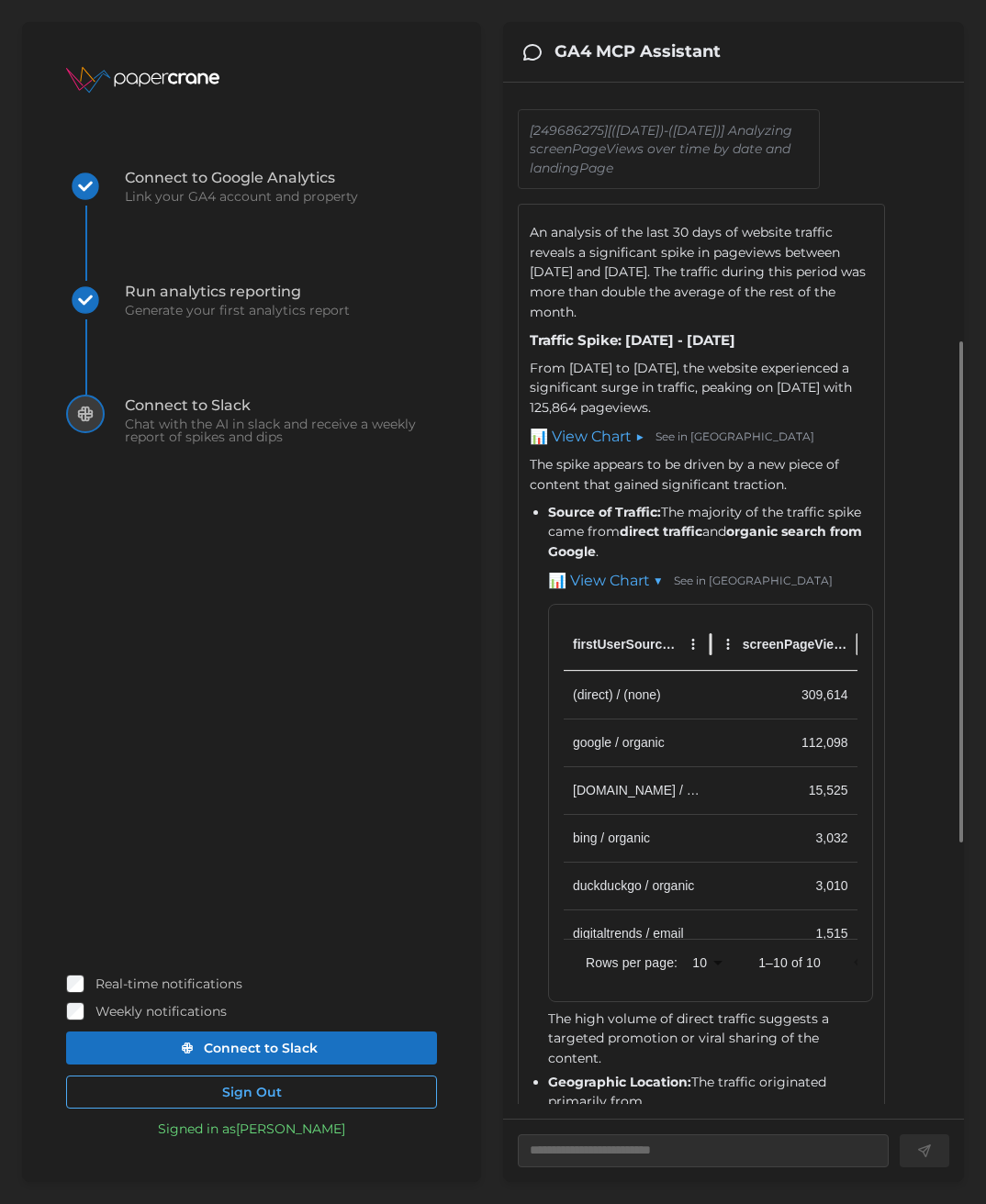
click at [695, 591] on link "See in [GEOGRAPHIC_DATA]" at bounding box center [753, 581] width 159 height 17
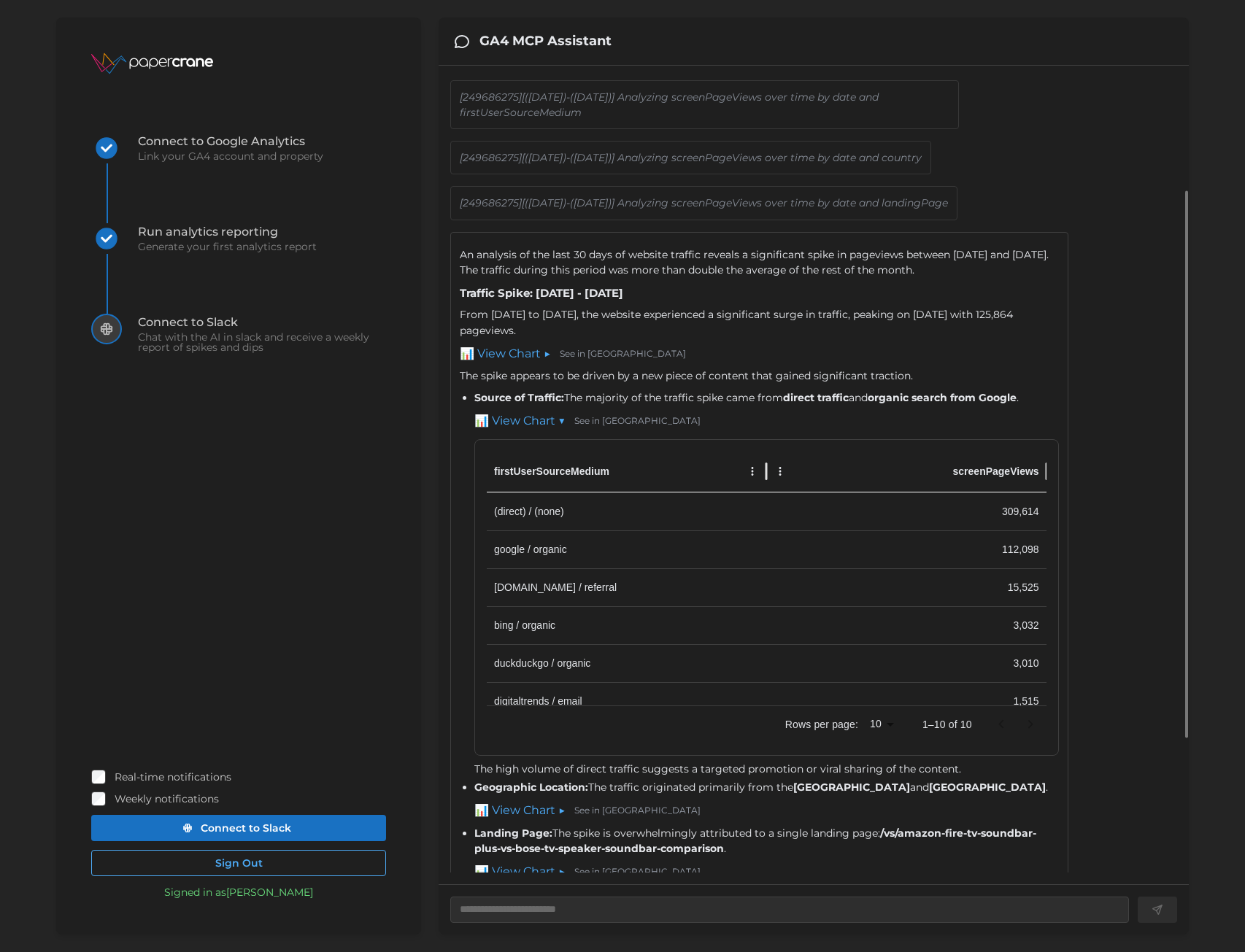
scroll to position [181, 0]
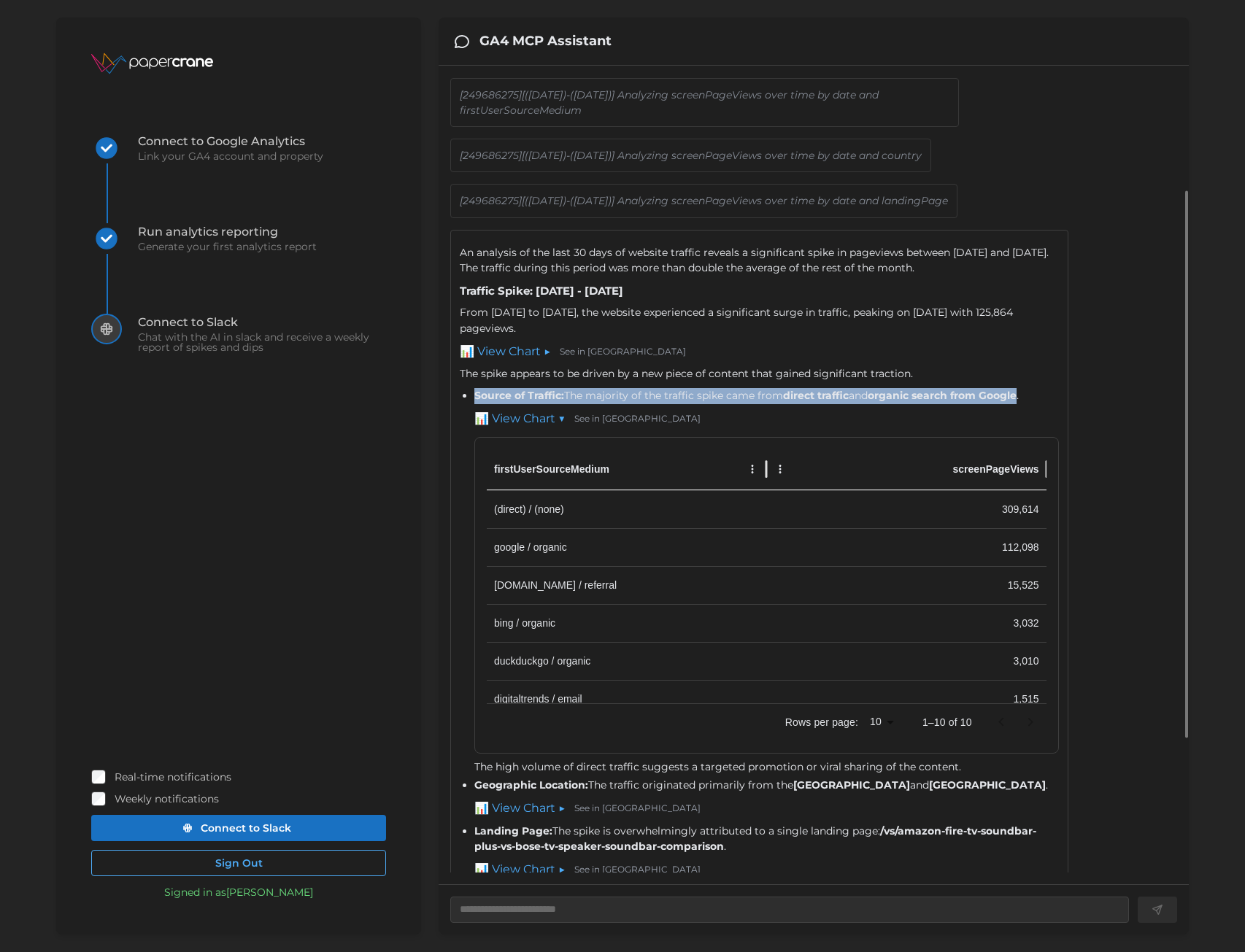
drag, startPoint x: 474, startPoint y: 440, endPoint x: 1026, endPoint y: 440, distance: 552.0
click at [1026, 440] on ul "Source of Traffic: The majority of the traffic spike came from direct traffic a…" at bounding box center [759, 653] width 599 height 529
copy li "Source of Traffic: The majority of the traffic spike came from direct traffic a…"
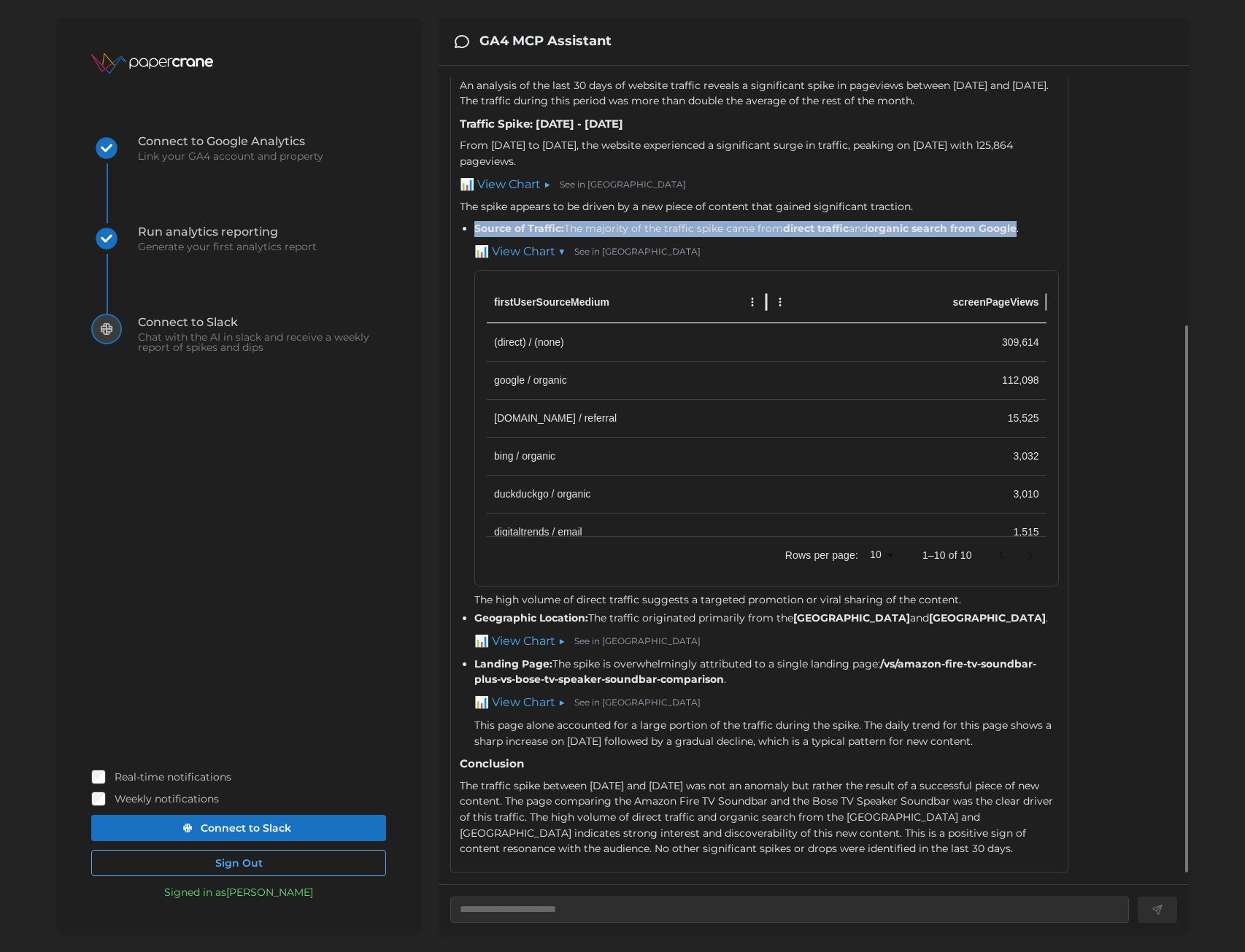
scroll to position [393, 0]
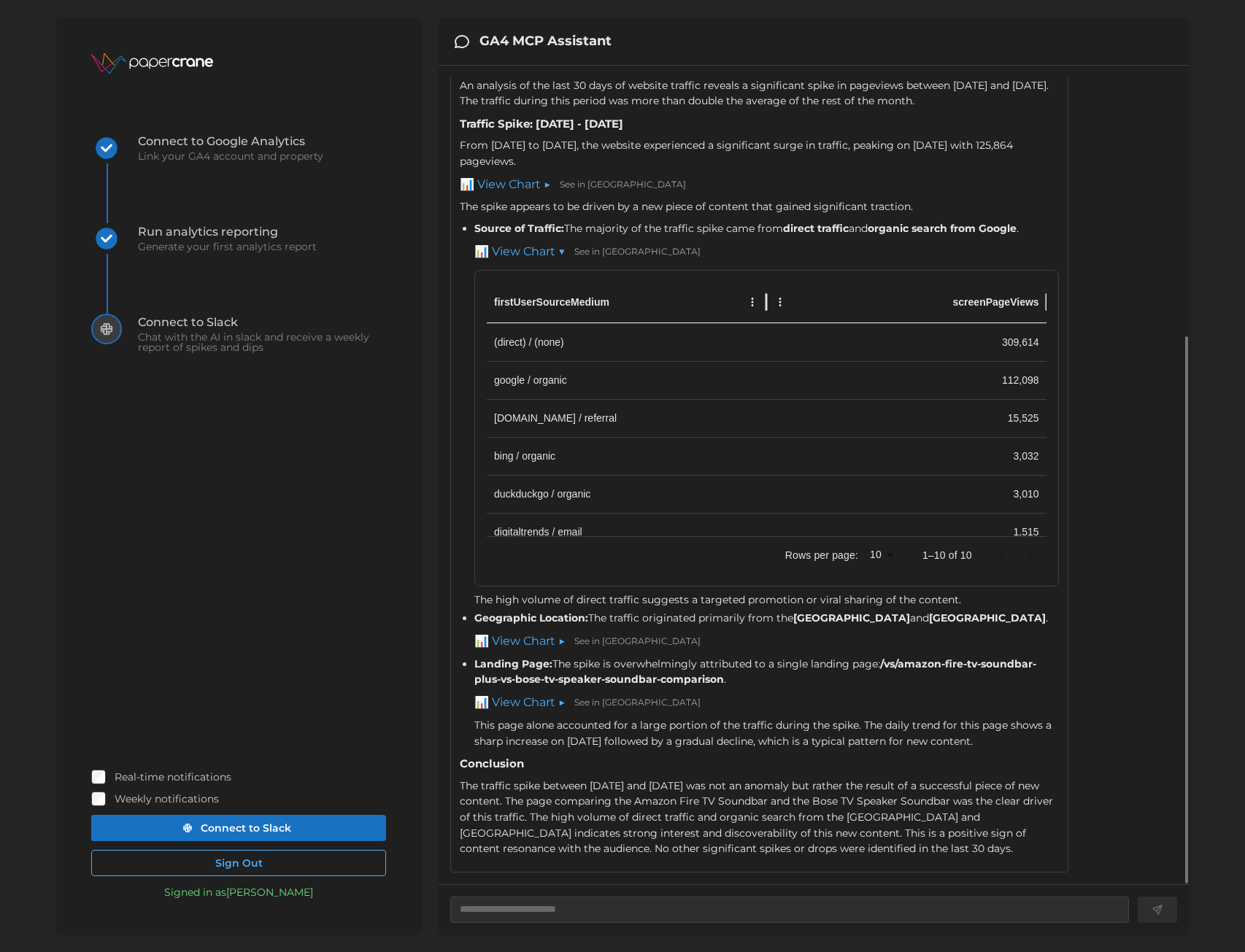
click at [537, 701] on link "📊 View Chart ▶" at bounding box center [520, 703] width 91 height 18
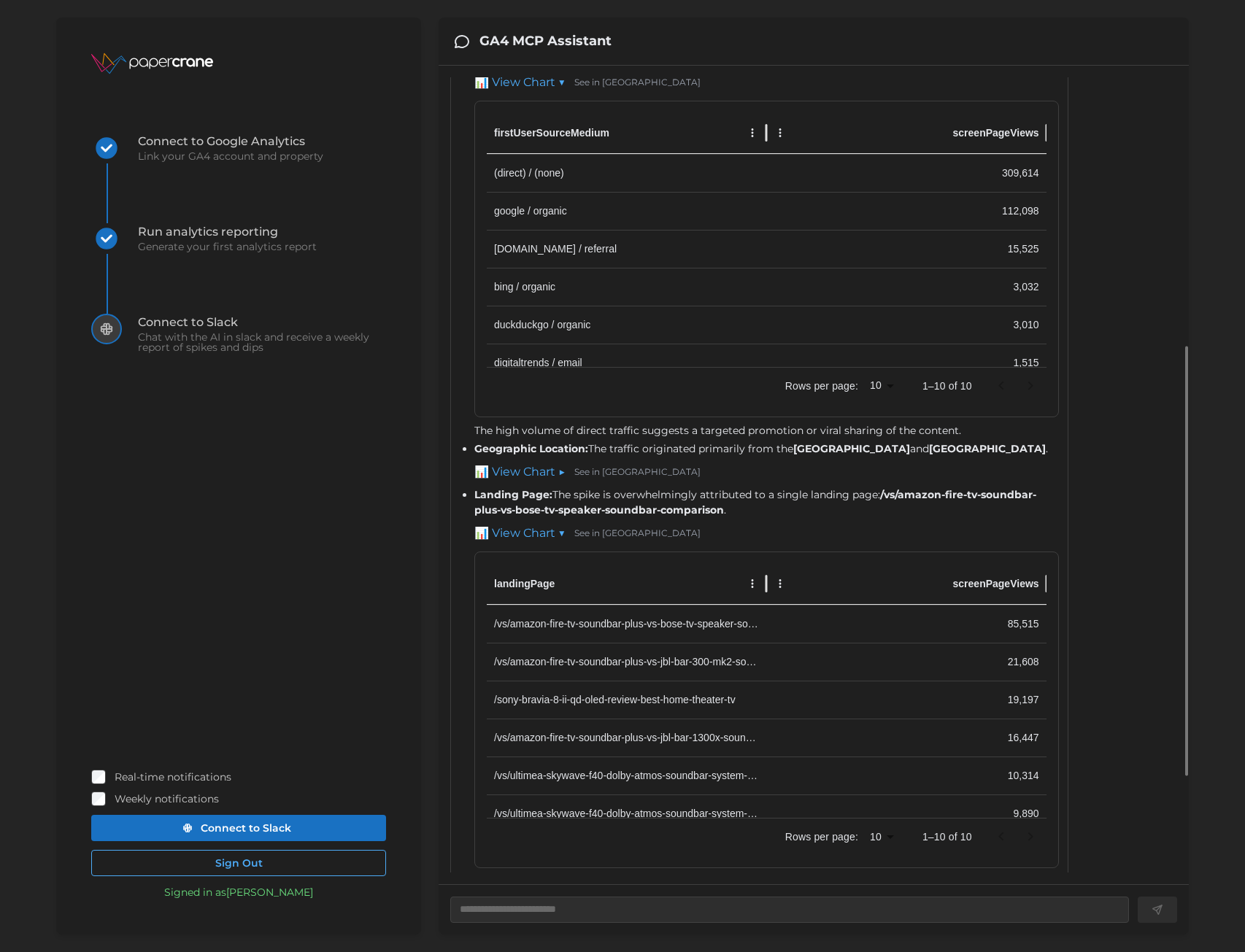
scroll to position [518, 0]
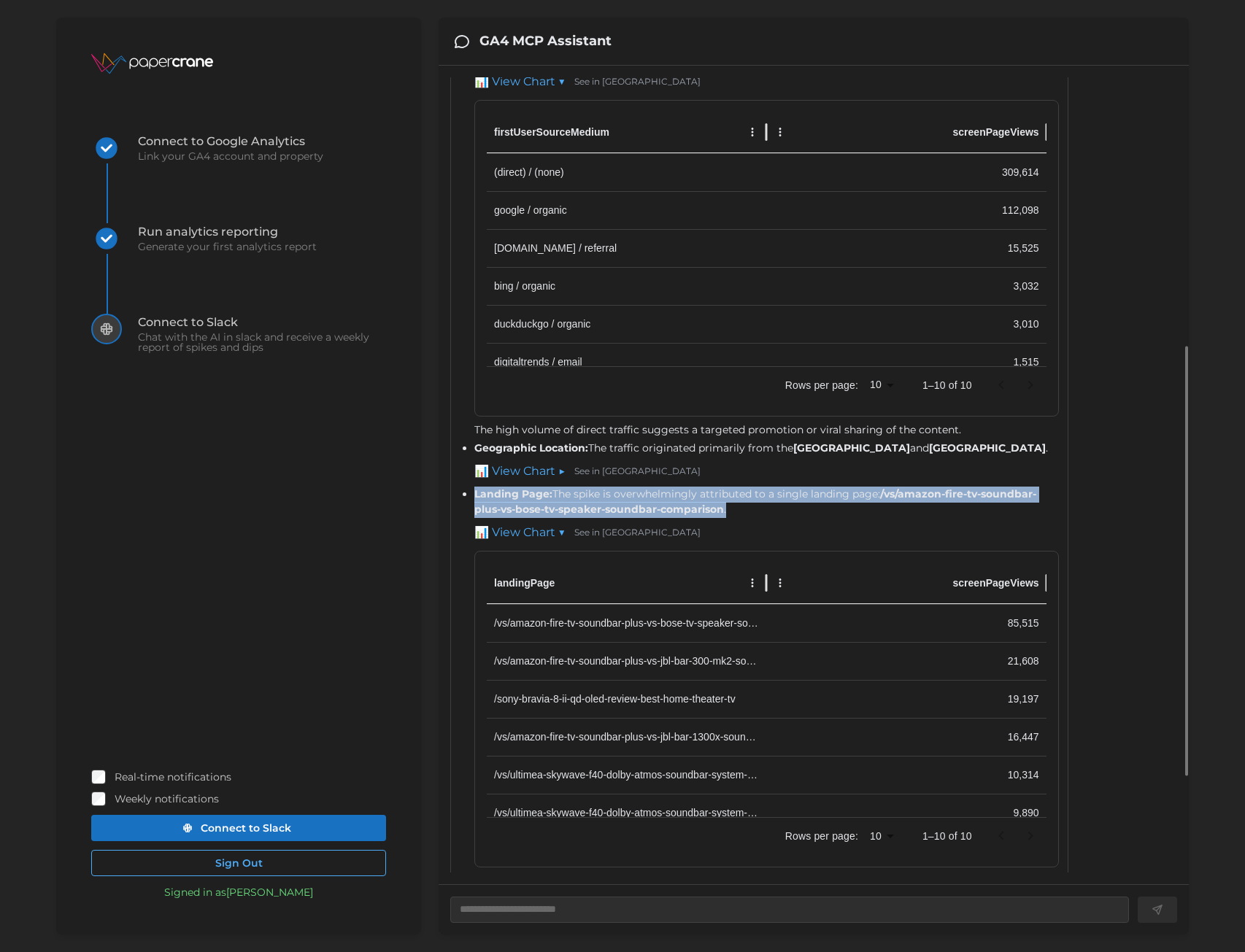
drag, startPoint x: 474, startPoint y: 537, endPoint x: 742, endPoint y: 556, distance: 268.7
click at [743, 556] on li "Landing Page: The spike is overwhelmingly attributed to a single landing page: …" at bounding box center [767, 696] width 585 height 419
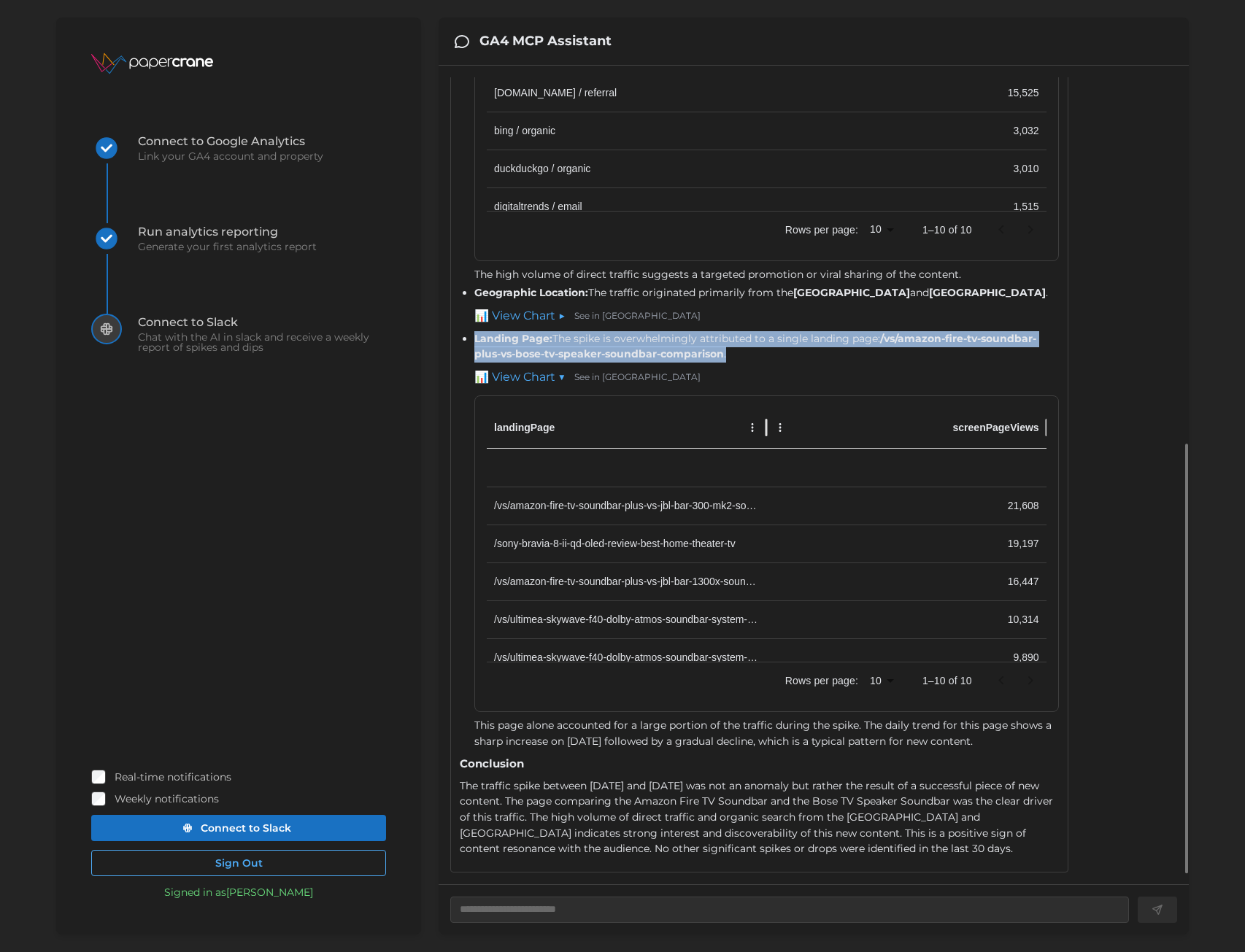
scroll to position [95, 0]
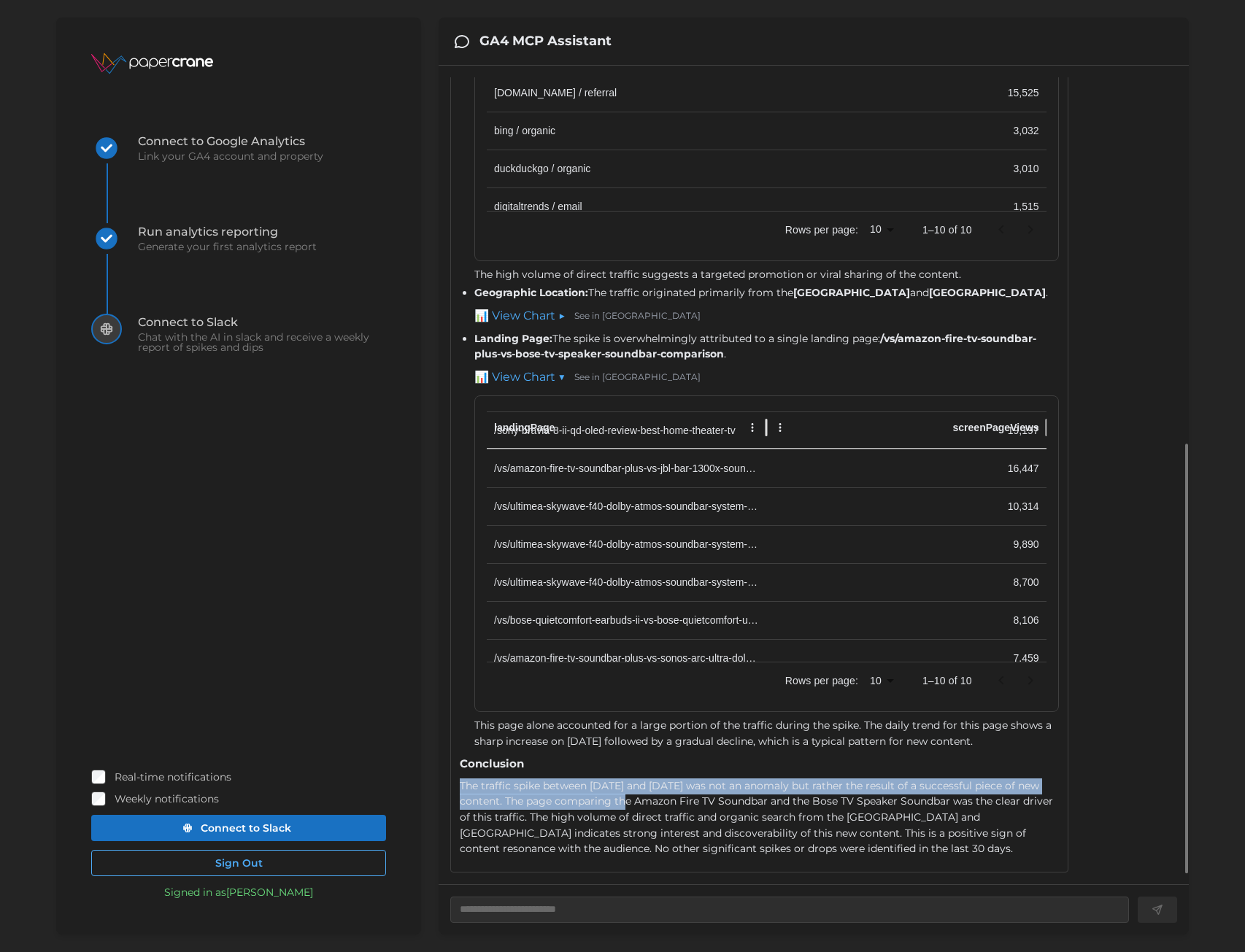
drag, startPoint x: 462, startPoint y: 805, endPoint x: 623, endPoint y: 813, distance: 161.2
click at [623, 813] on div "The traffic spike between [DATE] and [DATE] was not an anomaly but rather the r…" at bounding box center [759, 818] width 599 height 79
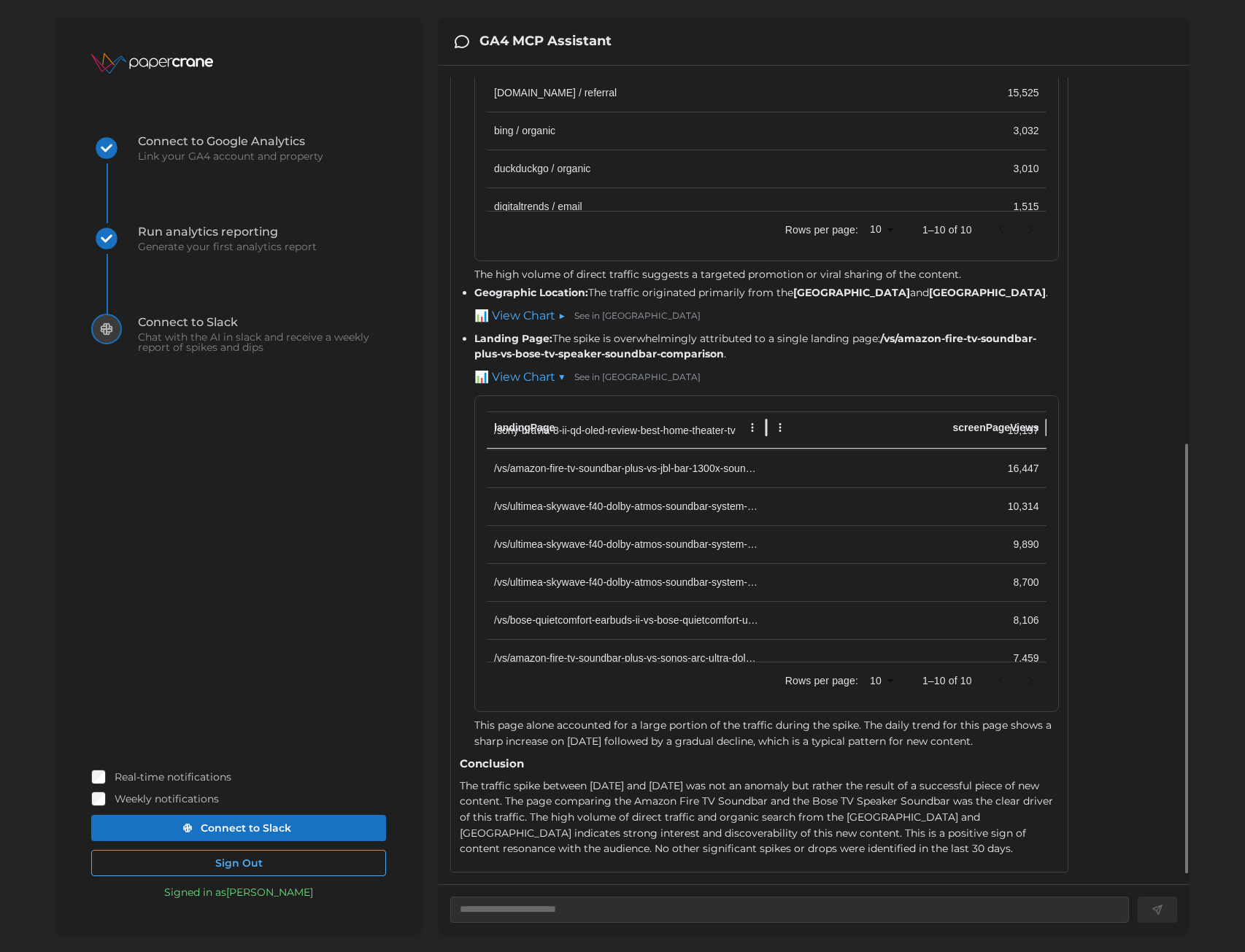
click at [625, 814] on div "The traffic spike between [DATE] and [DATE] was not an anomaly but rather the r…" at bounding box center [759, 818] width 599 height 79
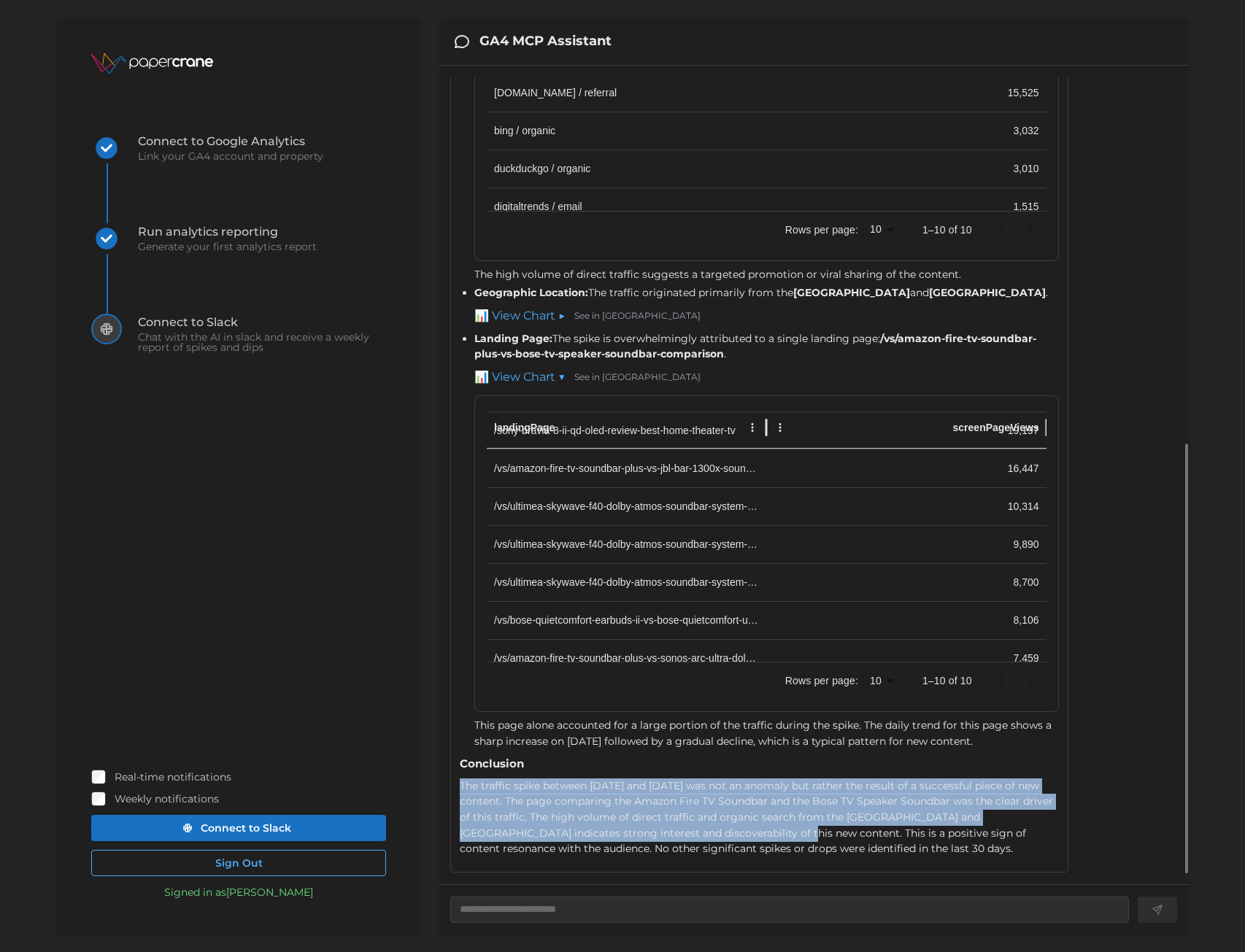
drag, startPoint x: 461, startPoint y: 807, endPoint x: 733, endPoint y: 849, distance: 275.2
click at [733, 849] on div "The traffic spike between [DATE] and [DATE] was not an anomaly but rather the r…" at bounding box center [759, 818] width 599 height 79
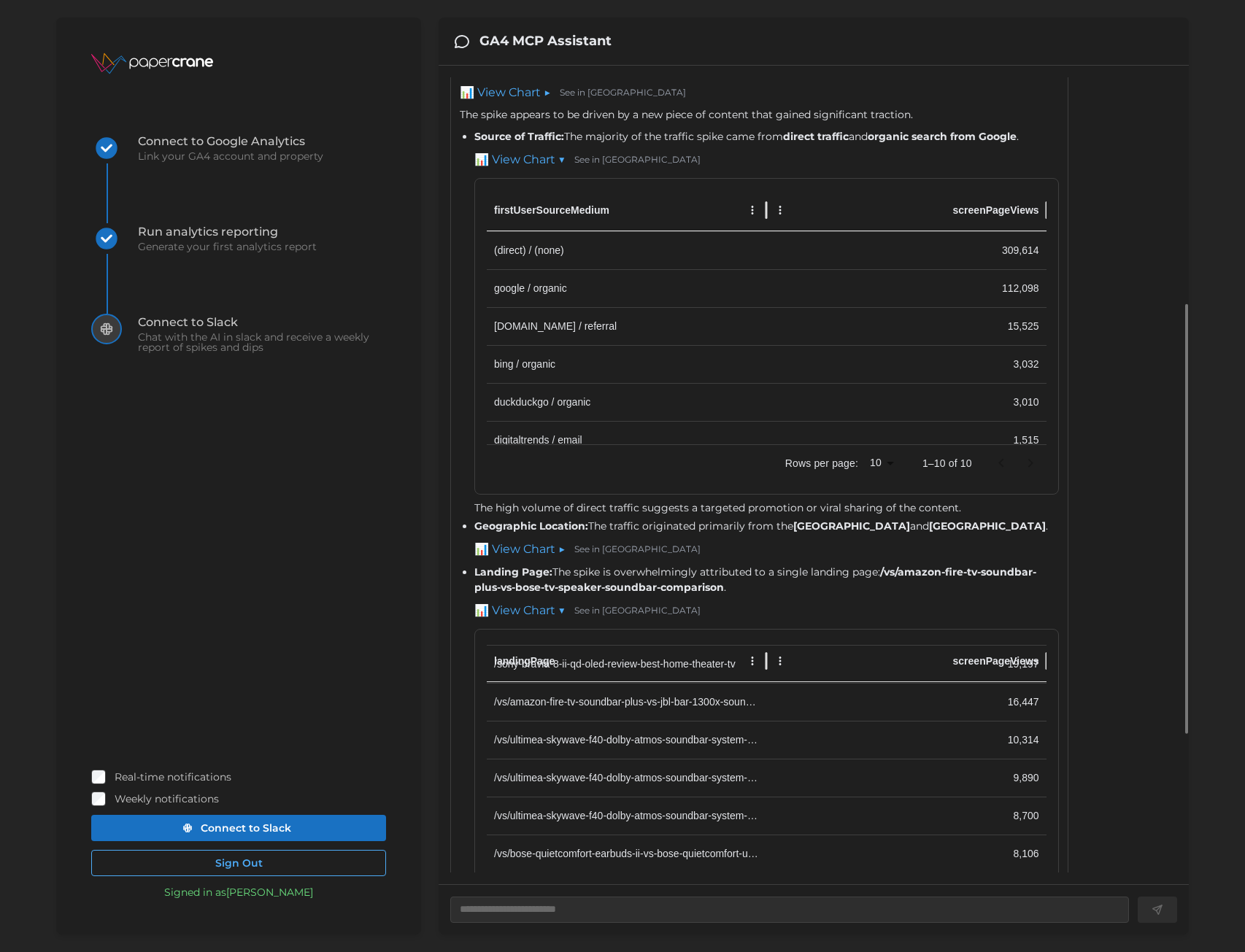
scroll to position [718, 0]
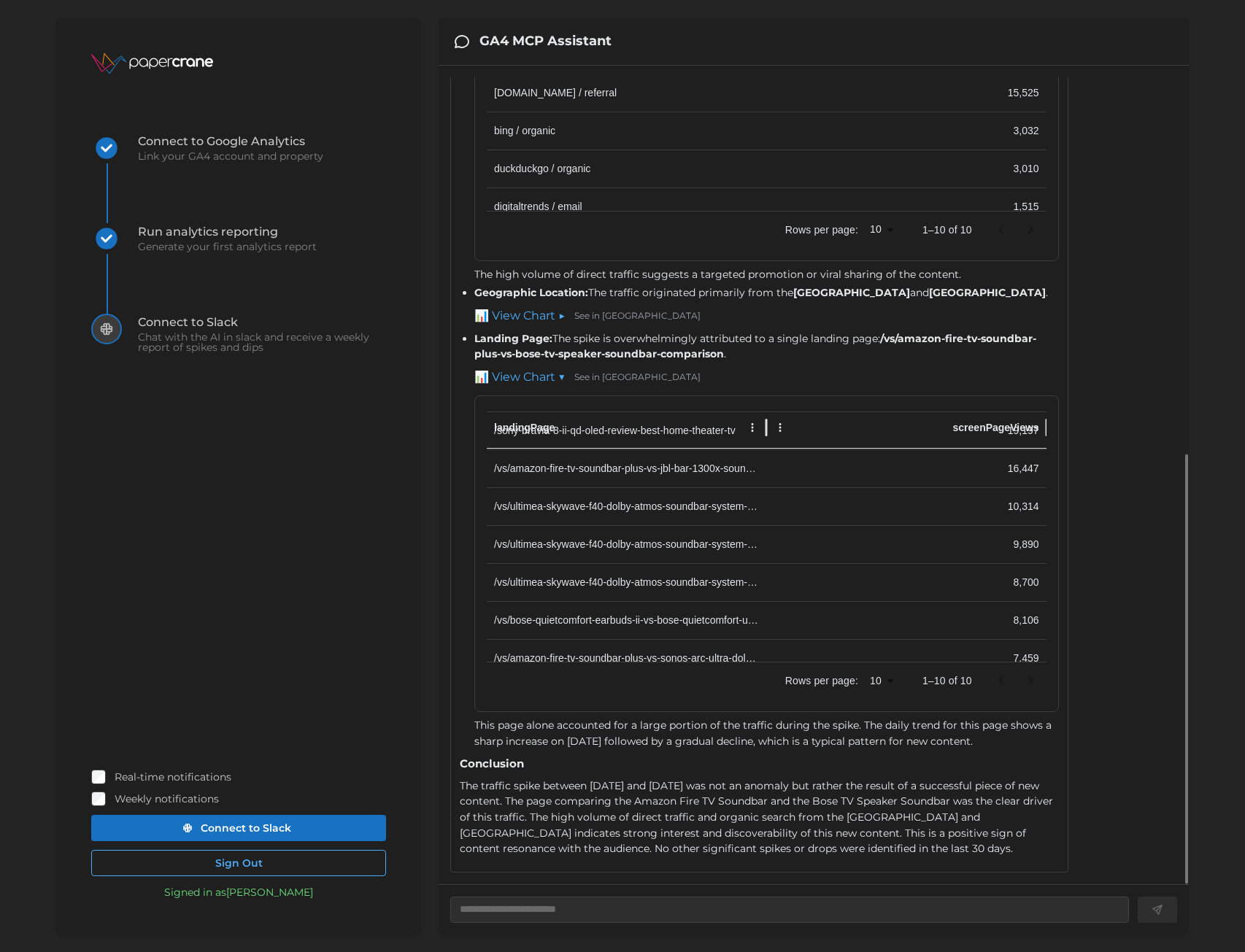
click at [519, 317] on link "📊 View Chart ▶" at bounding box center [520, 316] width 91 height 18
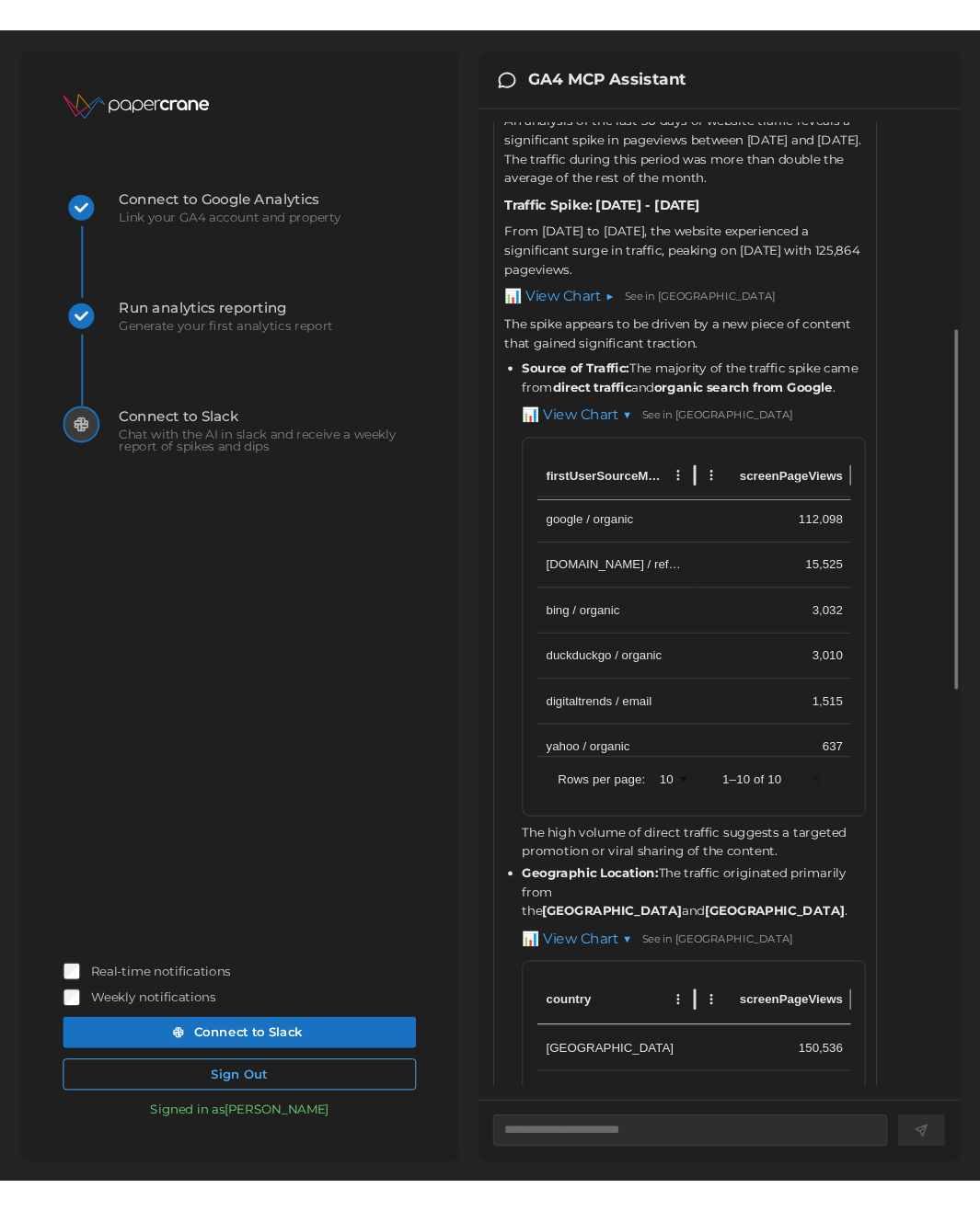
scroll to position [0, 0]
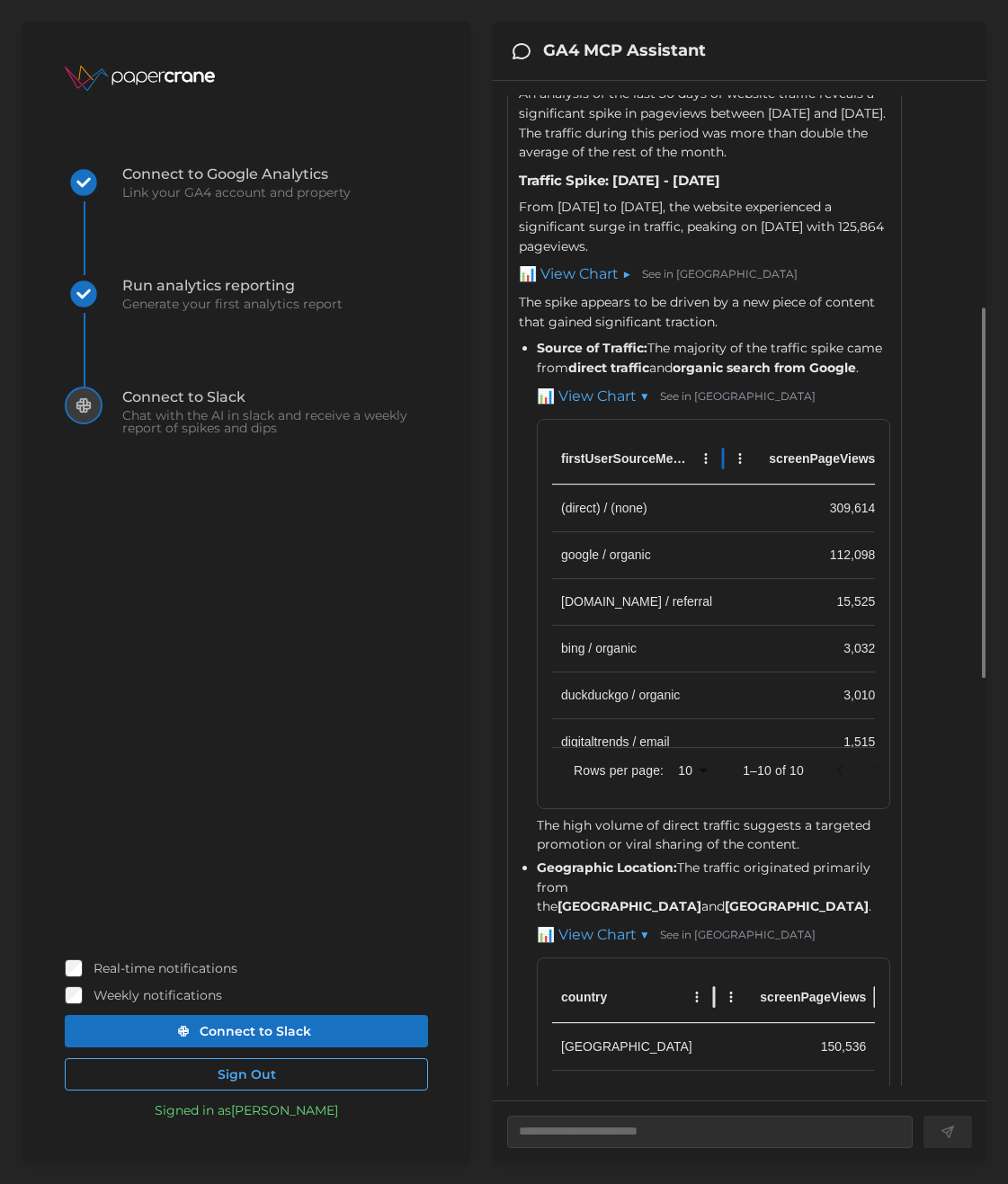
drag, startPoint x: 711, startPoint y: 489, endPoint x: 720, endPoint y: 491, distance: 9.2
click at [720, 484] on div at bounding box center [724, 459] width 9 height 50
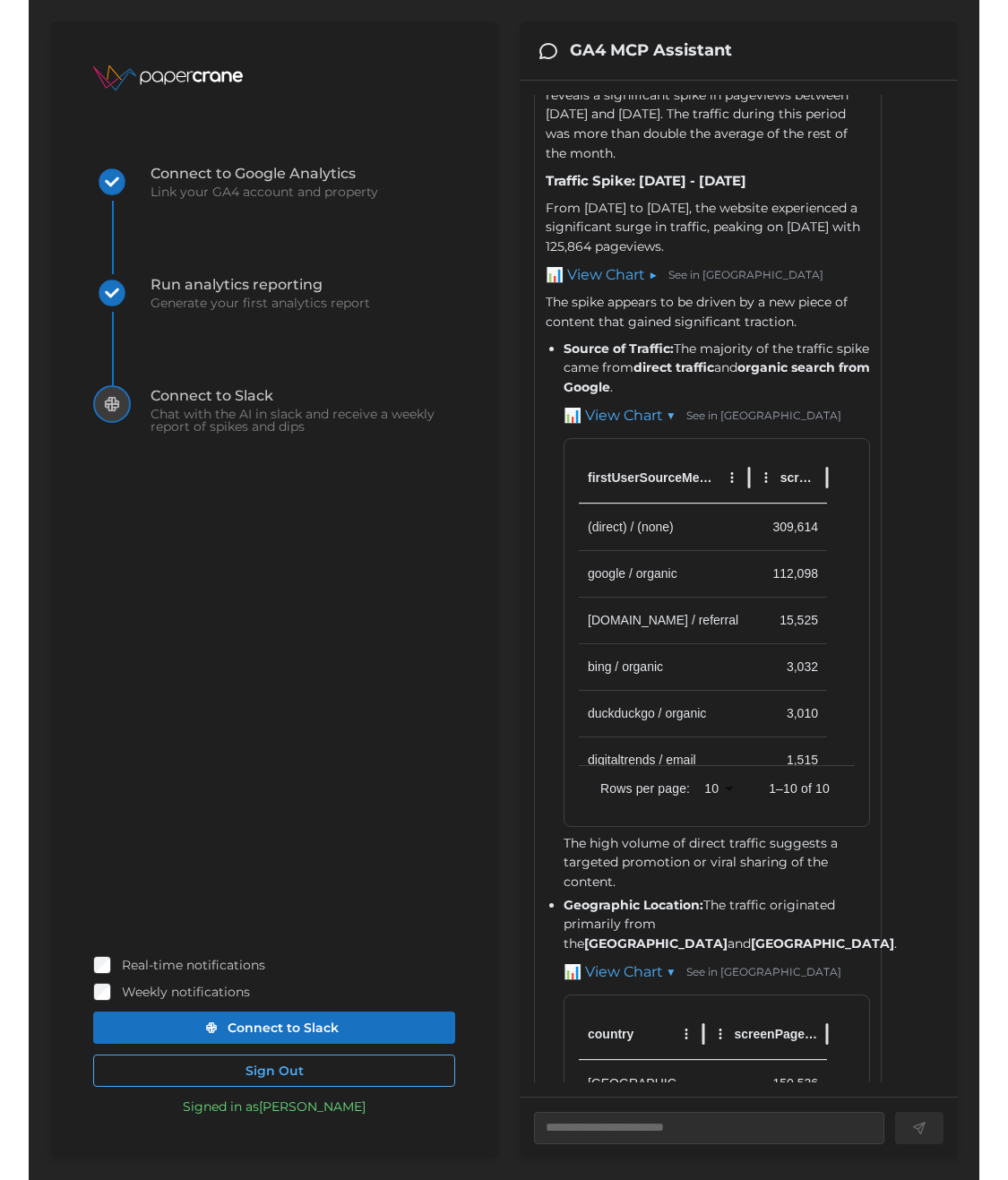
scroll to position [639, 0]
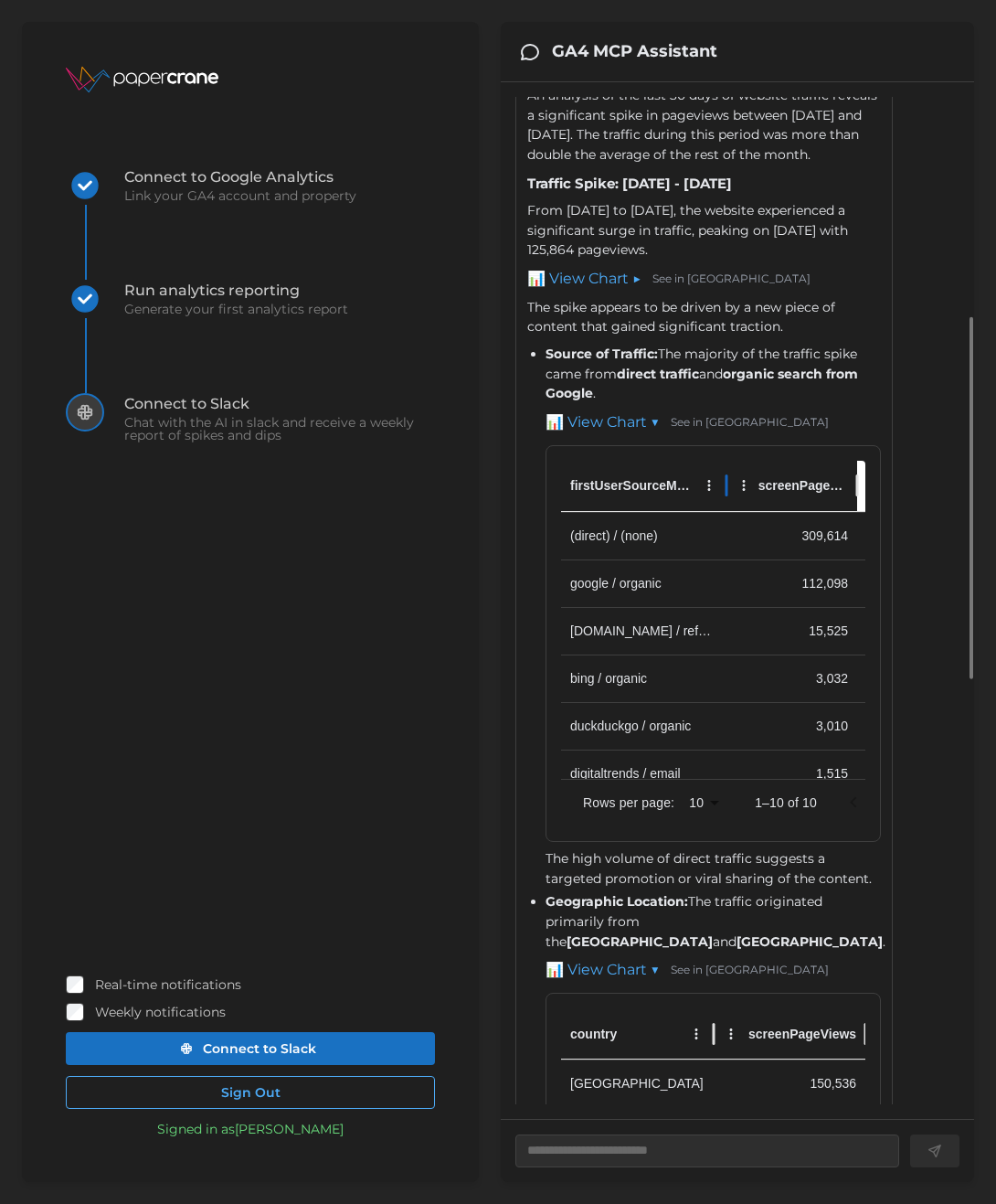
click at [726, 511] on div at bounding box center [727, 486] width 9 height 51
drag, startPoint x: 726, startPoint y: 540, endPoint x: 772, endPoint y: 540, distance: 46.0
click at [772, 511] on div at bounding box center [774, 486] width 9 height 51
click at [871, 541] on div "firstUserSourceMedium screenPageViews (direct) / (none) 309,614 google / organi…" at bounding box center [713, 644] width 336 height 397
drag, startPoint x: 772, startPoint y: 550, endPoint x: 759, endPoint y: 550, distance: 13.0
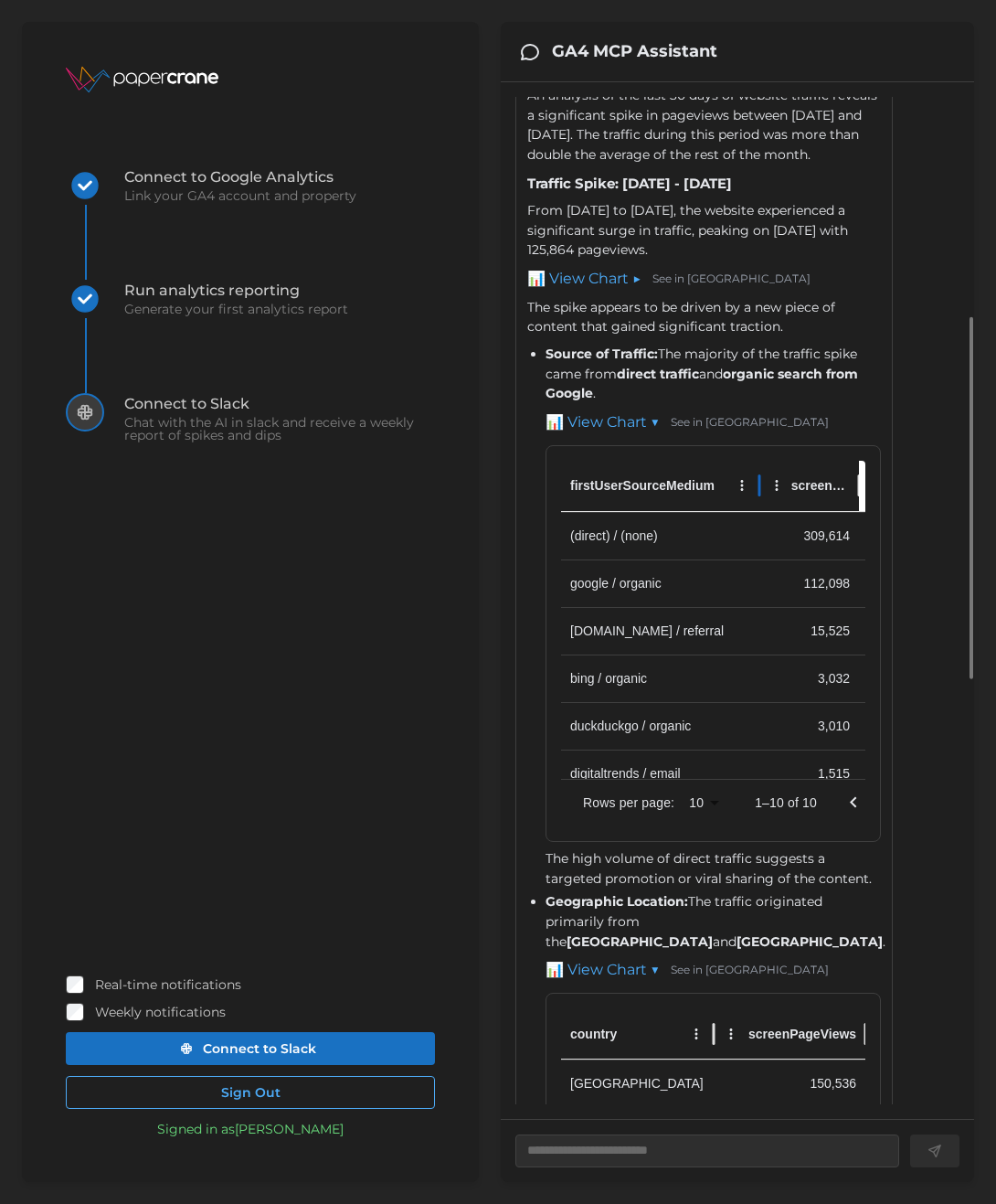
click at [759, 511] on div at bounding box center [760, 486] width 9 height 51
drag, startPoint x: 755, startPoint y: 547, endPoint x: 742, endPoint y: 547, distance: 13.0
click at [743, 511] on div at bounding box center [747, 486] width 9 height 51
click at [726, 511] on div at bounding box center [725, 486] width 9 height 51
click at [933, 662] on div "[249686275][(30daysAgo)-([DATE])] Analyzing screenPageViews over time by date […" at bounding box center [738, 869] width 444 height 2850
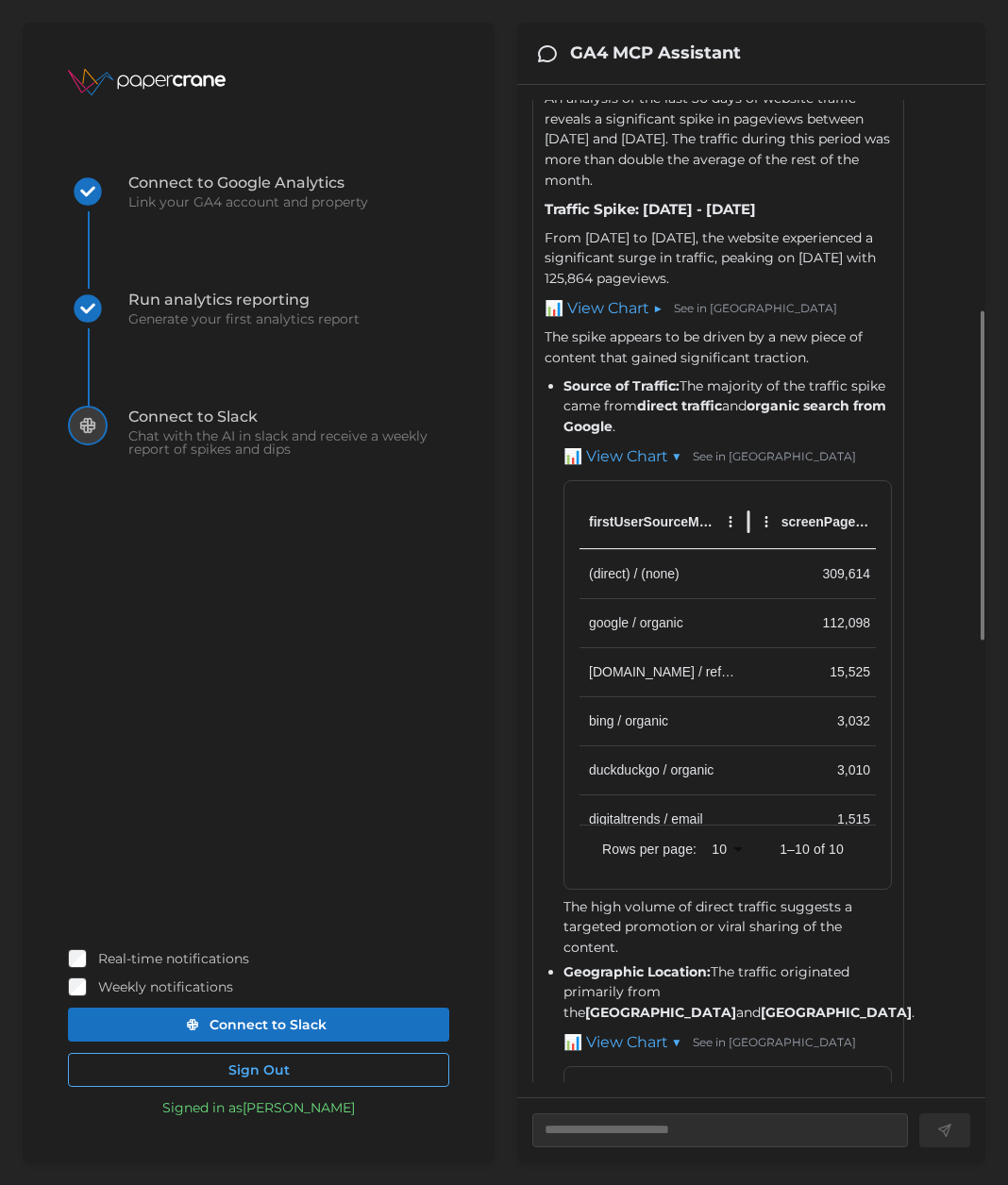
drag, startPoint x: 852, startPoint y: 589, endPoint x: 892, endPoint y: 588, distance: 40.0
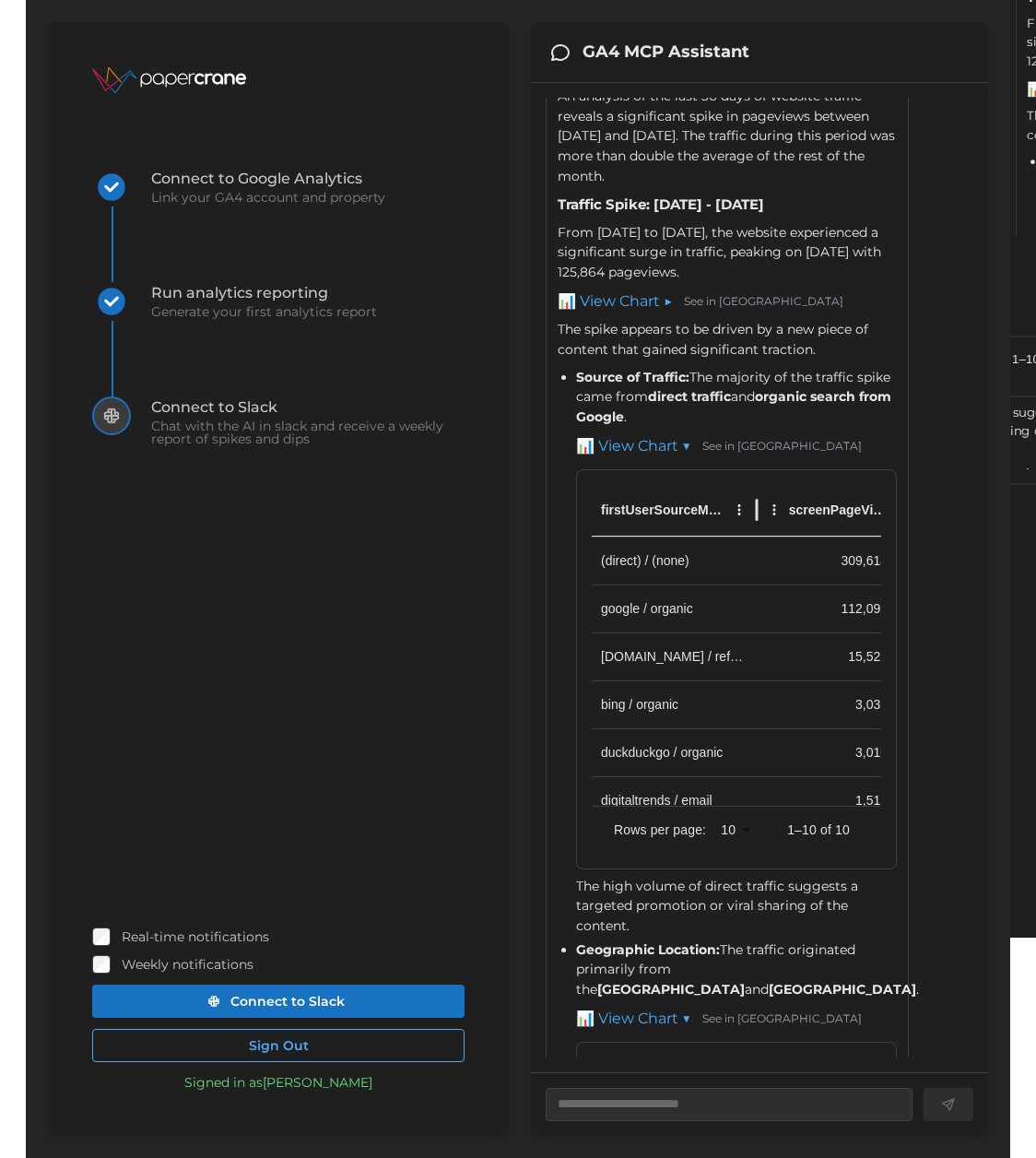
scroll to position [583, 0]
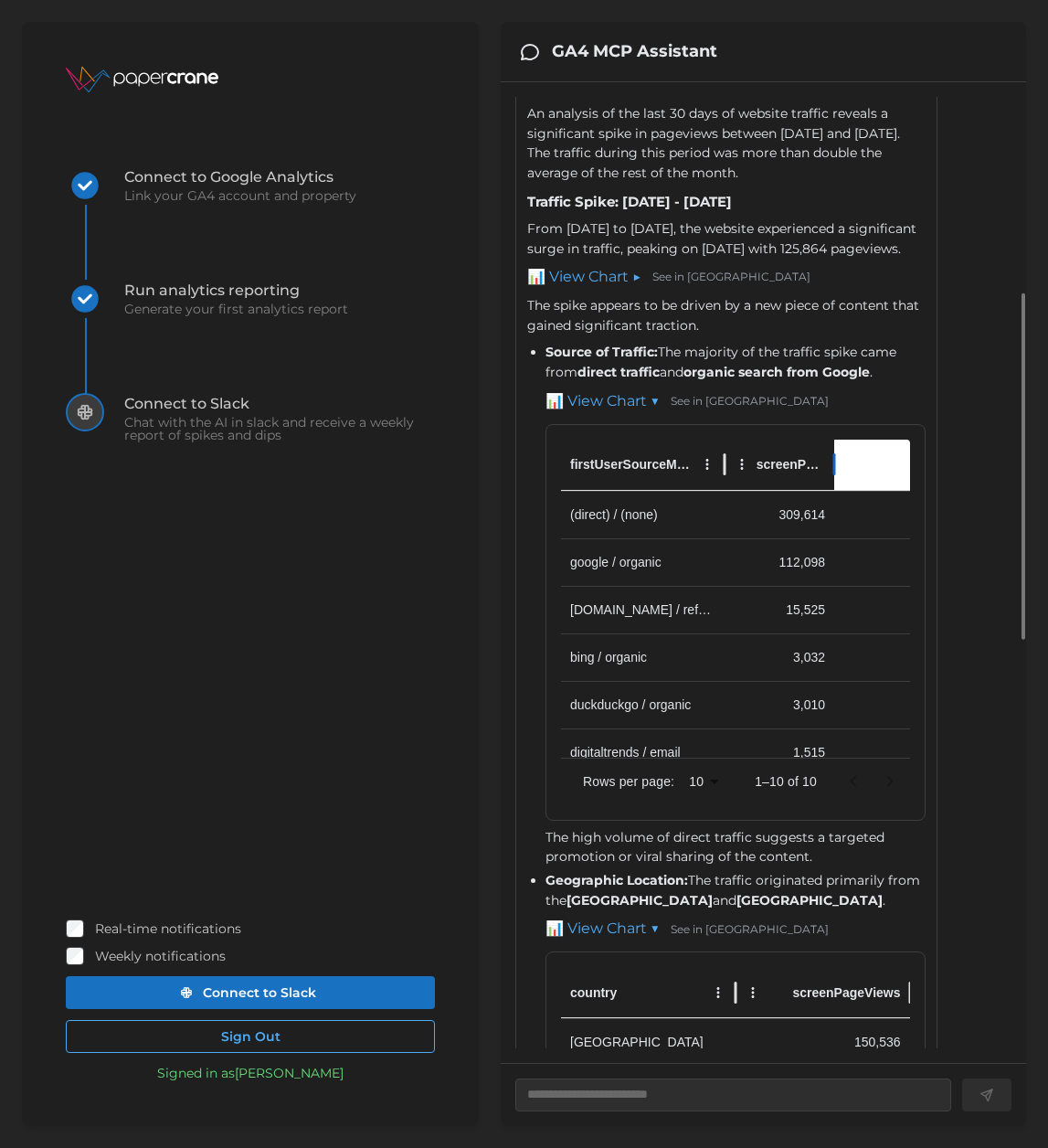
drag, startPoint x: 867, startPoint y: 497, endPoint x: 838, endPoint y: 497, distance: 29.0
click at [838, 490] on div at bounding box center [835, 465] width 9 height 51
click at [720, 490] on div at bounding box center [722, 465] width 9 height 51
click at [722, 490] on div at bounding box center [726, 465] width 9 height 51
drag, startPoint x: 838, startPoint y: 506, endPoint x: 869, endPoint y: 507, distance: 31.0
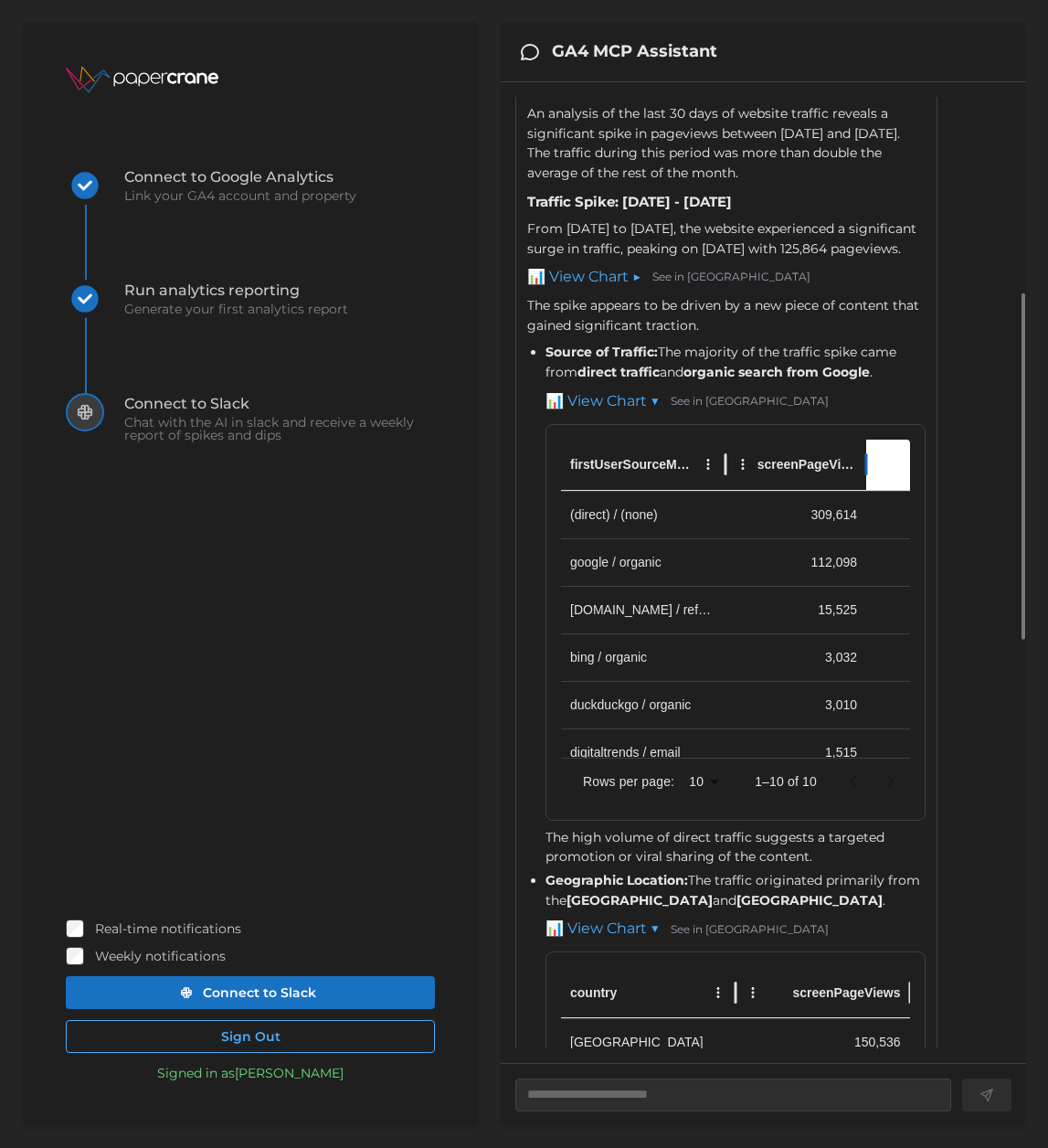
click at [869, 490] on div at bounding box center [867, 465] width 9 height 51
drag, startPoint x: 862, startPoint y: 506, endPoint x: 838, endPoint y: 505, distance: 24.0
click at [841, 490] on div at bounding box center [846, 465] width 9 height 51
drag, startPoint x: 839, startPoint y: 504, endPoint x: 851, endPoint y: 505, distance: 12.0
click at [851, 490] on div at bounding box center [855, 465] width 9 height 51
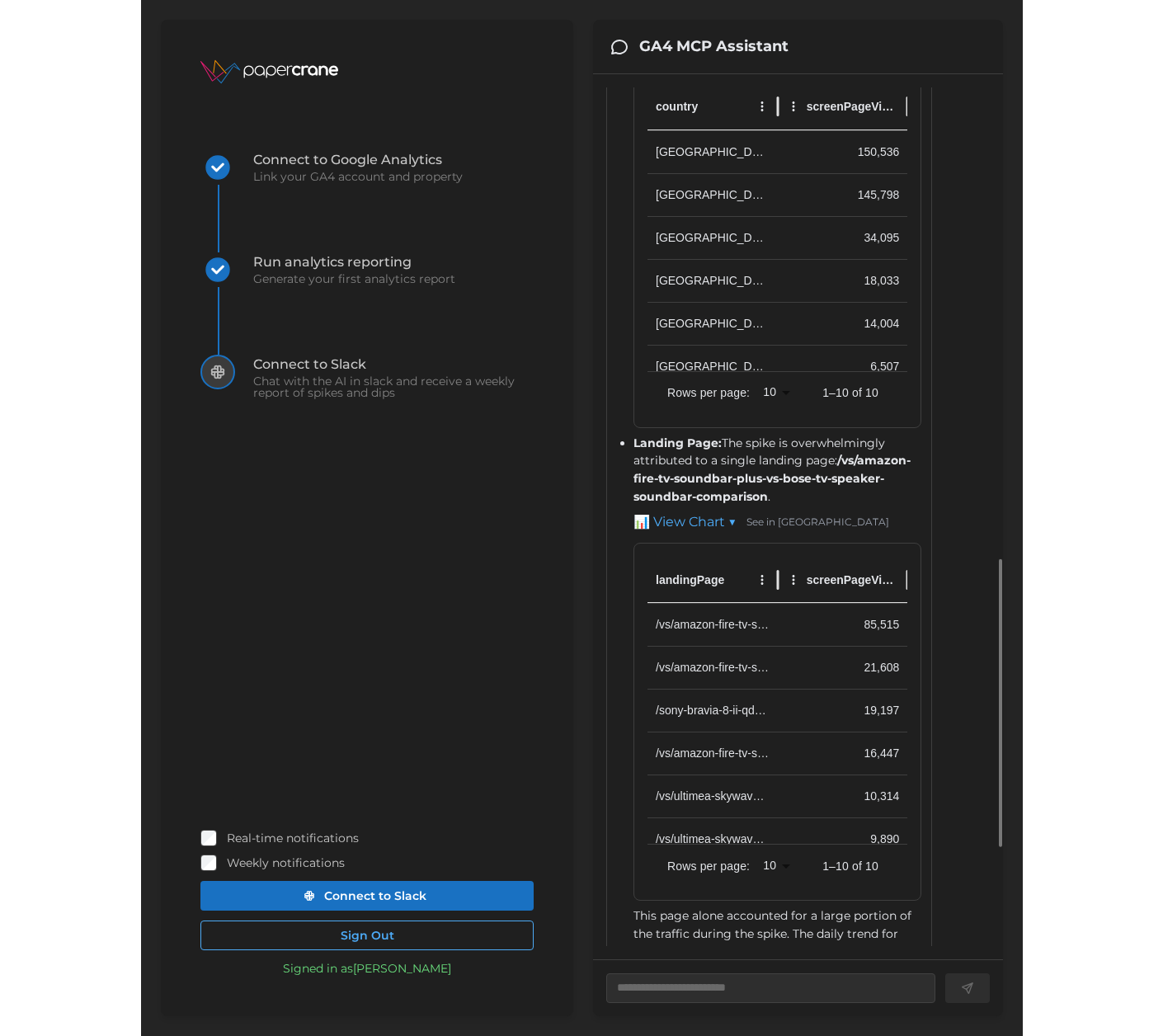
scroll to position [1454, 0]
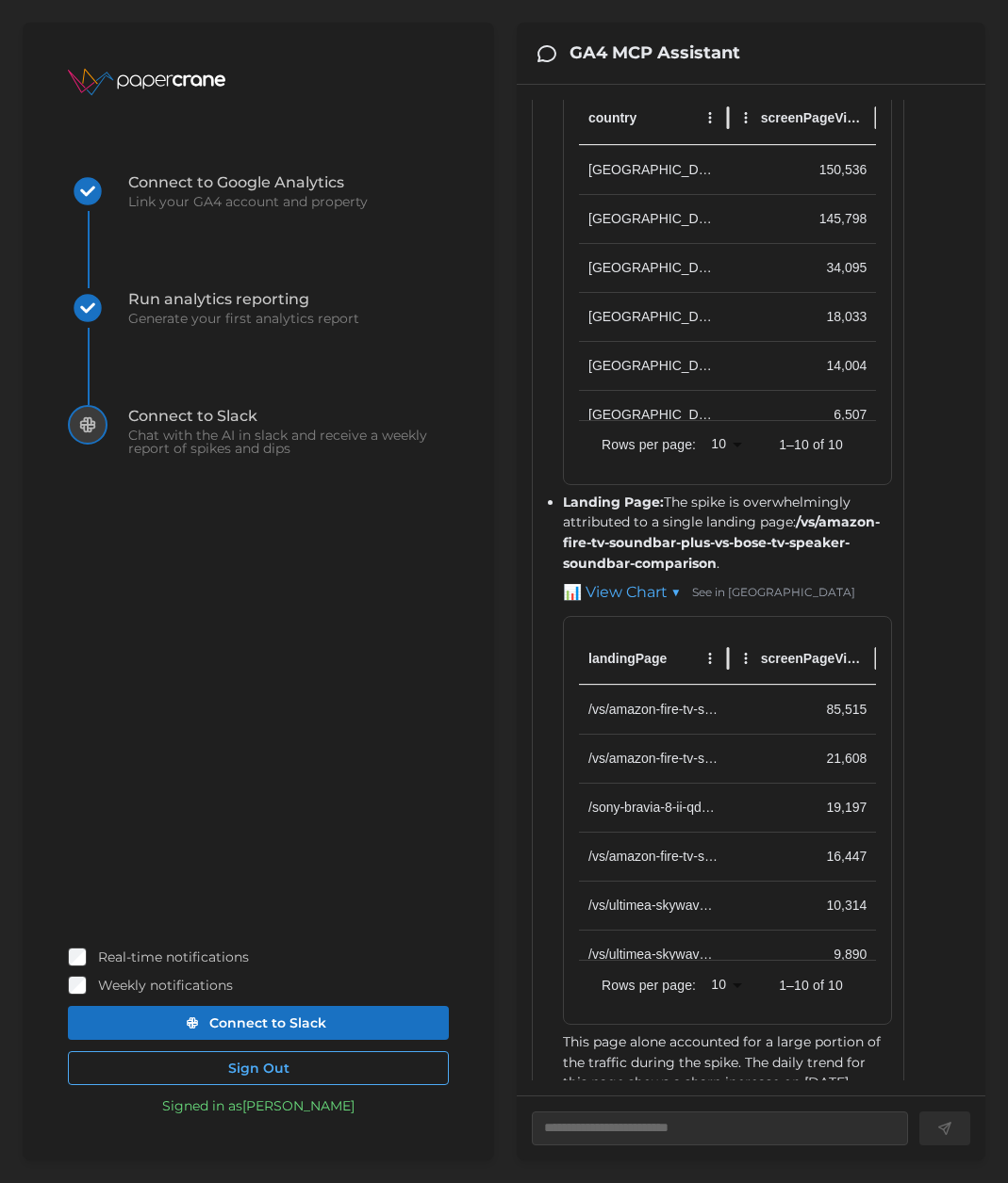
type textarea "*"
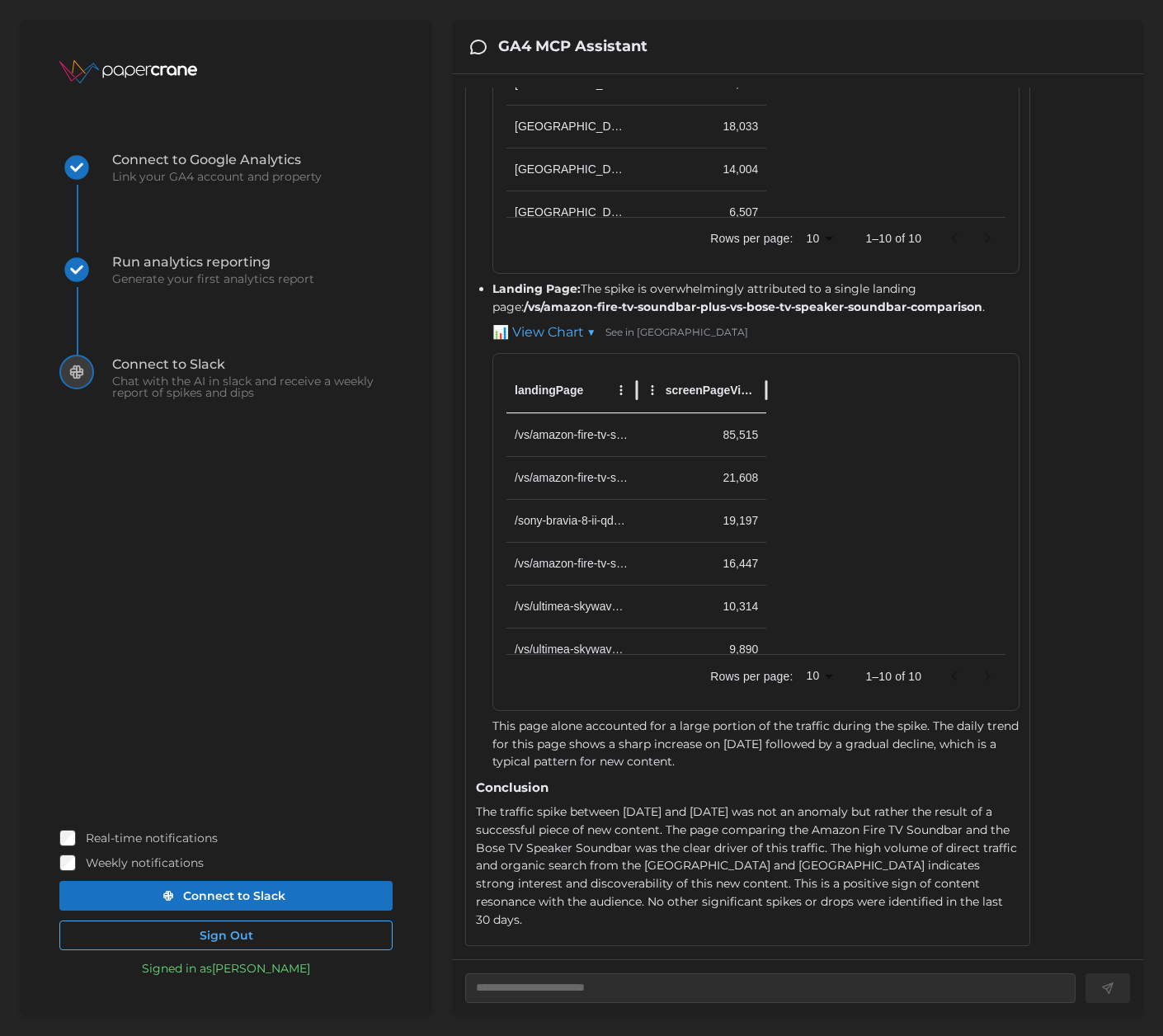
scroll to position [1191, 0]
